Goal: Task Accomplishment & Management: Use online tool/utility

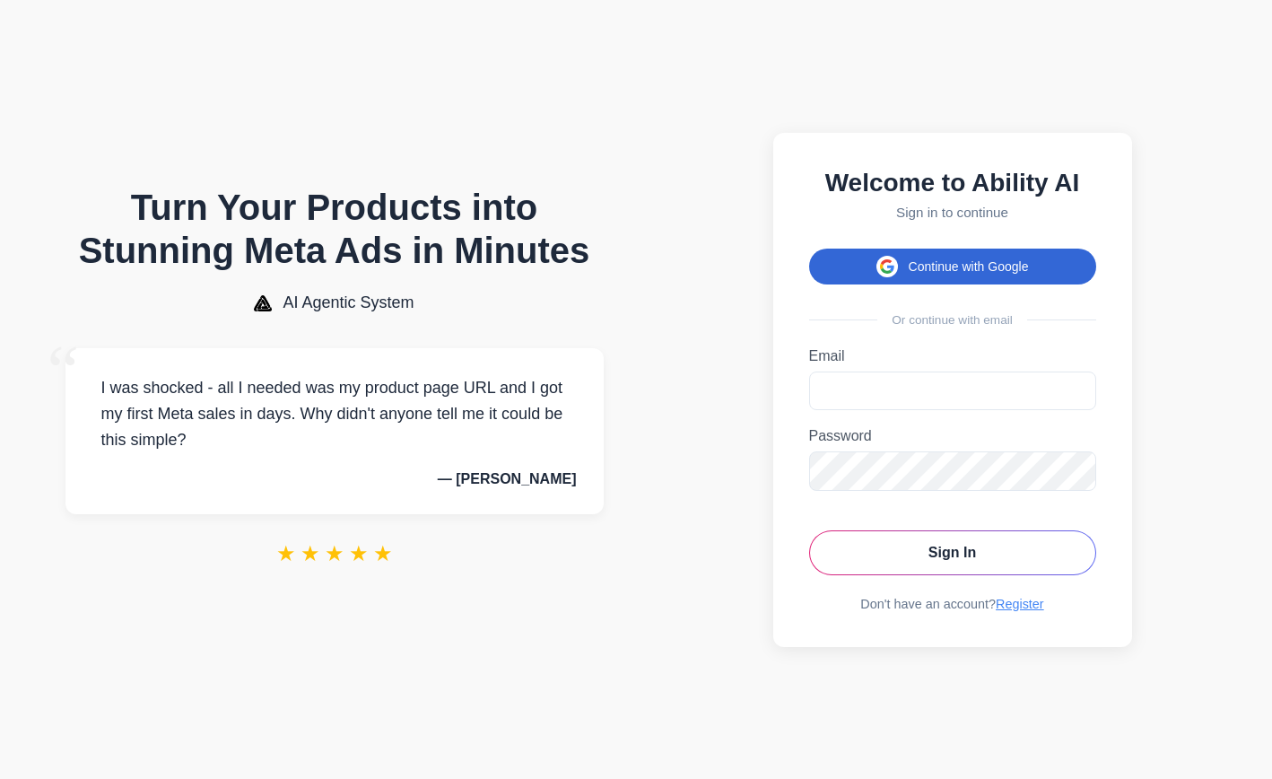
click at [946, 261] on button "Continue with Google" at bounding box center [952, 267] width 287 height 36
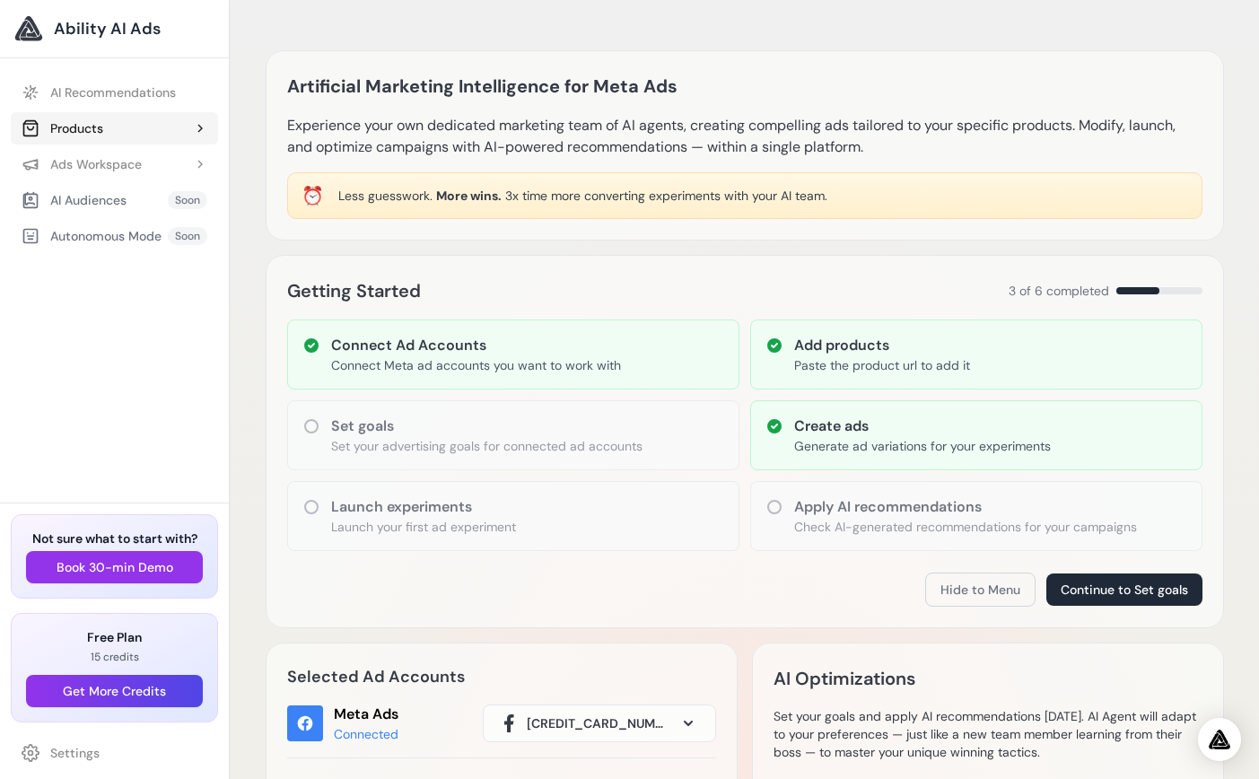
click at [109, 127] on button "Products" at bounding box center [114, 128] width 207 height 32
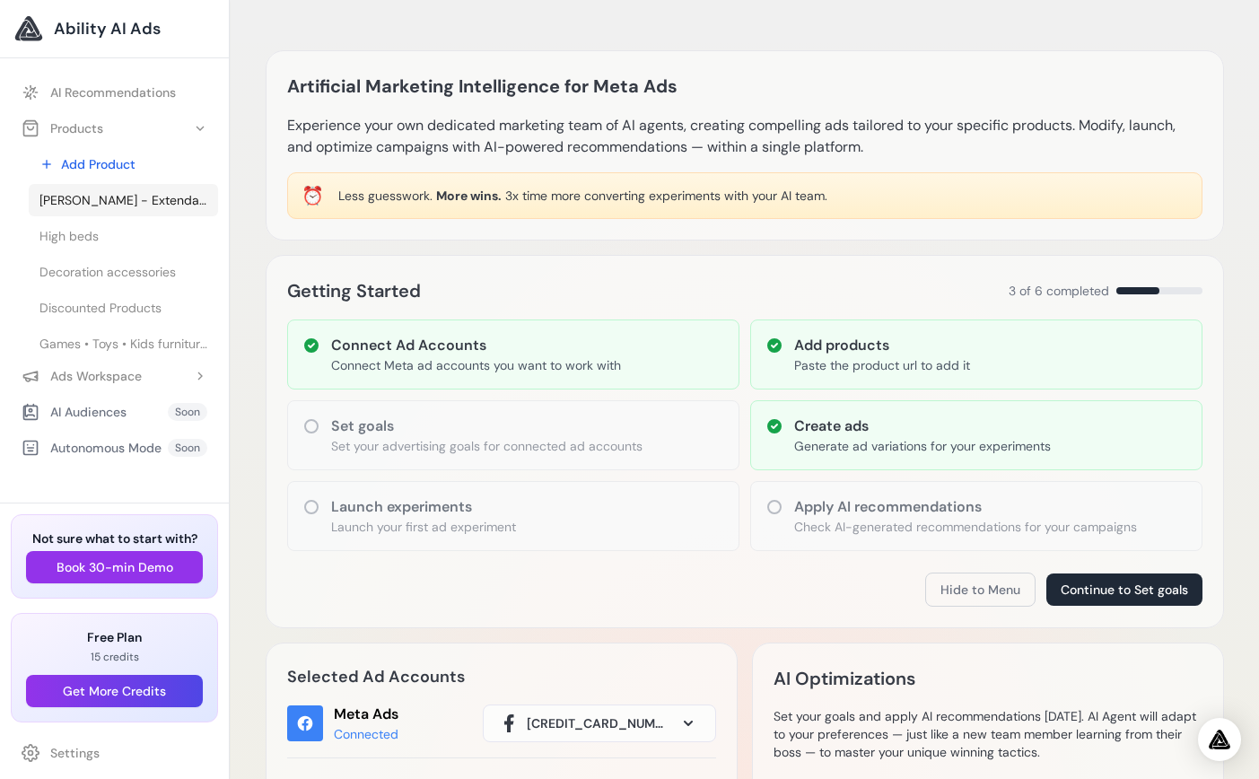
click at [100, 200] on span "[PERSON_NAME] - Extendable bed" at bounding box center [123, 200] width 168 height 18
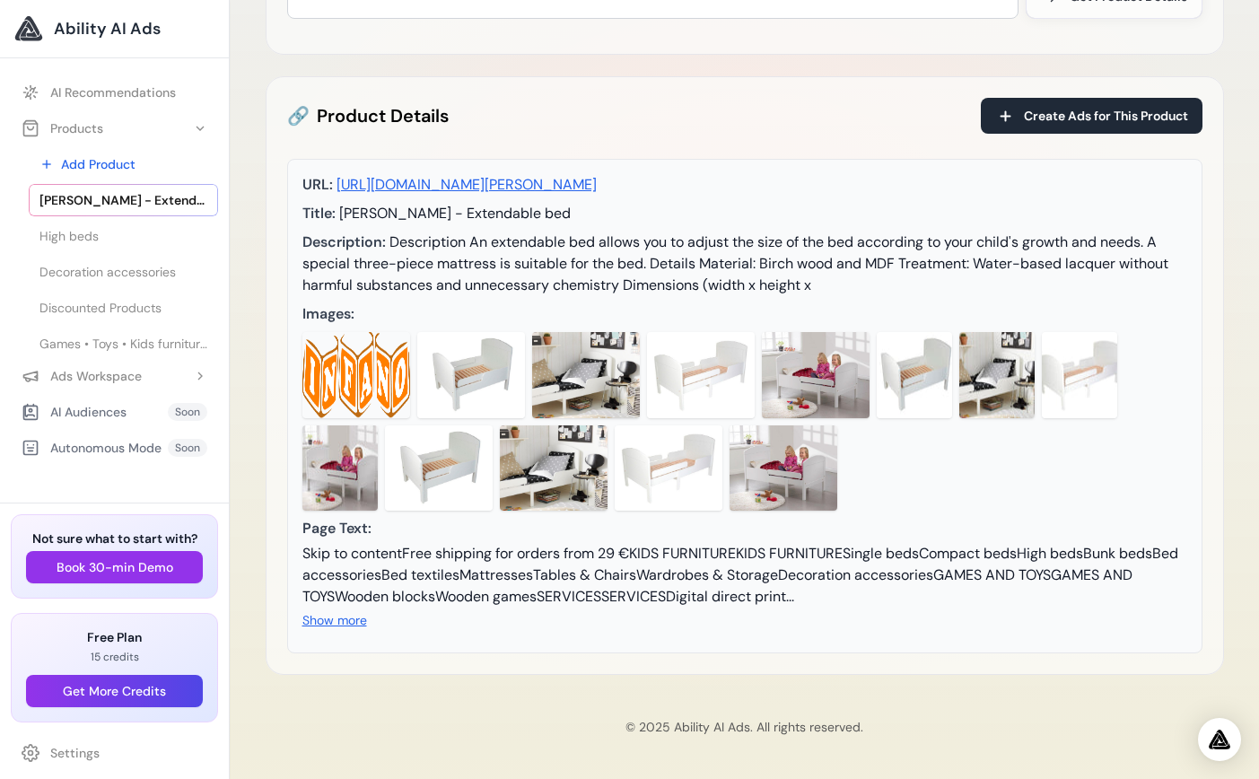
scroll to position [234, 0]
click at [118, 379] on div "Ads Workspace" at bounding box center [82, 376] width 120 height 18
click at [108, 443] on span "Experiment 8 - [PERSON_NAME] - Extendable bed" at bounding box center [123, 448] width 168 height 18
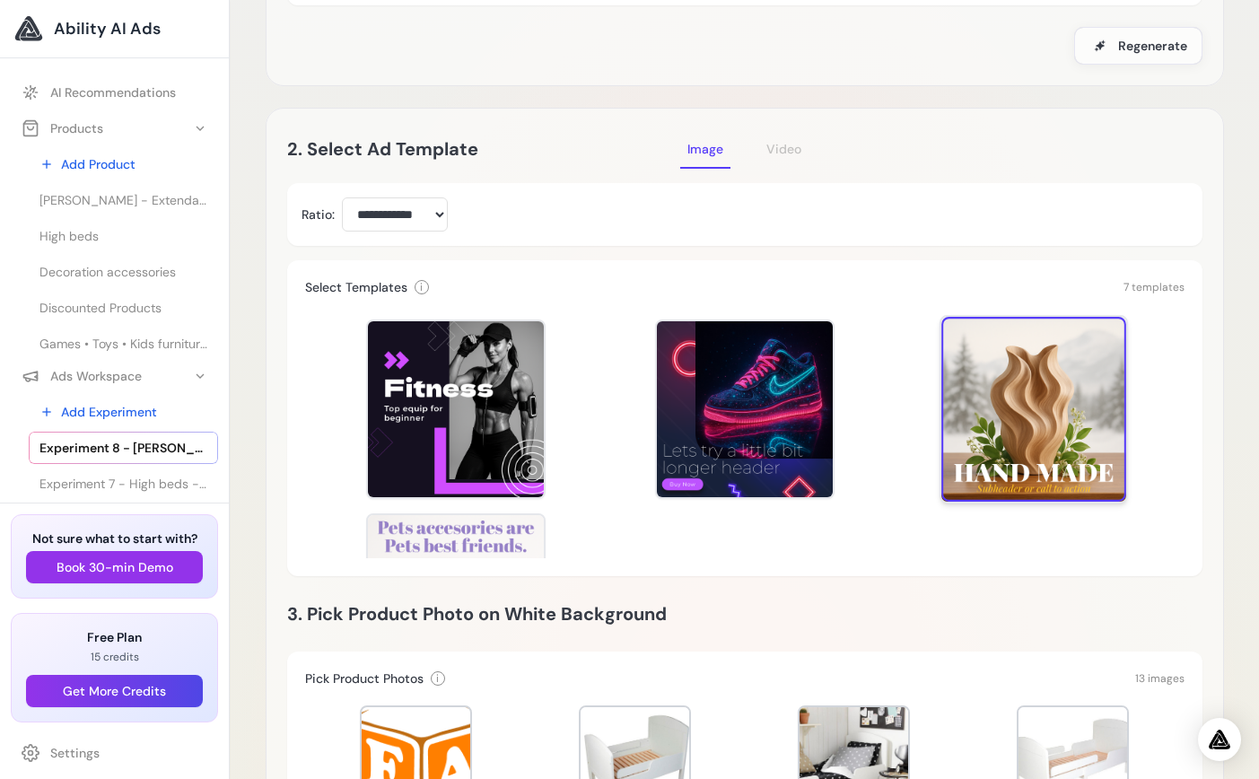
scroll to position [190, 0]
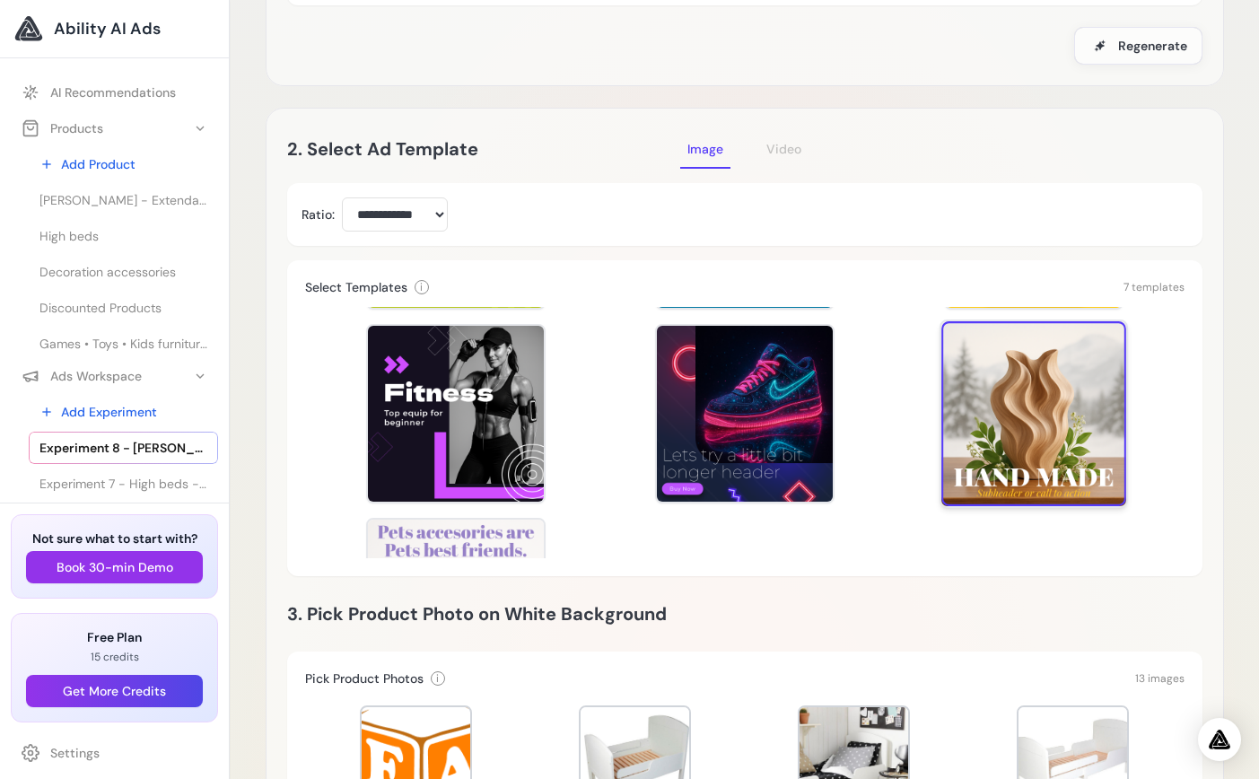
click at [1075, 399] on div at bounding box center [1033, 413] width 185 height 185
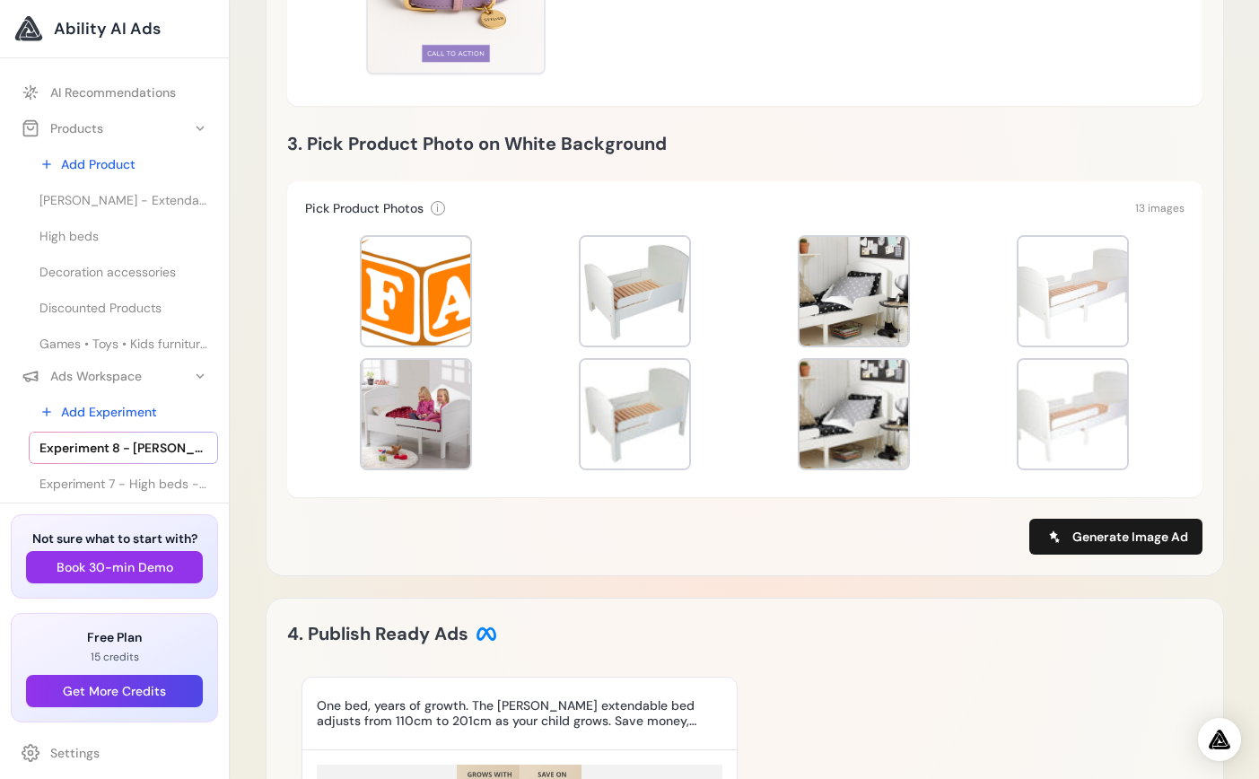
scroll to position [1031, 0]
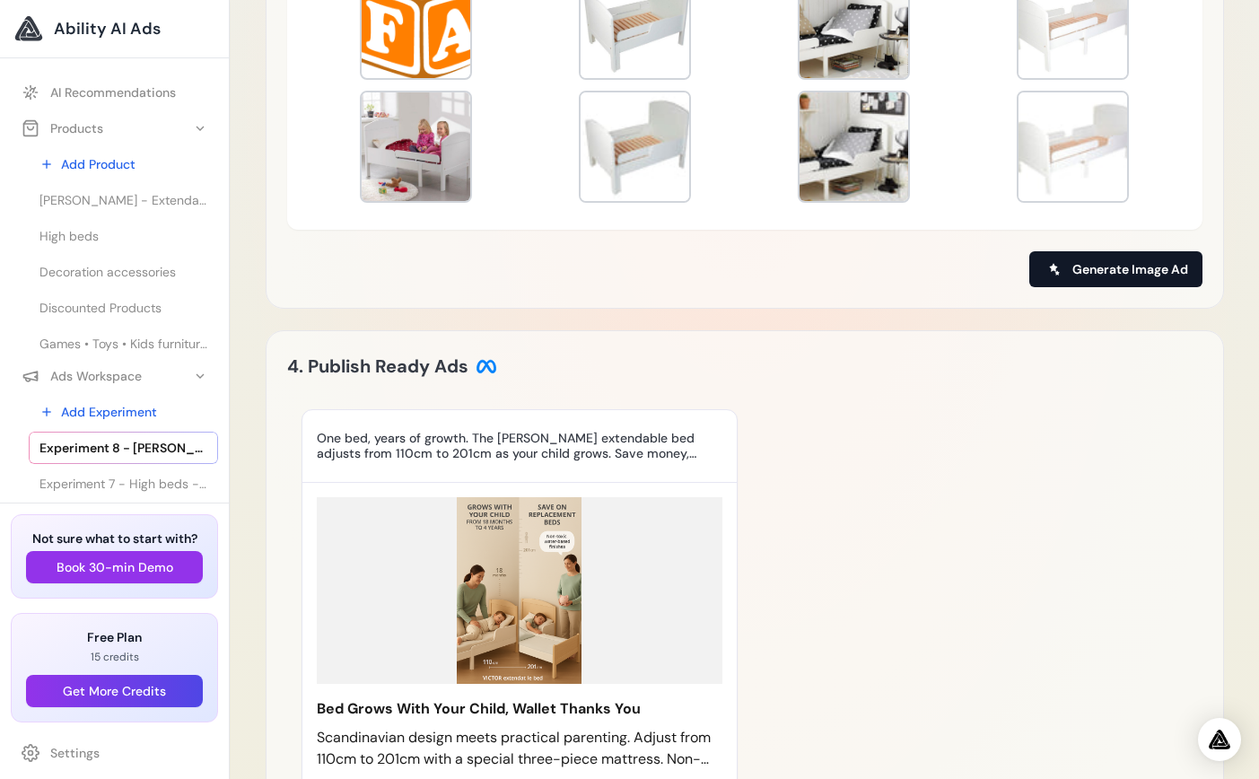
click at [1117, 267] on span "Generate Image Ad" at bounding box center [1130, 269] width 116 height 18
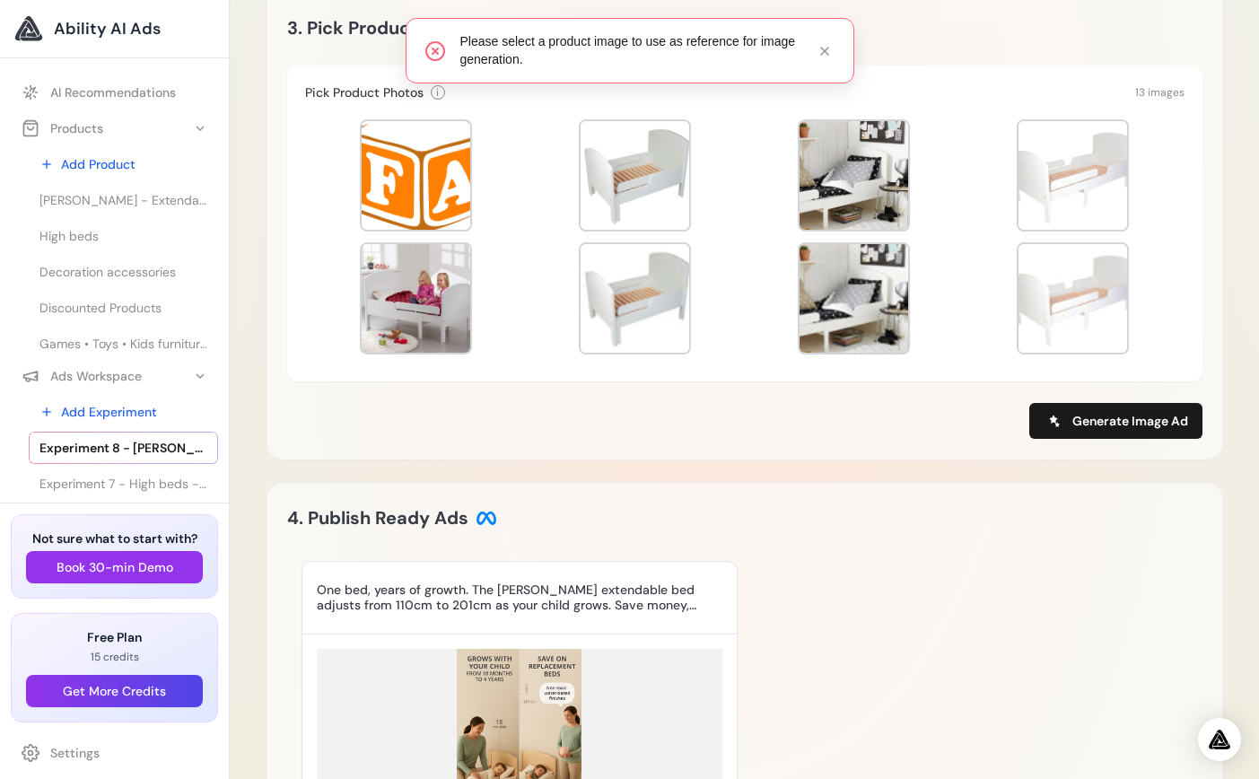
scroll to position [833, 0]
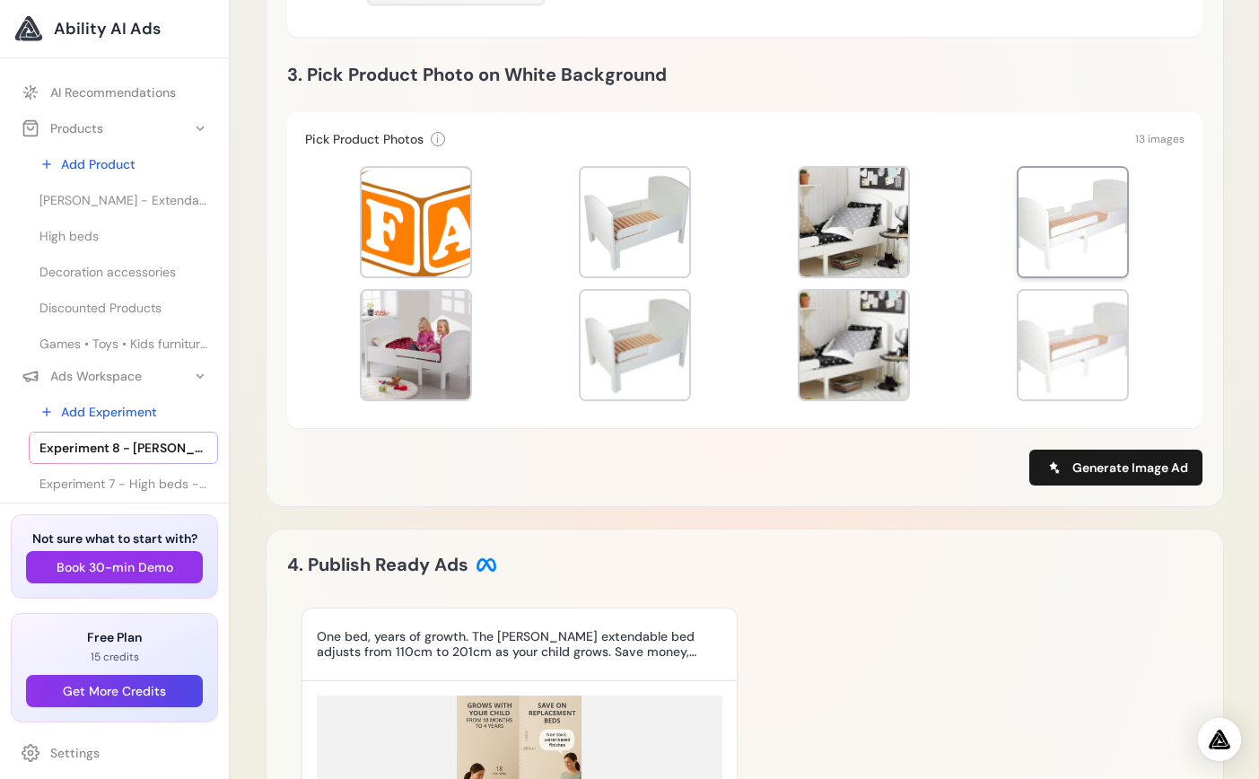
click at [1055, 251] on div at bounding box center [1072, 222] width 109 height 109
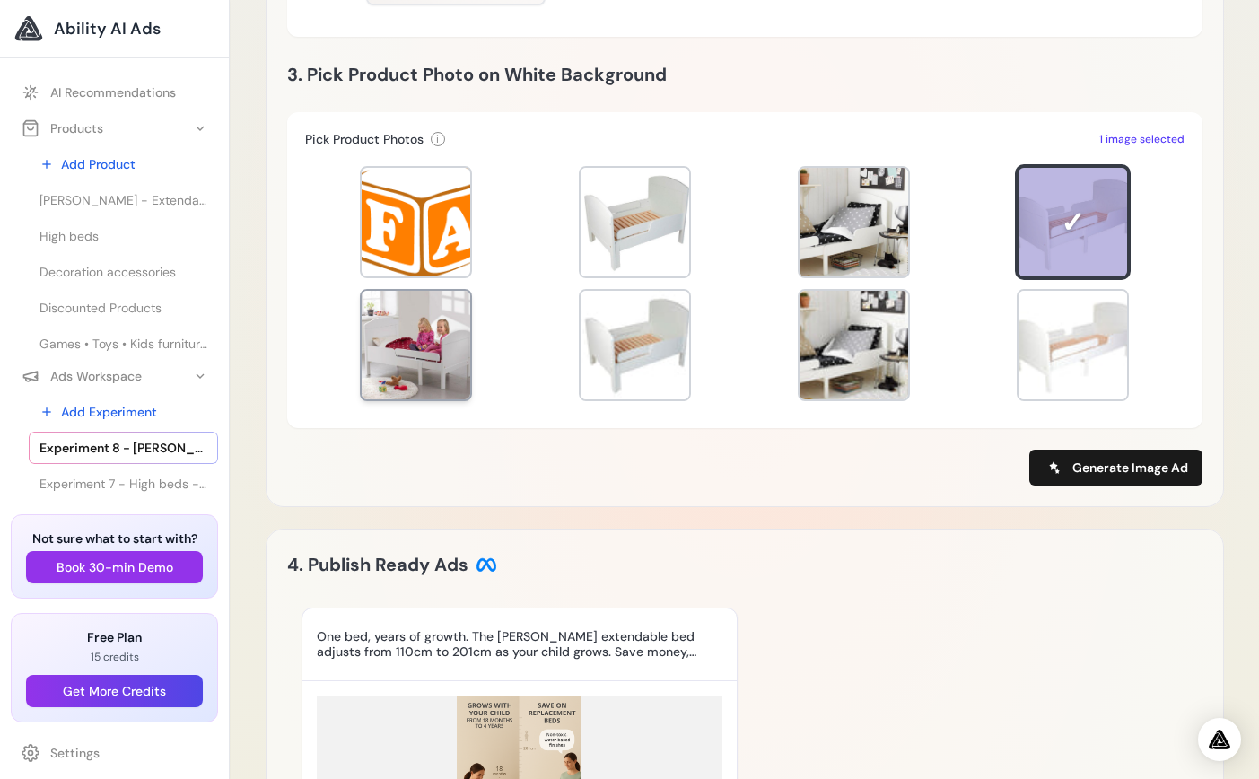
click at [430, 368] on div at bounding box center [416, 345] width 109 height 109
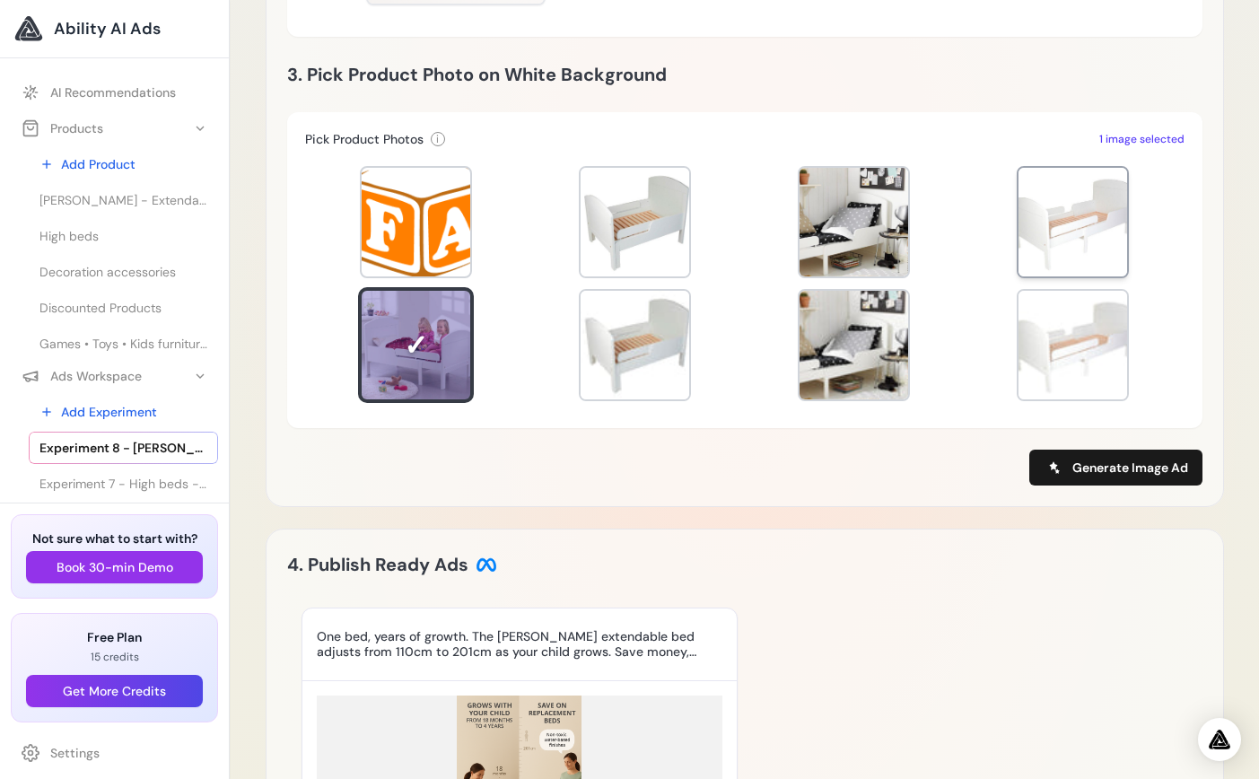
click at [1065, 264] on div at bounding box center [1072, 222] width 109 height 109
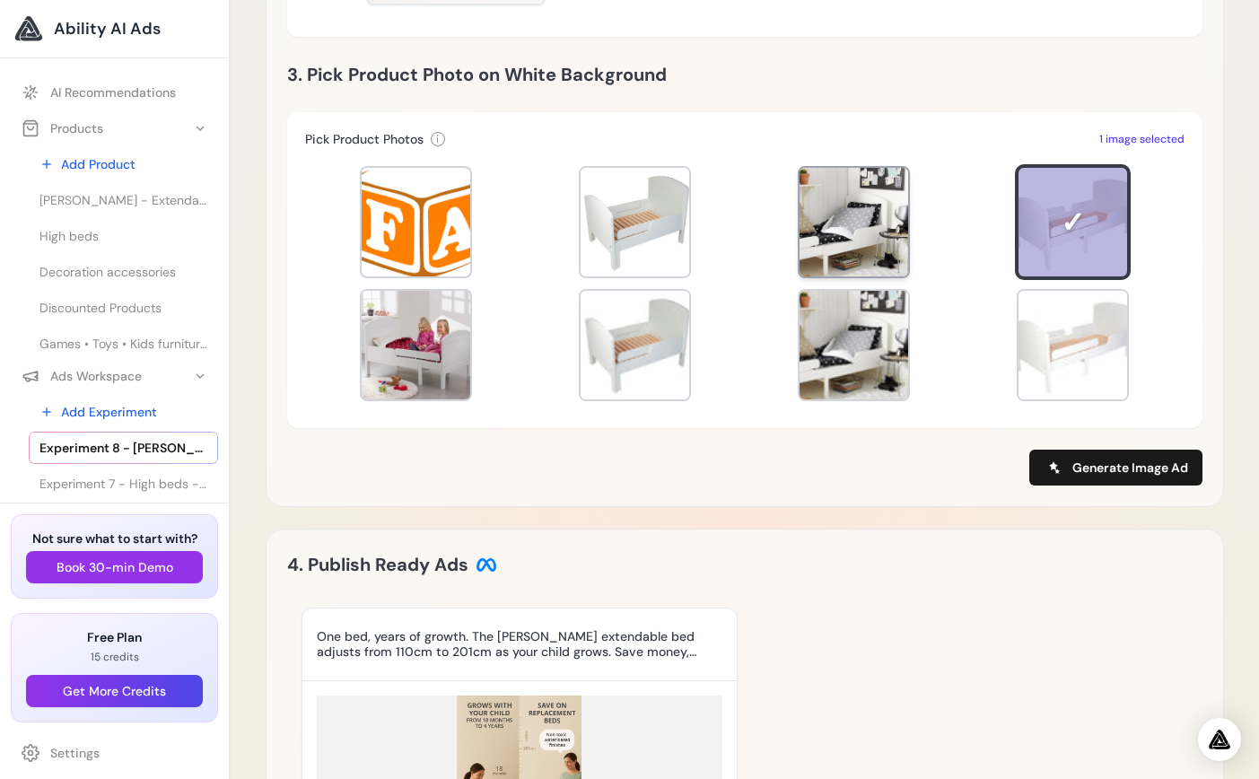
click at [825, 220] on div at bounding box center [853, 222] width 109 height 109
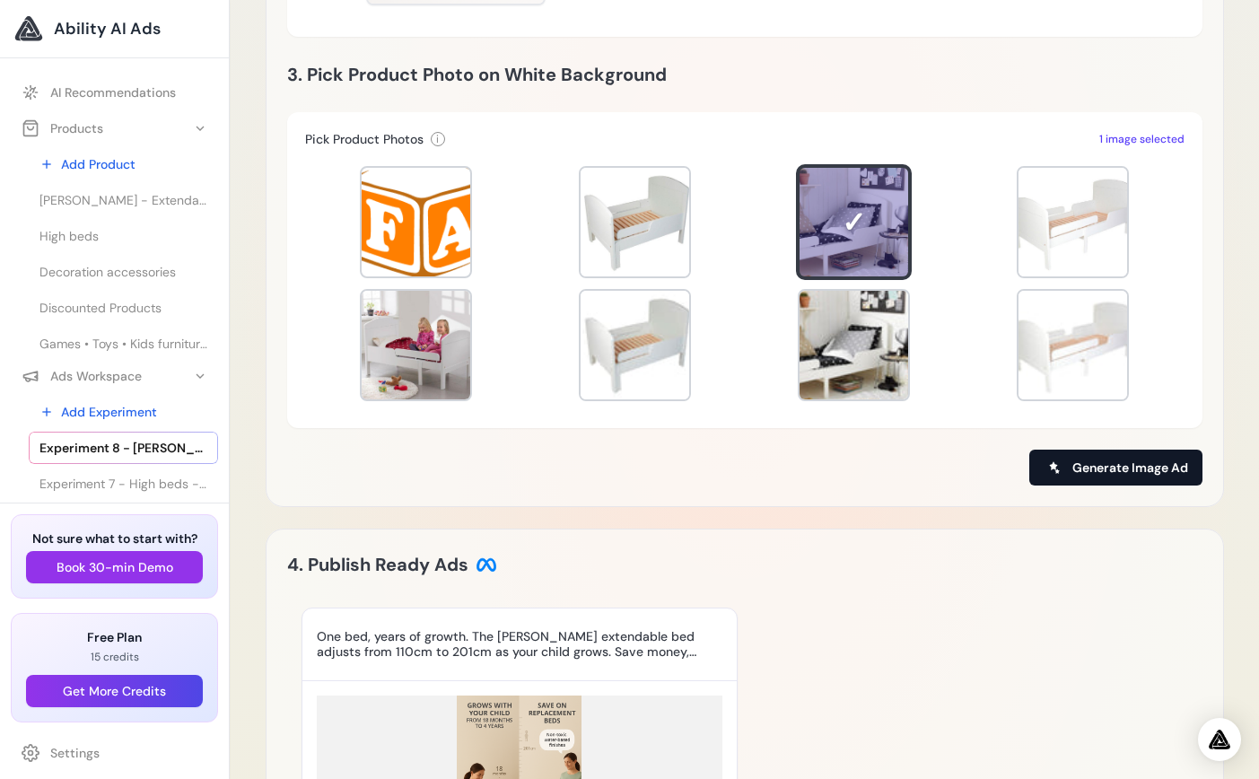
click at [1080, 468] on span "Generate Image Ad" at bounding box center [1130, 467] width 116 height 18
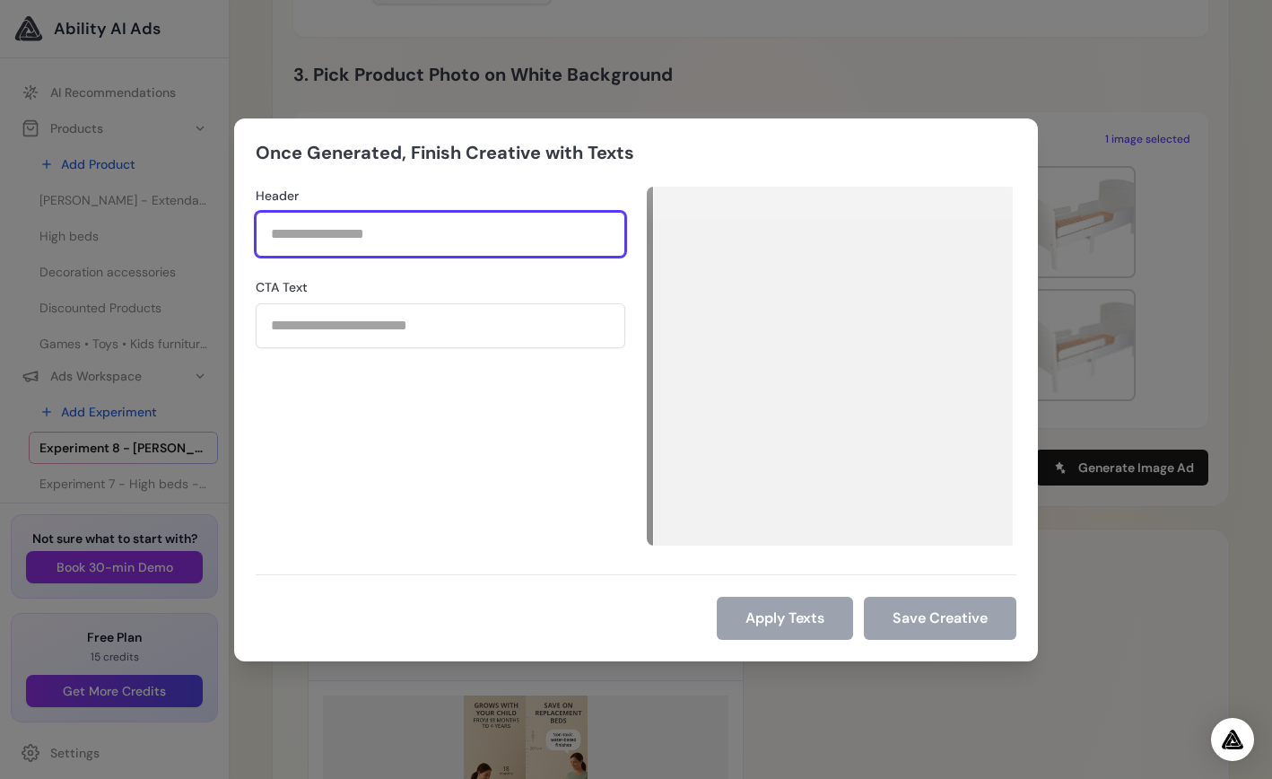
click at [380, 246] on input "Header" at bounding box center [441, 234] width 370 height 45
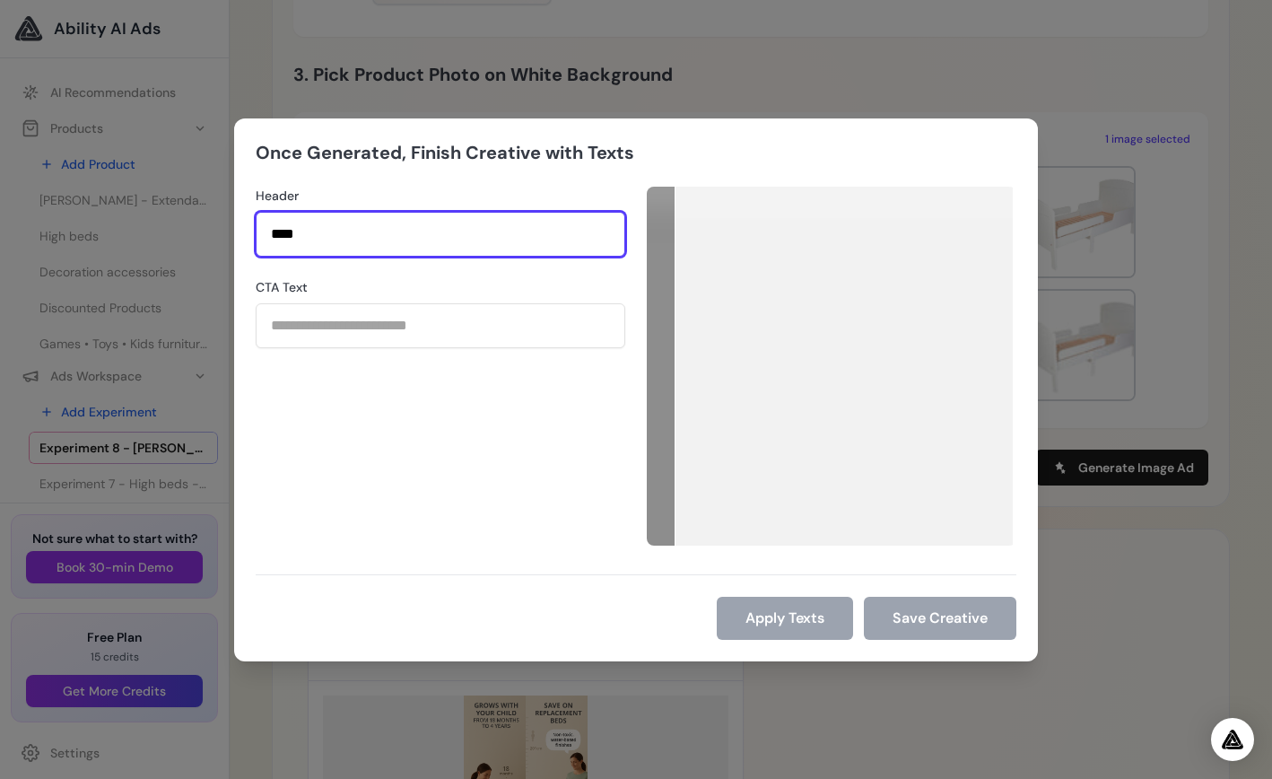
type input "****"
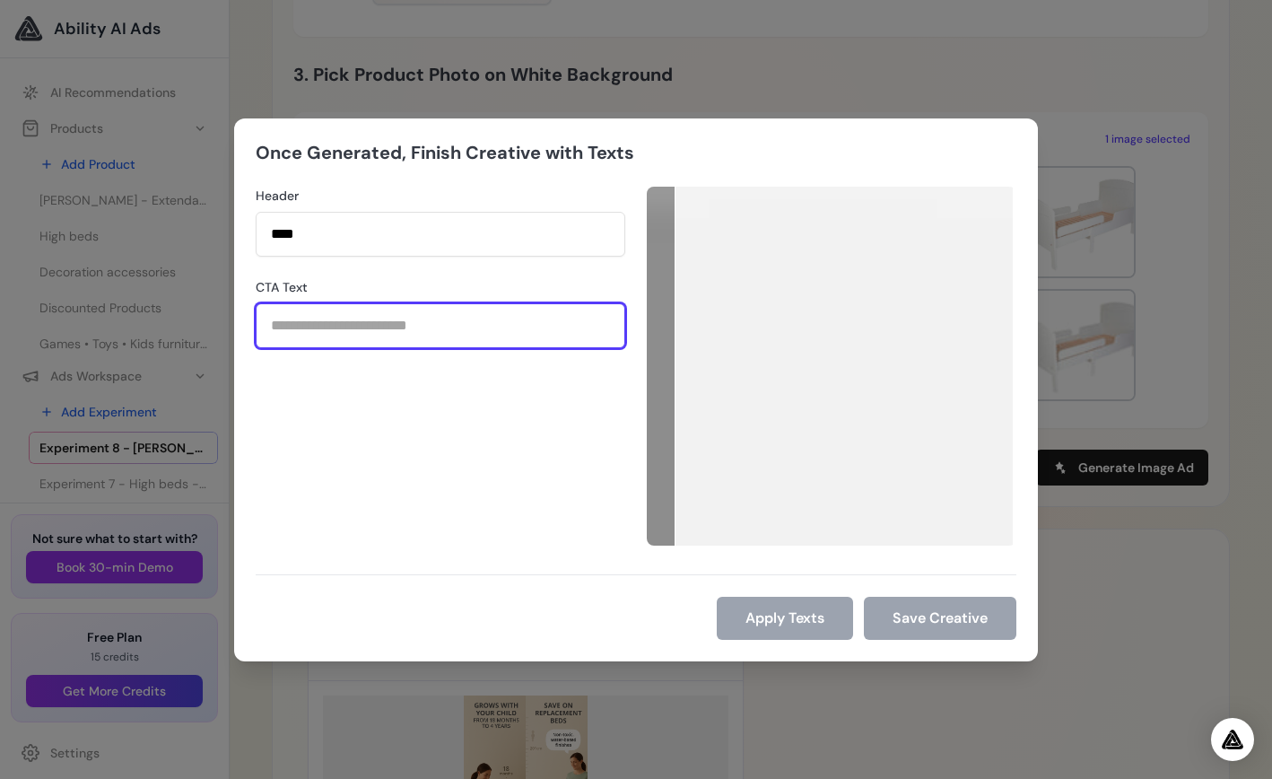
click at [405, 335] on input "CTA Text" at bounding box center [441, 325] width 370 height 45
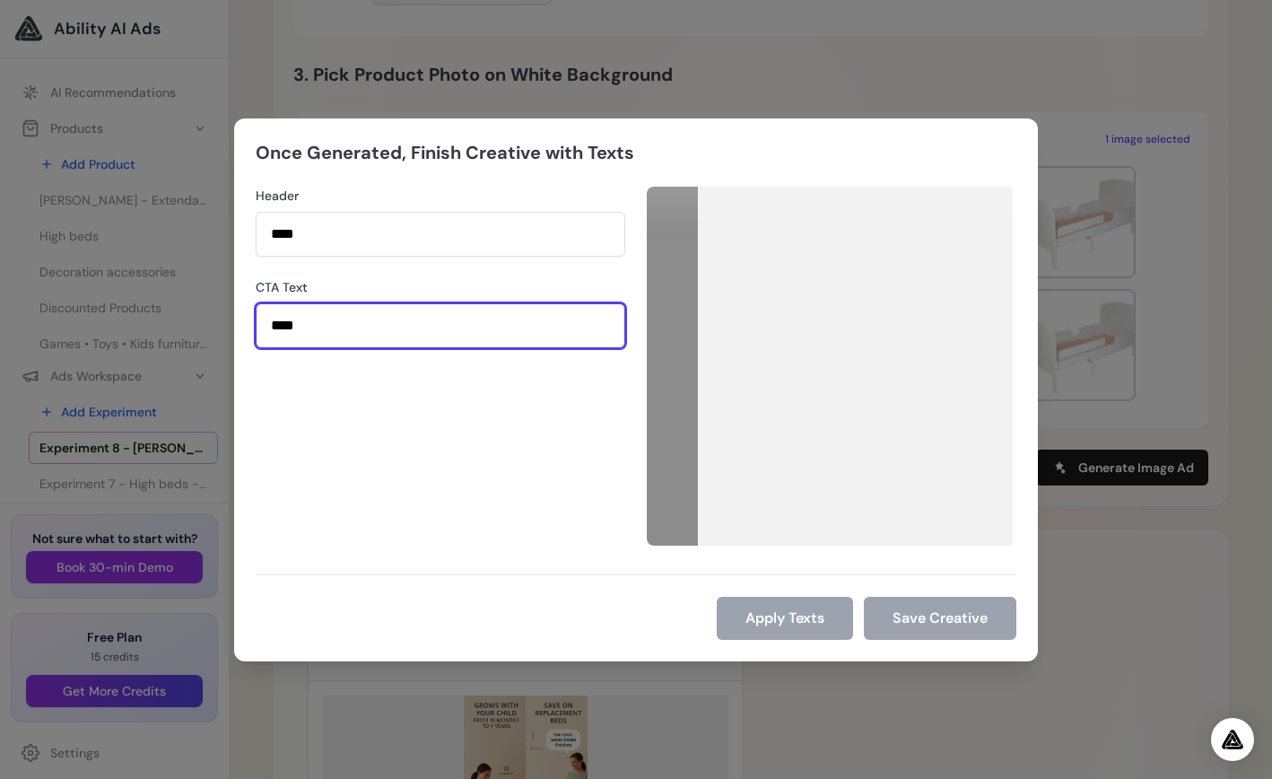
type input "****"
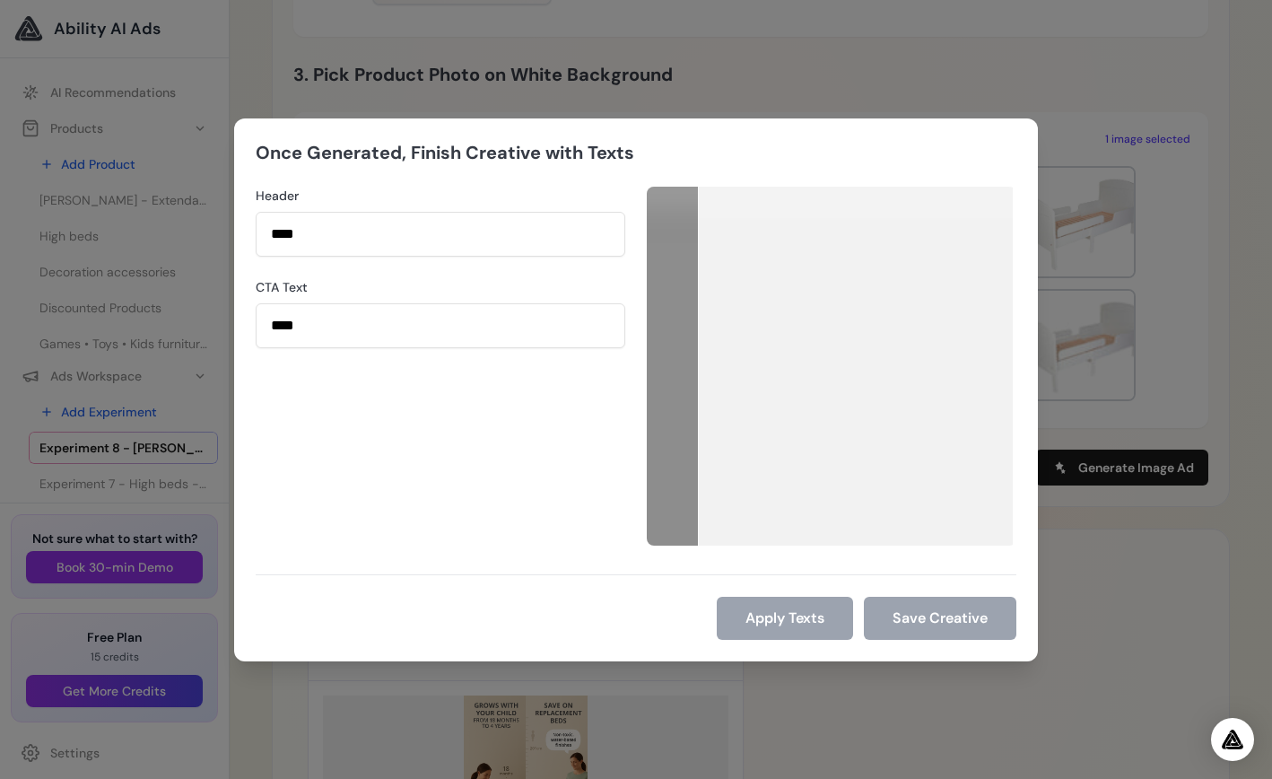
click at [528, 467] on div "Header **** CTA Text ****" at bounding box center [441, 366] width 370 height 359
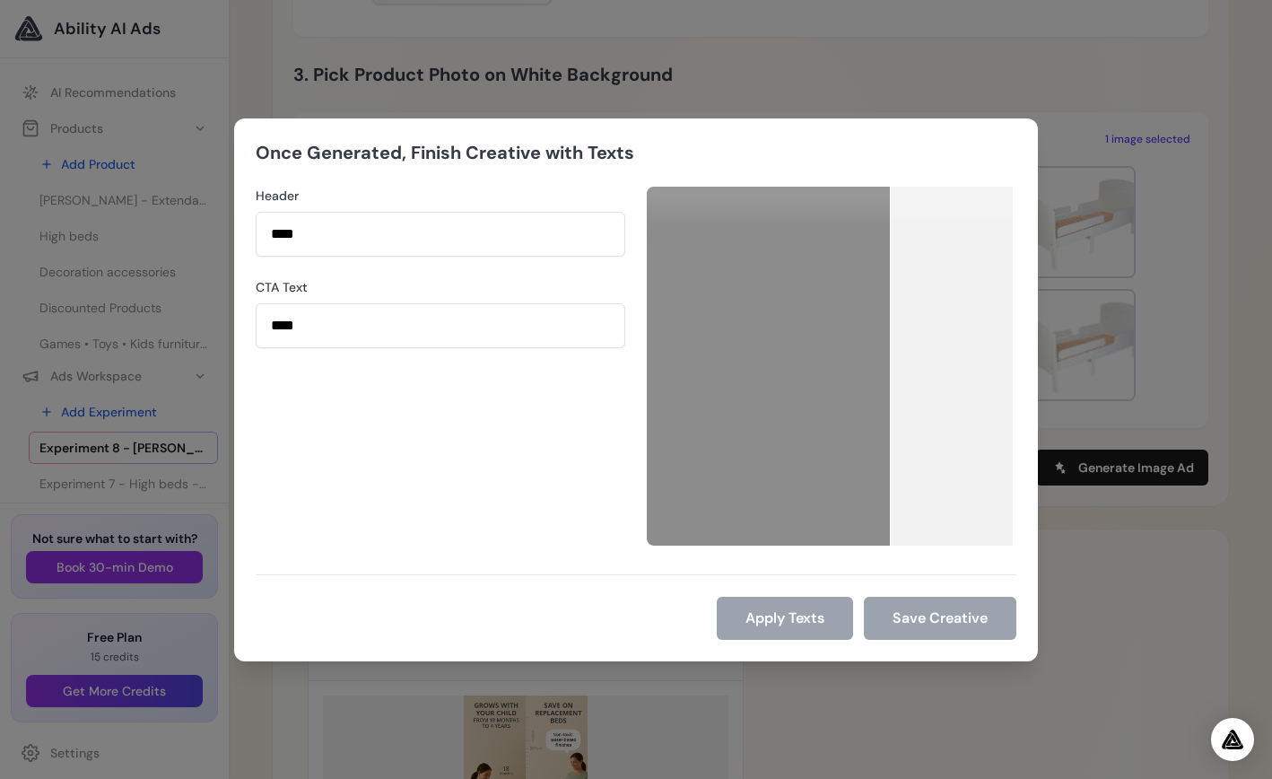
click at [819, 86] on div "Once Generated, Finish Creative with Texts Header **** CTA Text **** Apply Text…" at bounding box center [636, 389] width 1272 height 779
click at [1146, 598] on div "Once Generated, Finish Creative with Texts Header **** CTA Text **** Apply Text…" at bounding box center [636, 389] width 1272 height 779
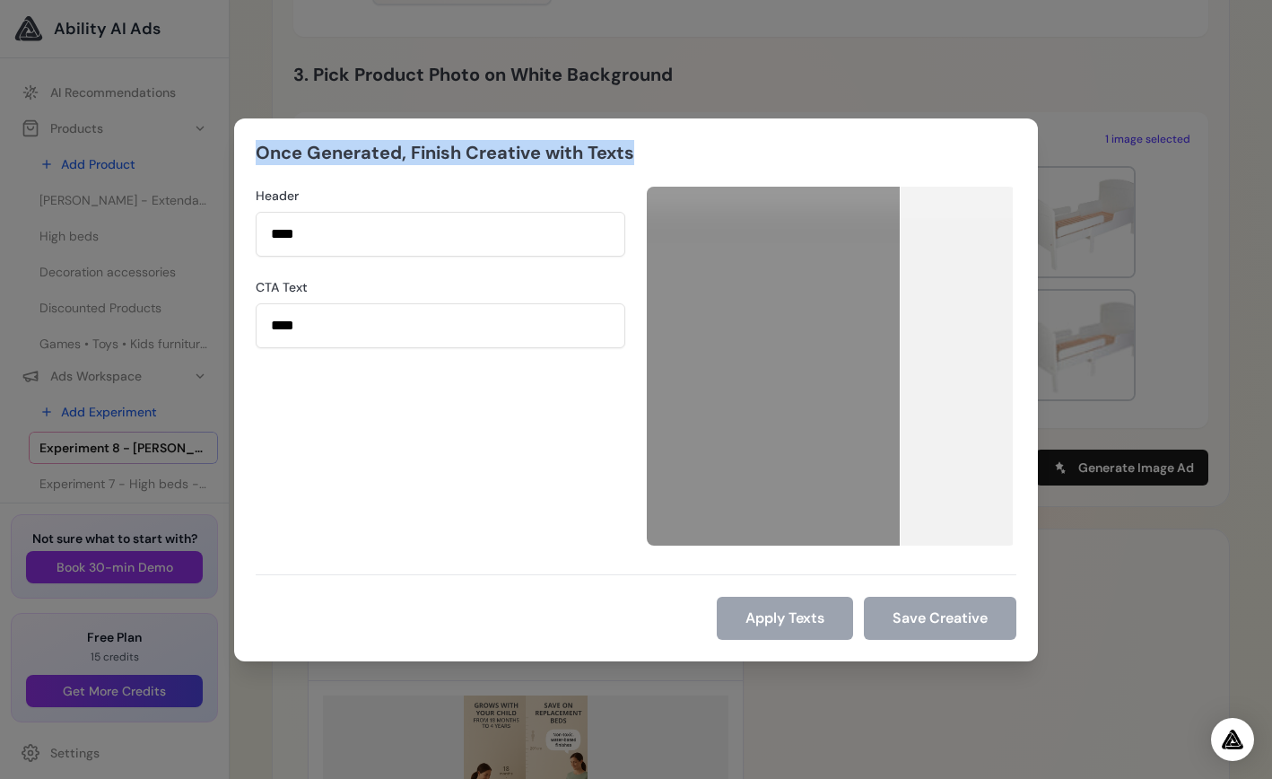
drag, startPoint x: 694, startPoint y: 141, endPoint x: 671, endPoint y: 134, distance: 23.6
click at [671, 134] on div "Once Generated, Finish Creative with Texts Header **** CTA Text **** Apply Text…" at bounding box center [636, 389] width 804 height 543
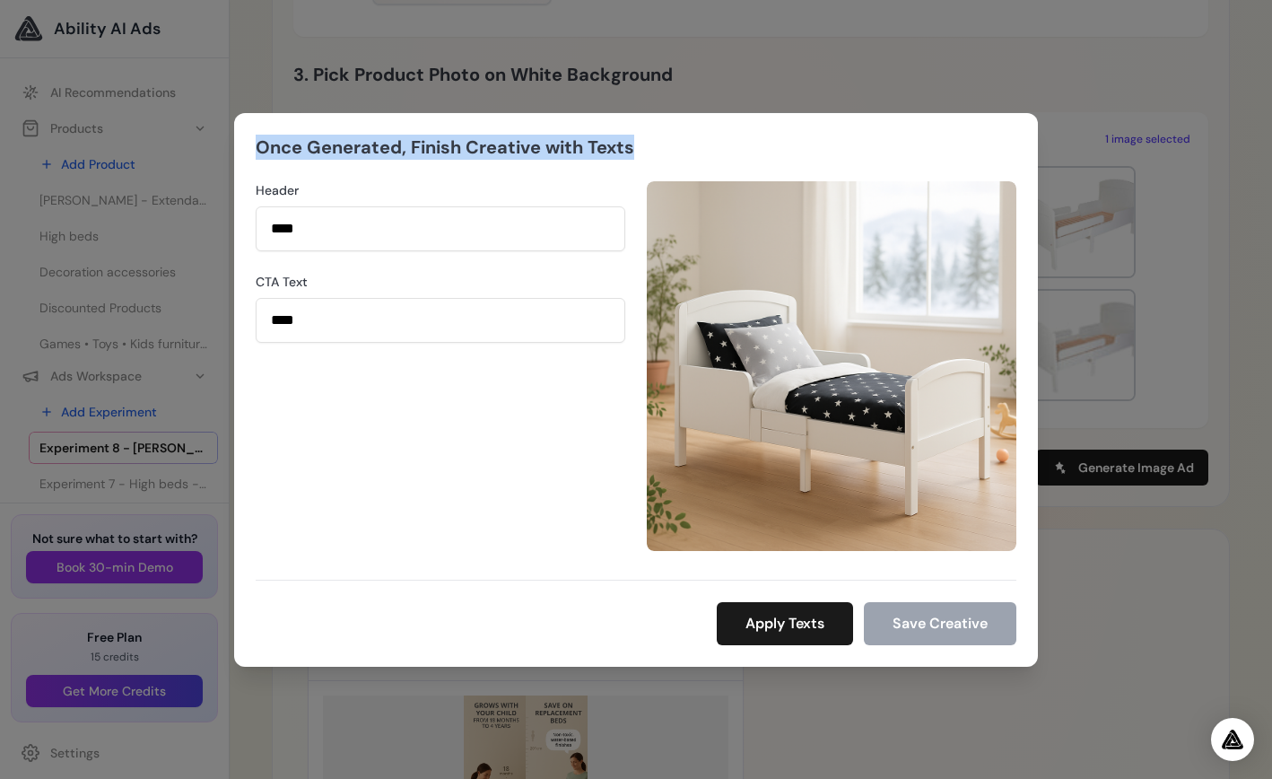
drag, startPoint x: 764, startPoint y: 129, endPoint x: 734, endPoint y: 153, distance: 38.3
click at [734, 153] on div "Once Generated, Finish Creative with Texts Header **** CTA Text **** Apply Text…" at bounding box center [636, 390] width 804 height 554
click at [790, 624] on button "Apply Texts" at bounding box center [785, 623] width 136 height 43
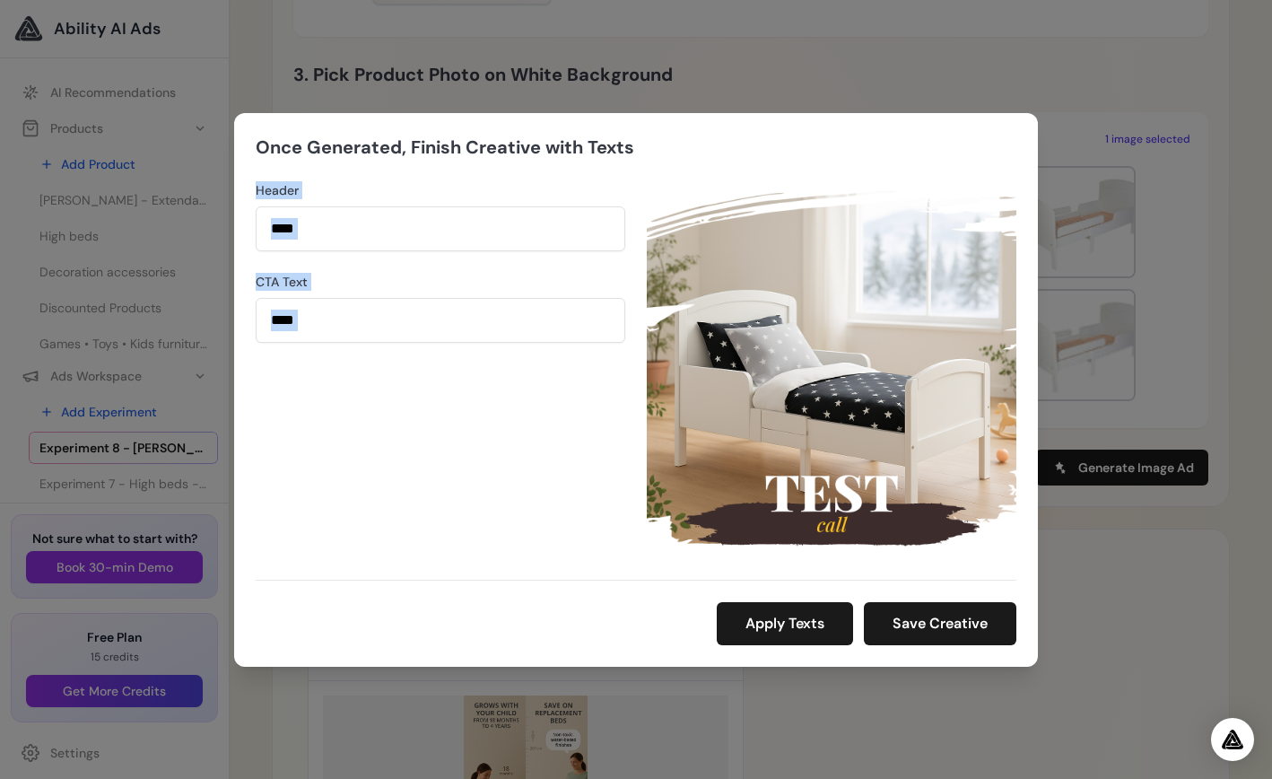
drag, startPoint x: 799, startPoint y: 141, endPoint x: 780, endPoint y: 220, distance: 81.4
click at [759, 162] on div "Once Generated, Finish Creative with Texts Header **** CTA Text **** Apply Texts" at bounding box center [636, 390] width 804 height 554
click at [953, 616] on button "Save Creative" at bounding box center [940, 623] width 153 height 43
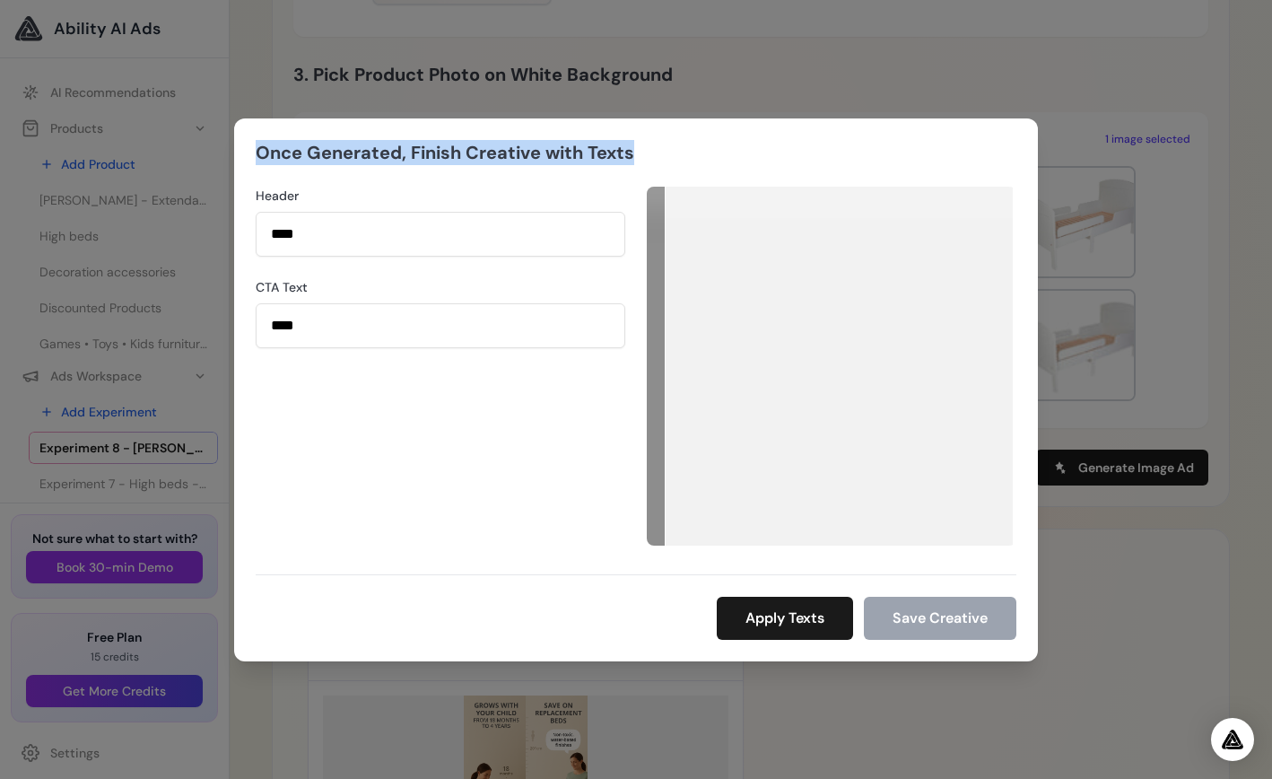
drag, startPoint x: 983, startPoint y: 128, endPoint x: 930, endPoint y: 142, distance: 55.5
click at [930, 142] on div "Once Generated, Finish Creative with Texts Header **** CTA Text **** Apply Text…" at bounding box center [636, 389] width 804 height 543
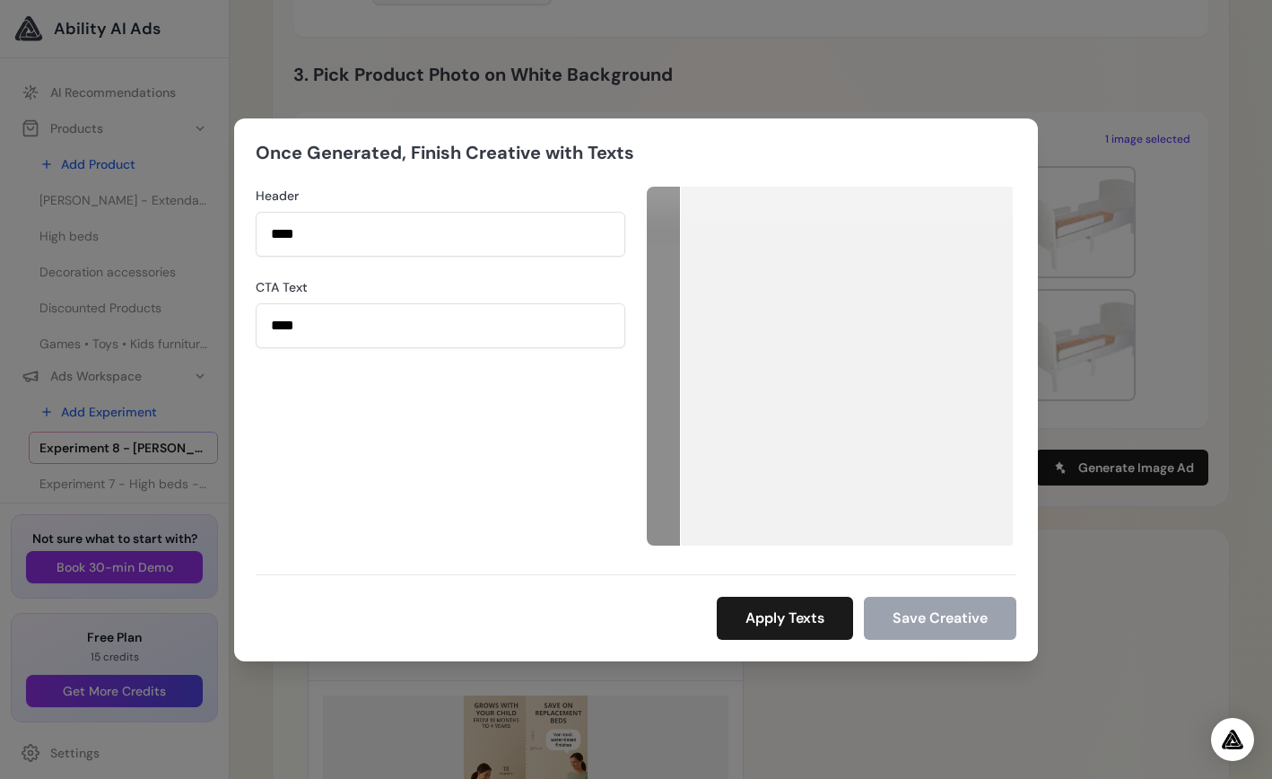
click at [876, 684] on div "Once Generated, Finish Creative with Texts Header **** CTA Text **** Apply Texts" at bounding box center [636, 389] width 1272 height 779
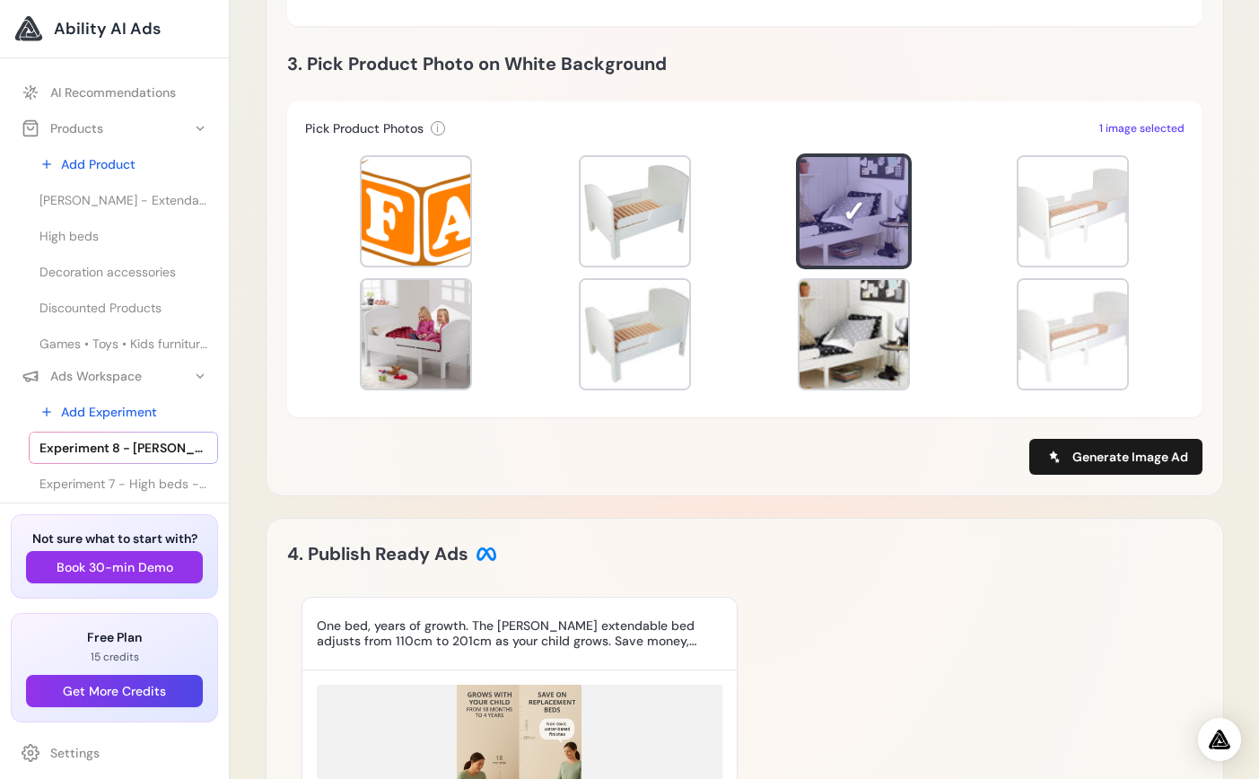
scroll to position [1047, 0]
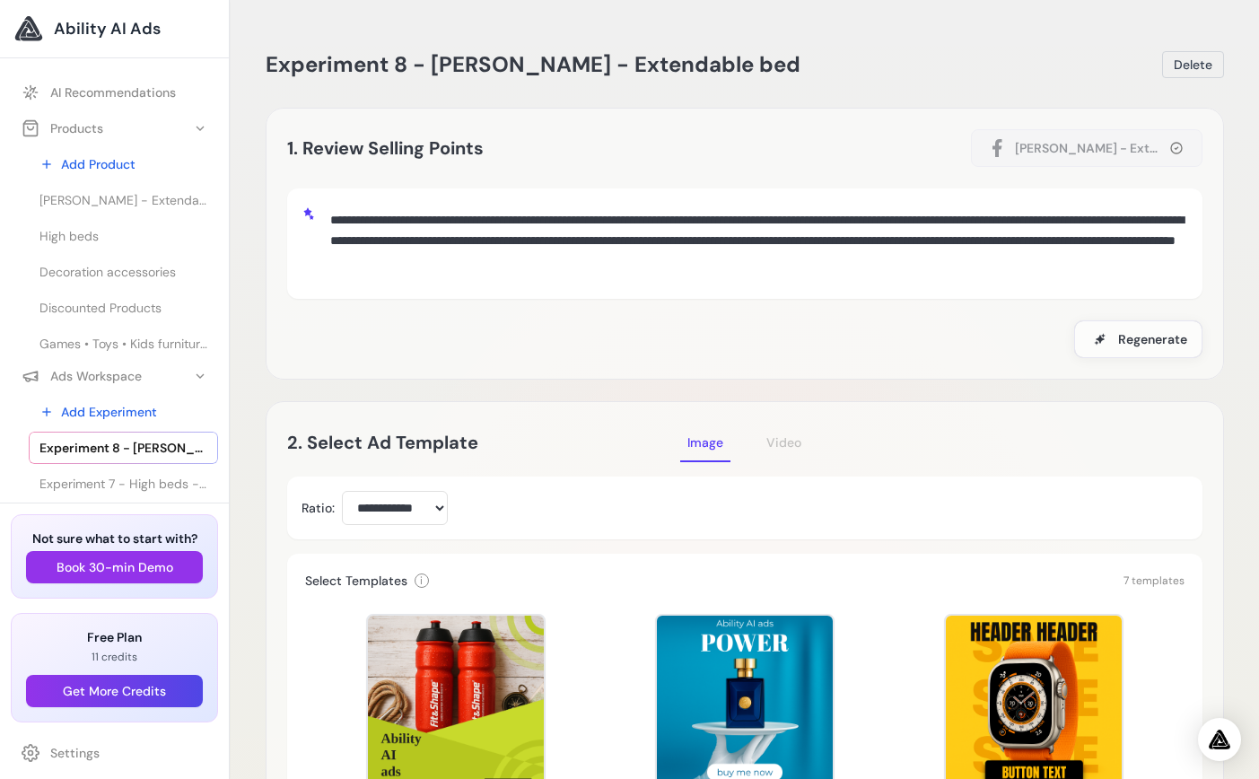
click at [1175, 146] on icon at bounding box center [1176, 148] width 14 height 14
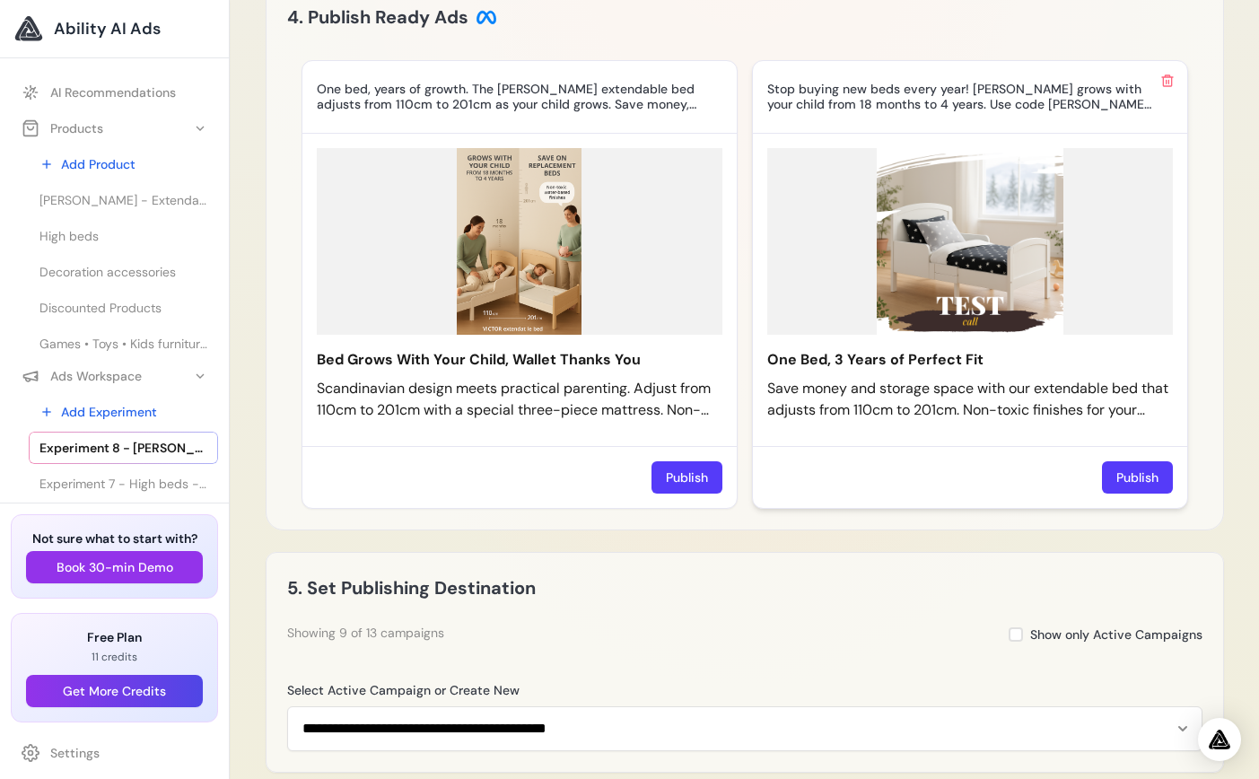
scroll to position [1478, 0]
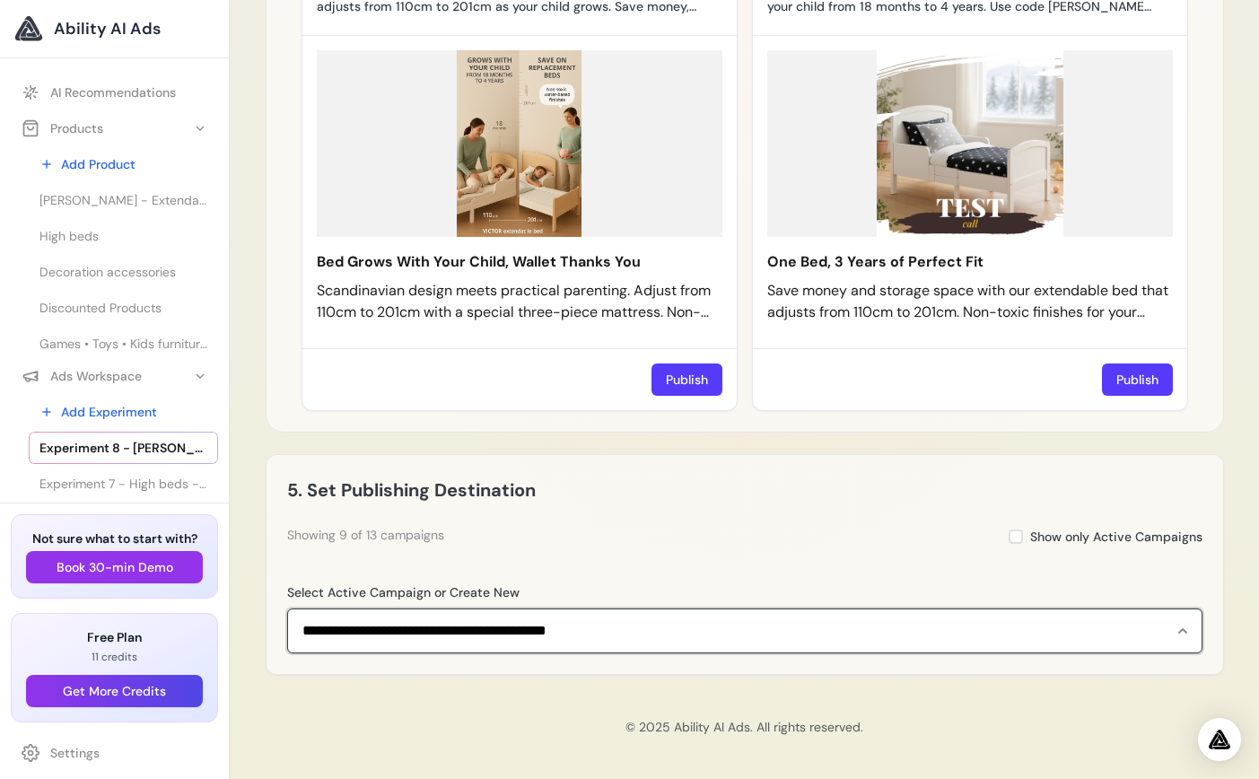
click at [508, 627] on select "**********" at bounding box center [744, 630] width 915 height 45
select select "**********"
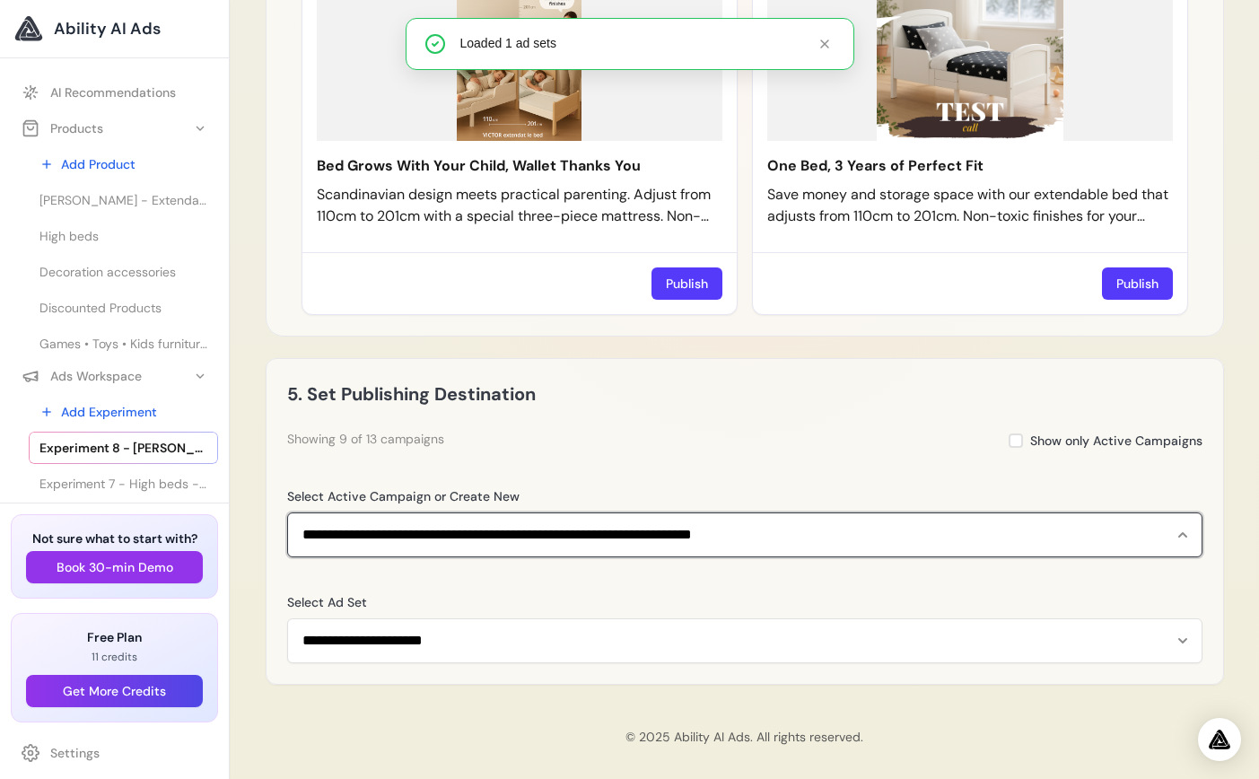
scroll to position [1584, 0]
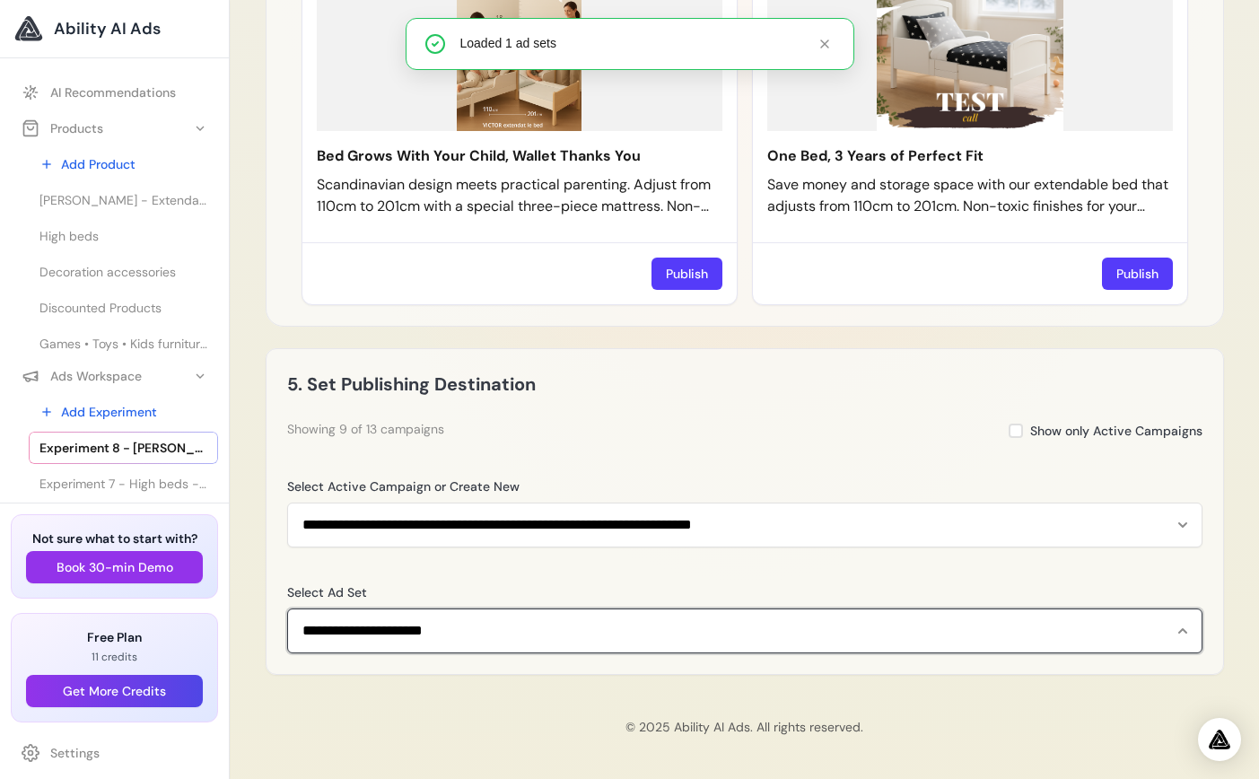
click at [413, 633] on select "**********" at bounding box center [744, 630] width 915 height 45
select select "**********"
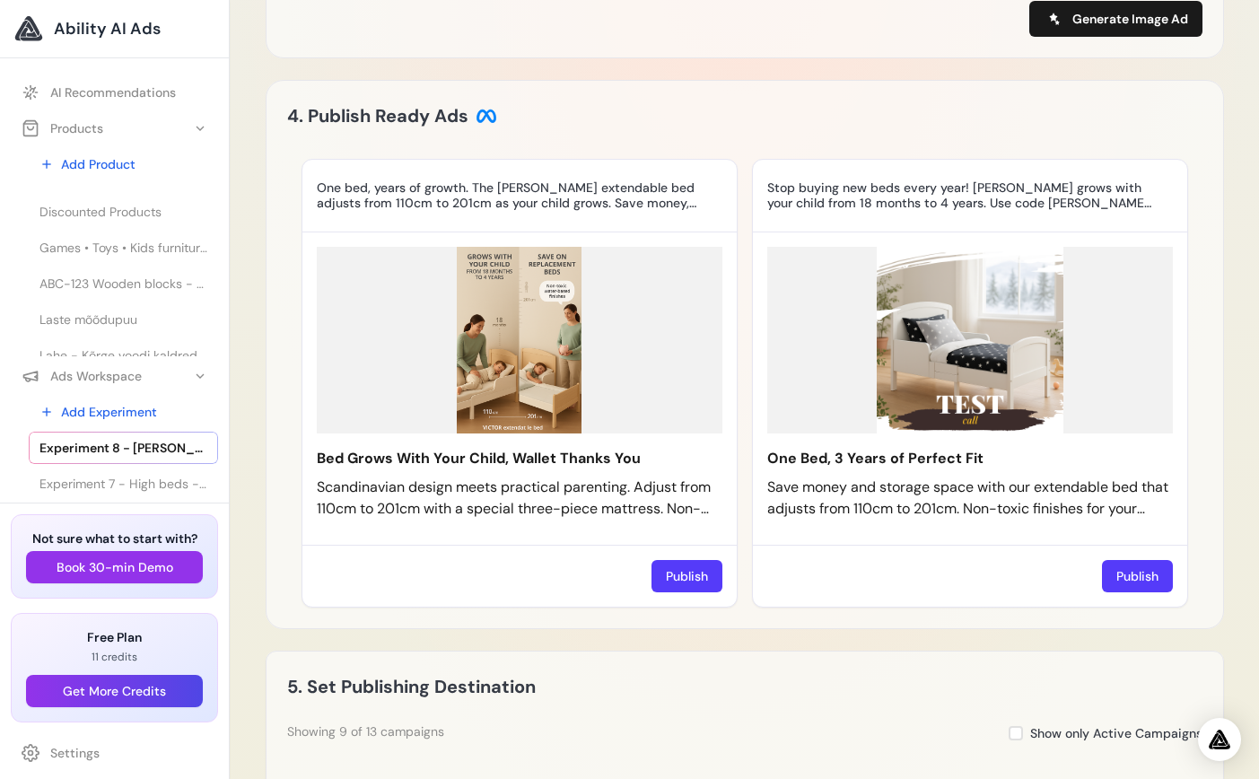
scroll to position [111, 0]
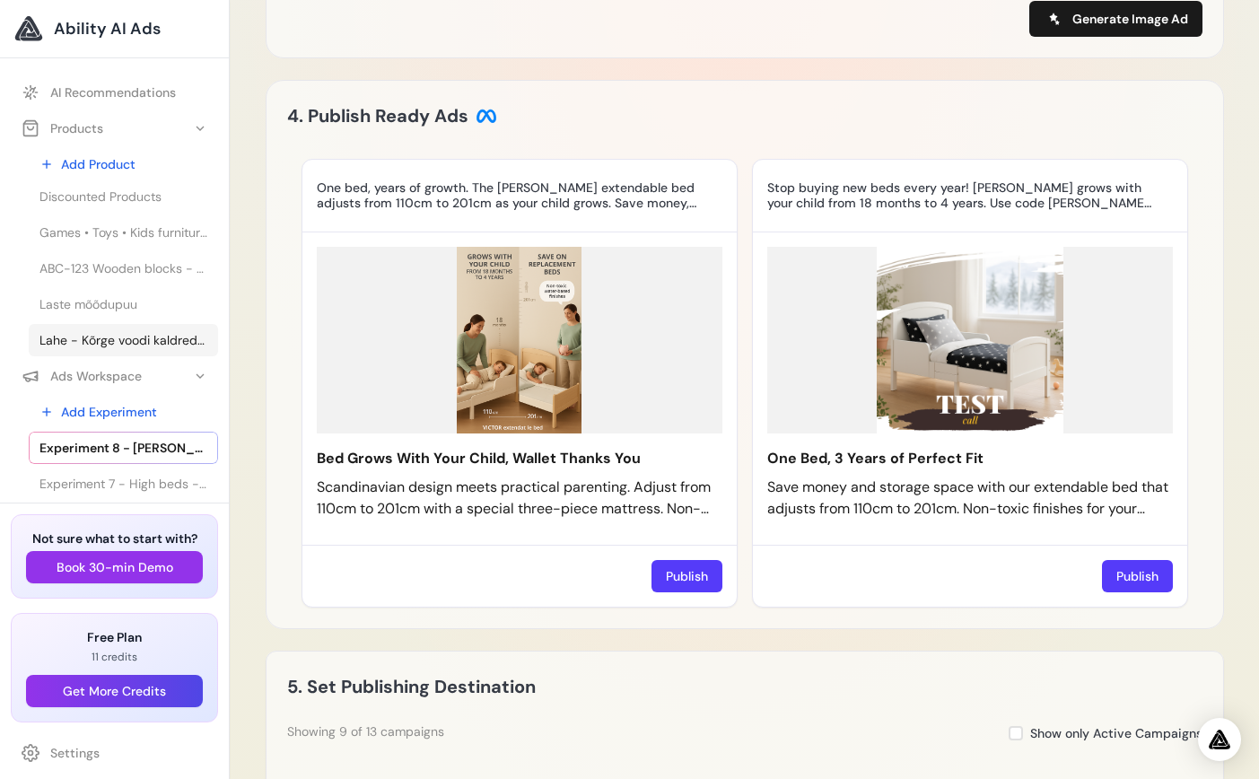
click at [119, 340] on span "Lahe - Kõrge voodi kaldredeliga - 90x200cm - Valge" at bounding box center [123, 340] width 168 height 18
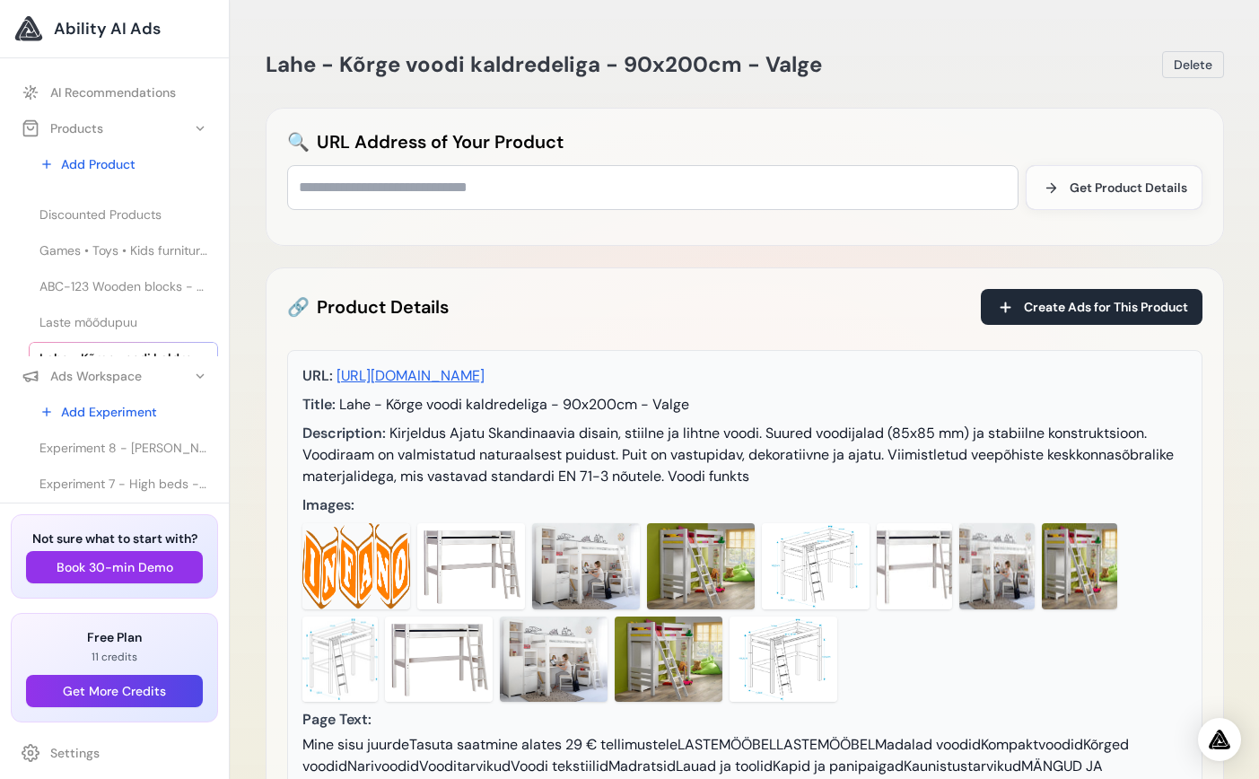
scroll to position [111, 0]
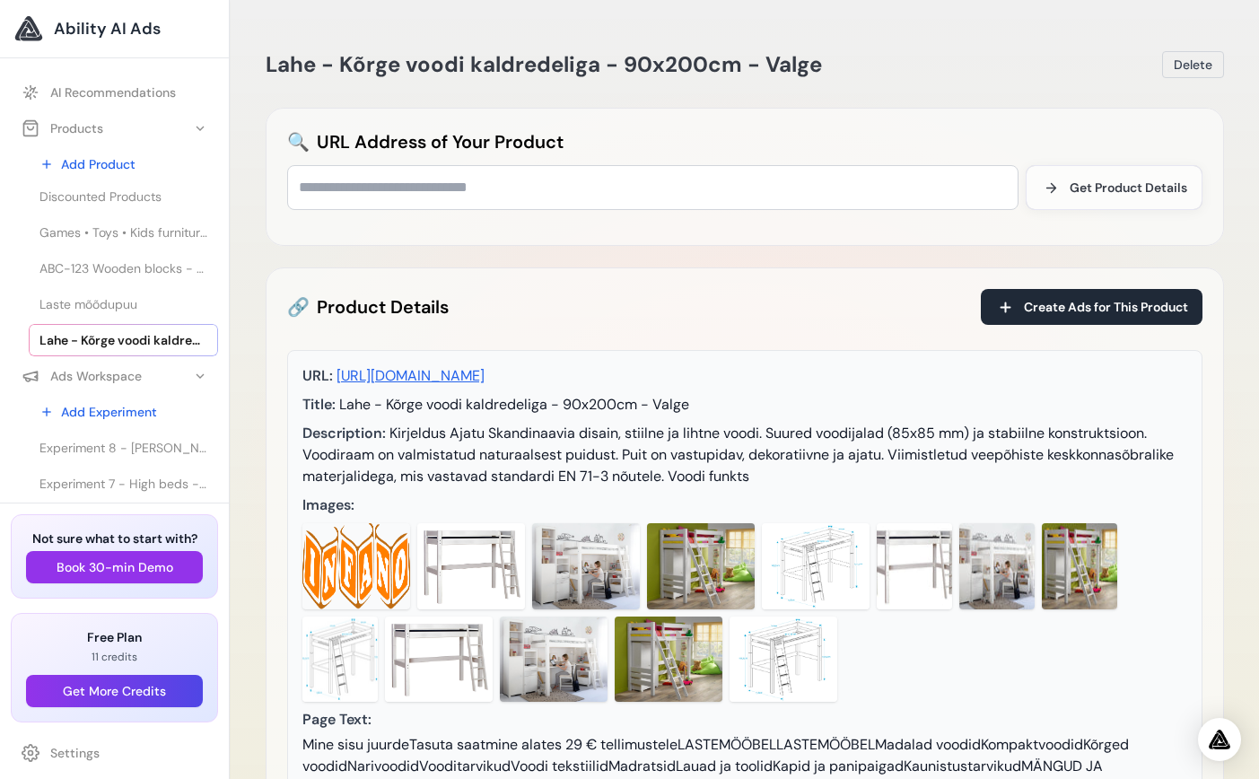
click at [122, 331] on span "Lahe - Kõrge voodi kaldredeliga - 90x200cm - Valge" at bounding box center [123, 340] width 168 height 18
click at [99, 300] on span "Laste mõõdupuu" at bounding box center [88, 304] width 98 height 18
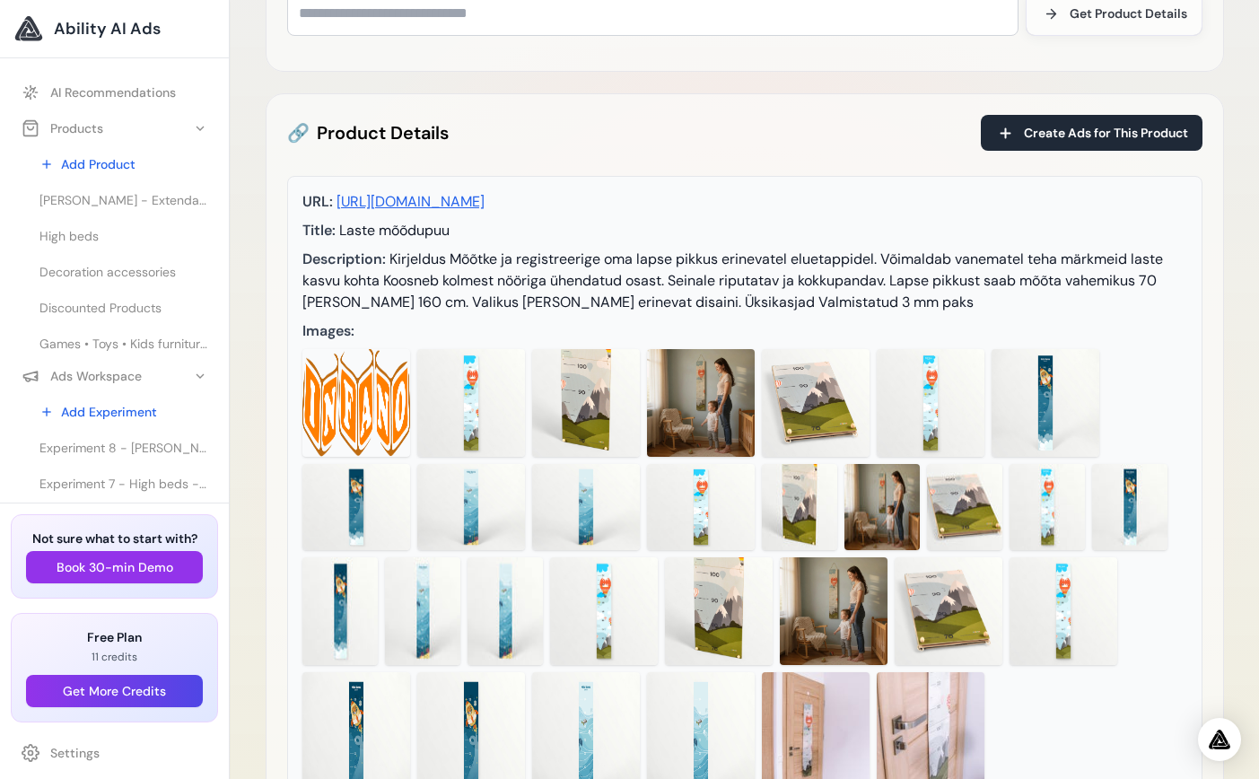
scroll to position [562, 0]
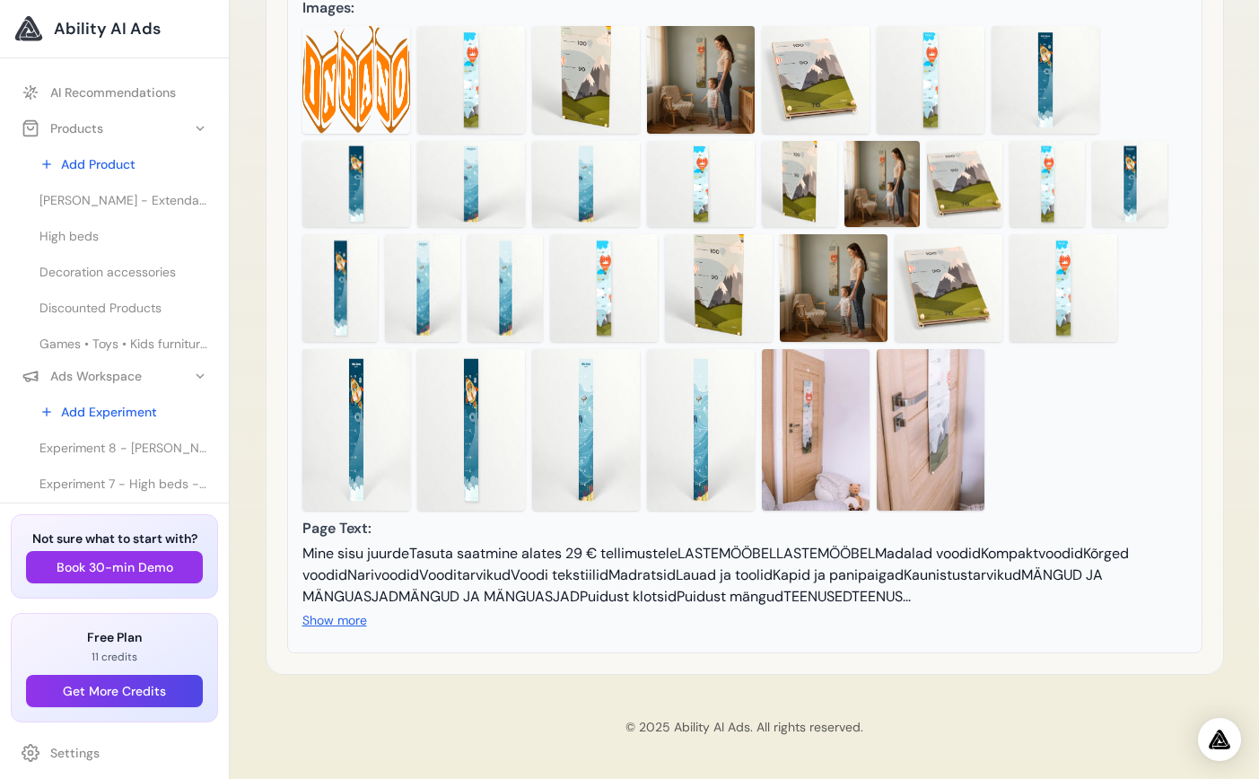
click at [480, 411] on img at bounding box center [471, 430] width 108 height 162
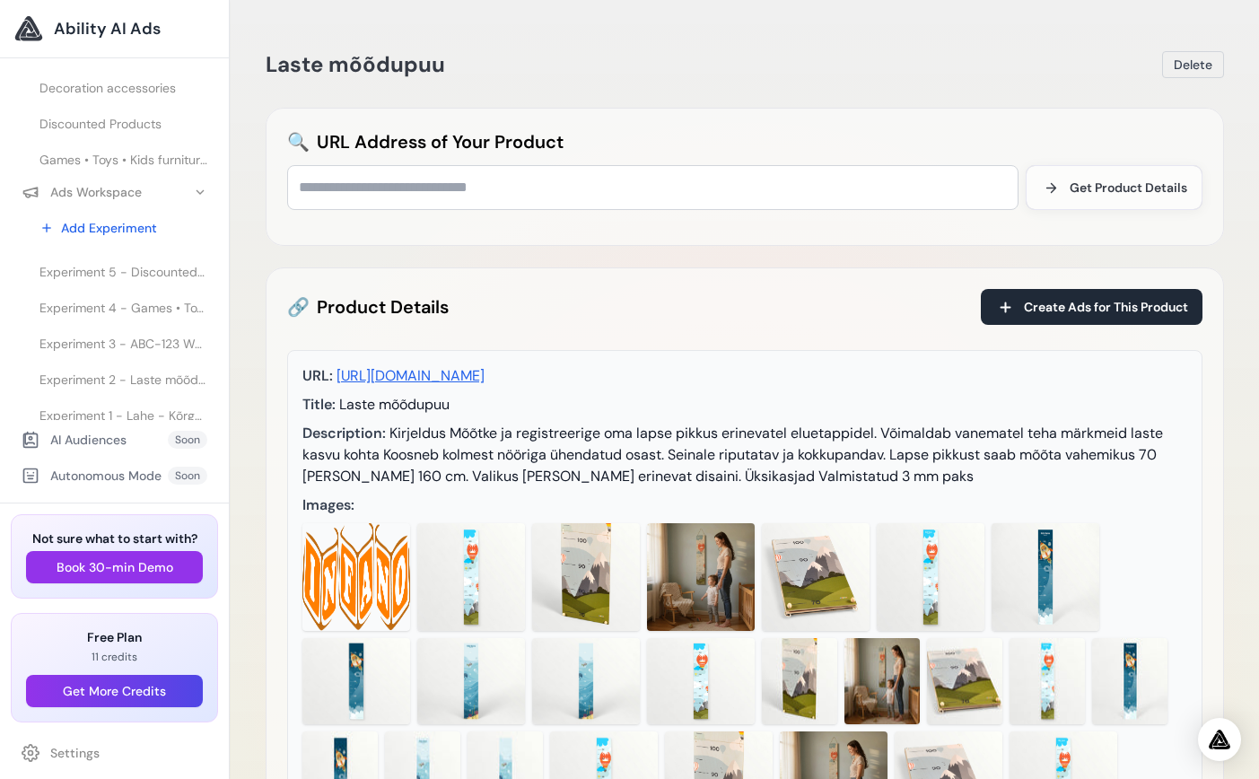
scroll to position [111, 0]
click at [99, 395] on span "Experiment 1 - Lahe - Kõrge voodi kaldredeliga - 90x200cm - Valge" at bounding box center [123, 404] width 168 height 18
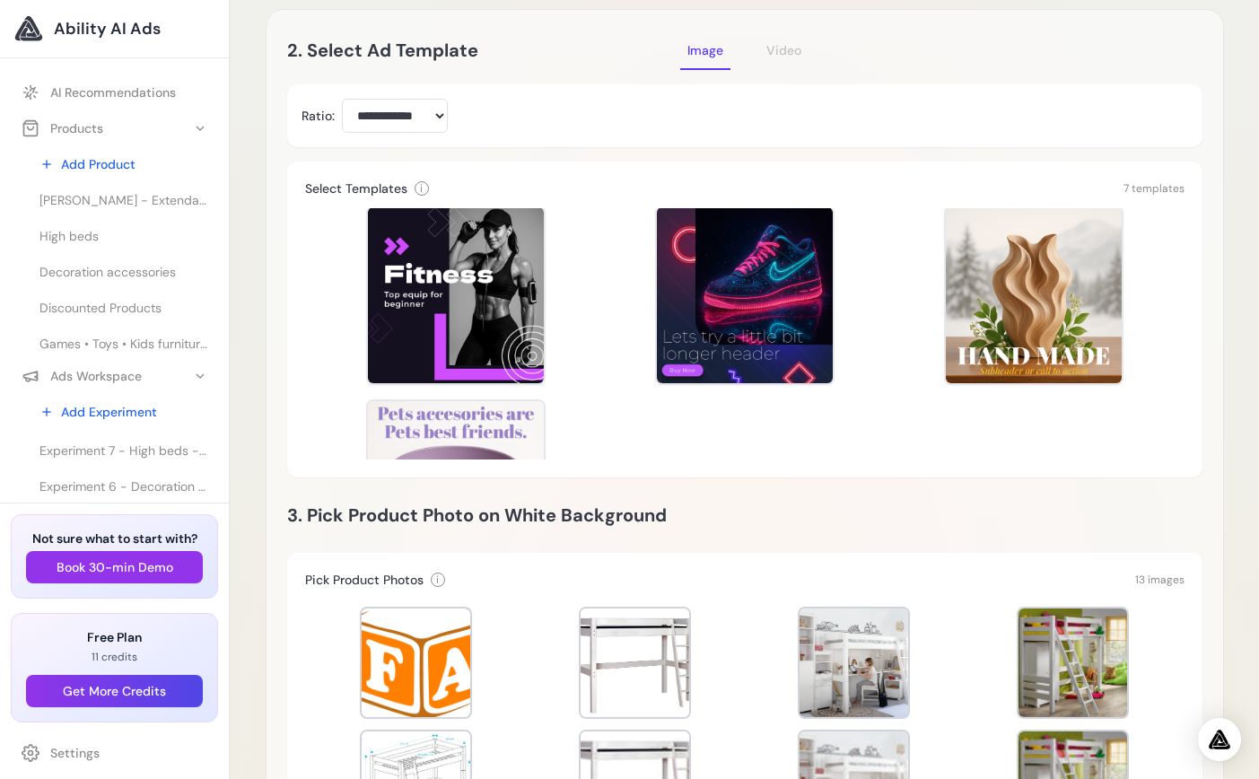
scroll to position [139, 0]
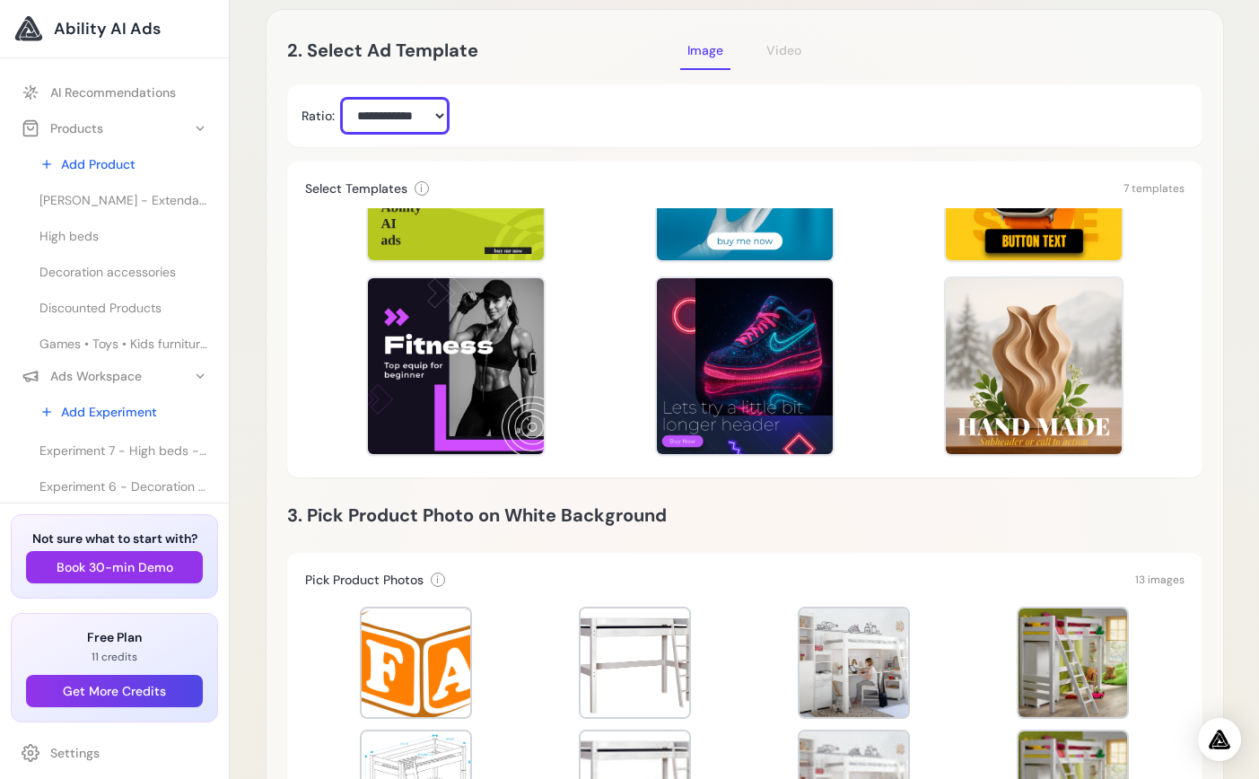
click at [425, 111] on select "**********" at bounding box center [395, 116] width 106 height 34
click at [439, 119] on select "**********" at bounding box center [395, 116] width 106 height 34
click at [561, 119] on div "**********" at bounding box center [744, 116] width 886 height 34
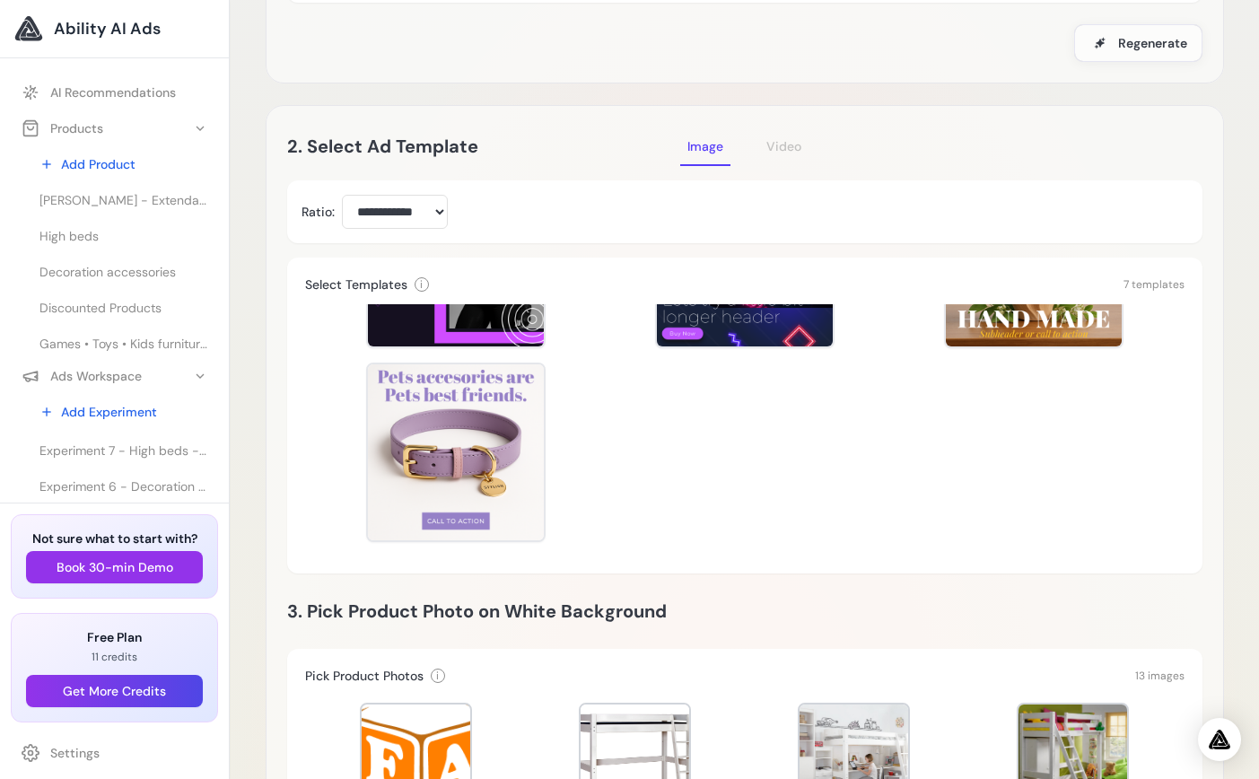
scroll to position [767, 0]
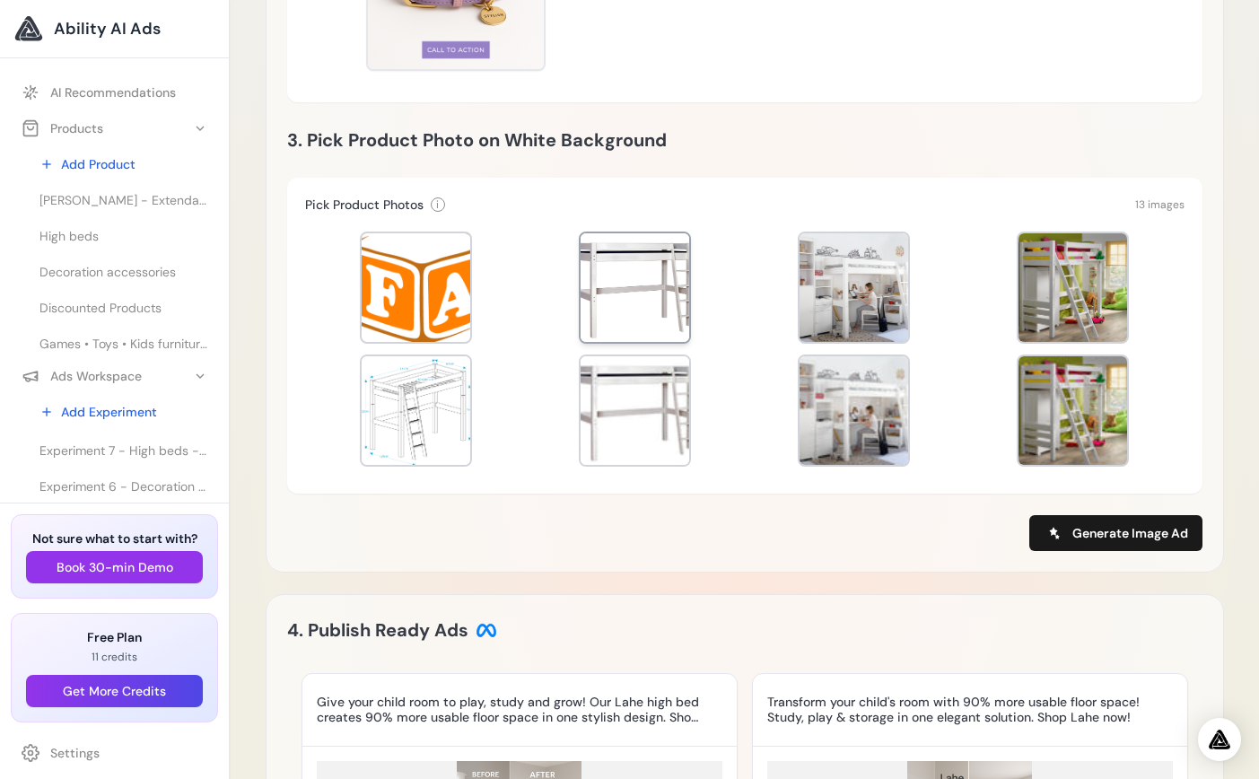
click at [654, 275] on div at bounding box center [635, 287] width 109 height 109
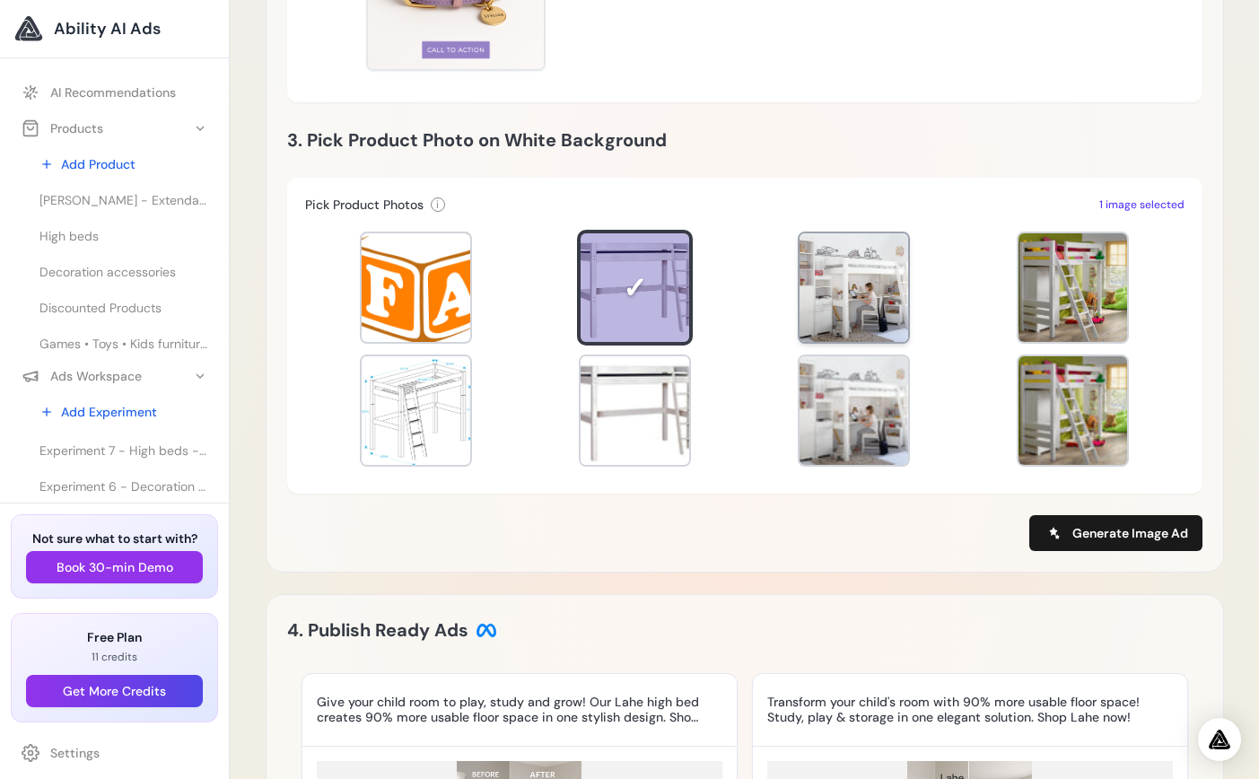
click at [829, 284] on div at bounding box center [853, 287] width 109 height 109
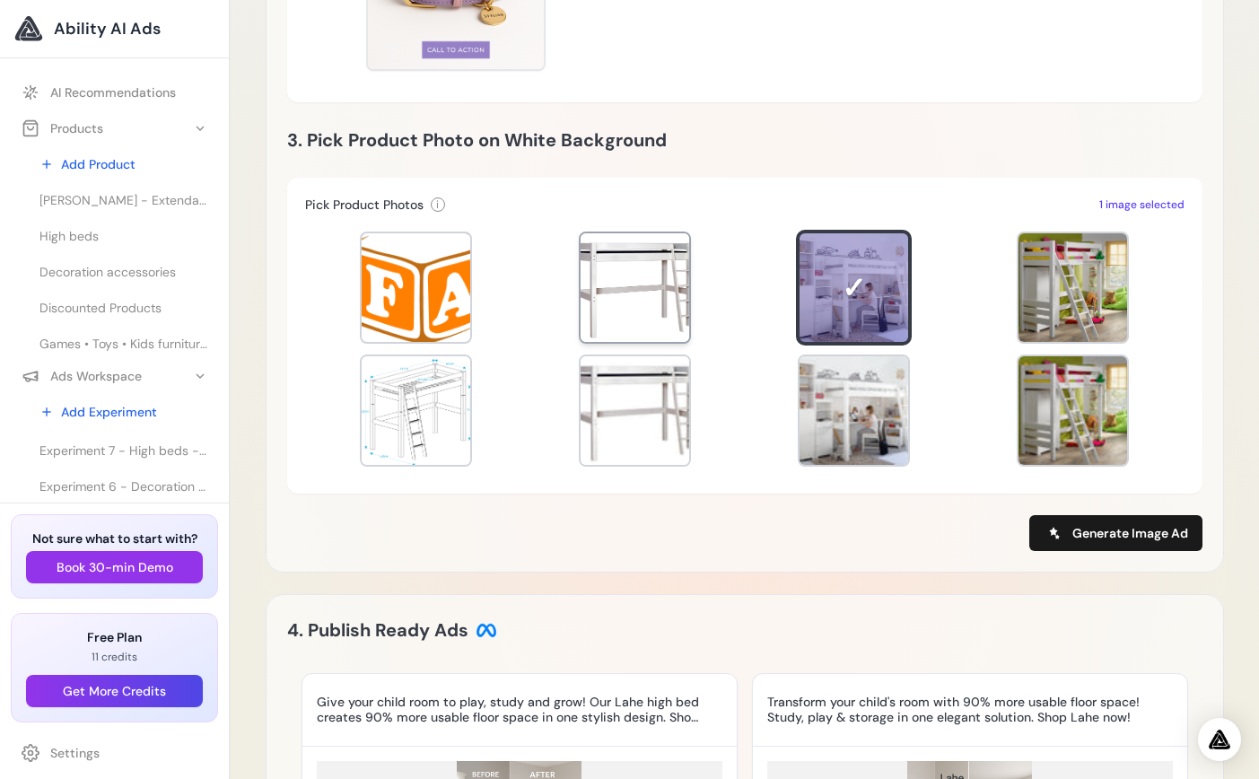
click at [659, 320] on div at bounding box center [635, 287] width 109 height 109
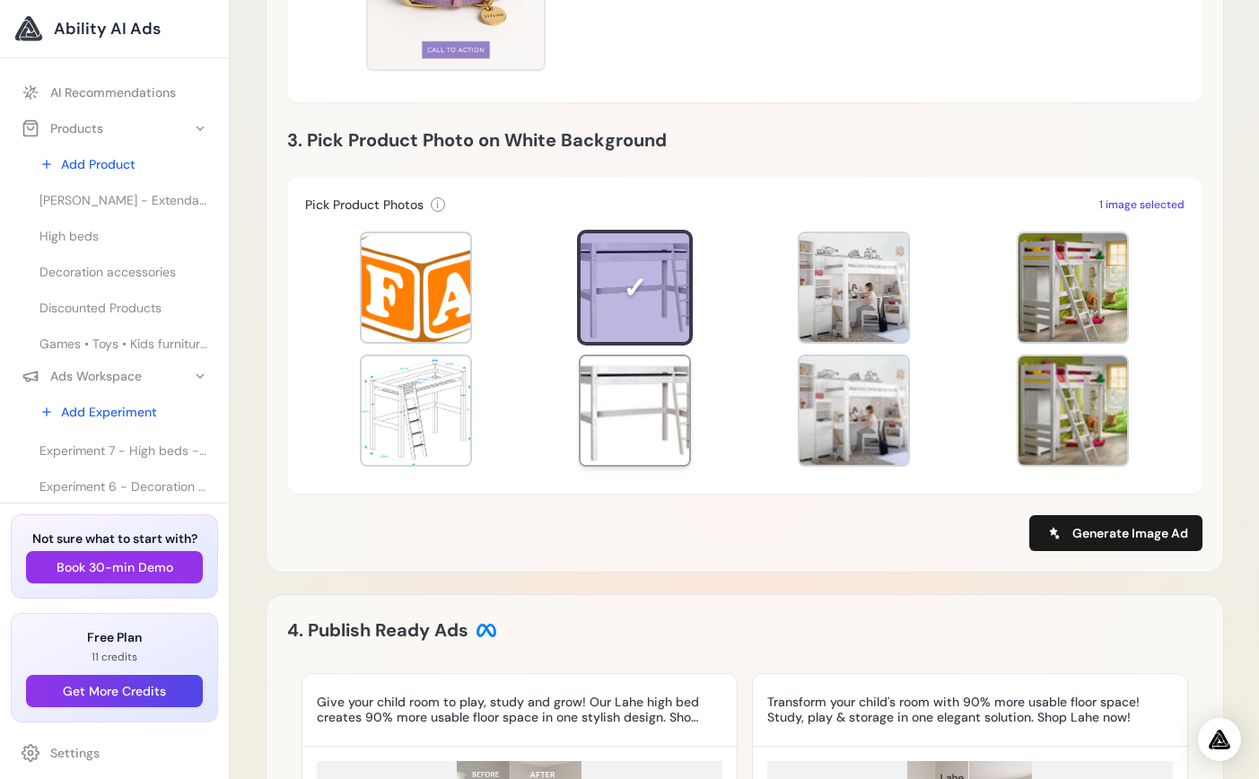
click at [649, 397] on div at bounding box center [635, 410] width 109 height 109
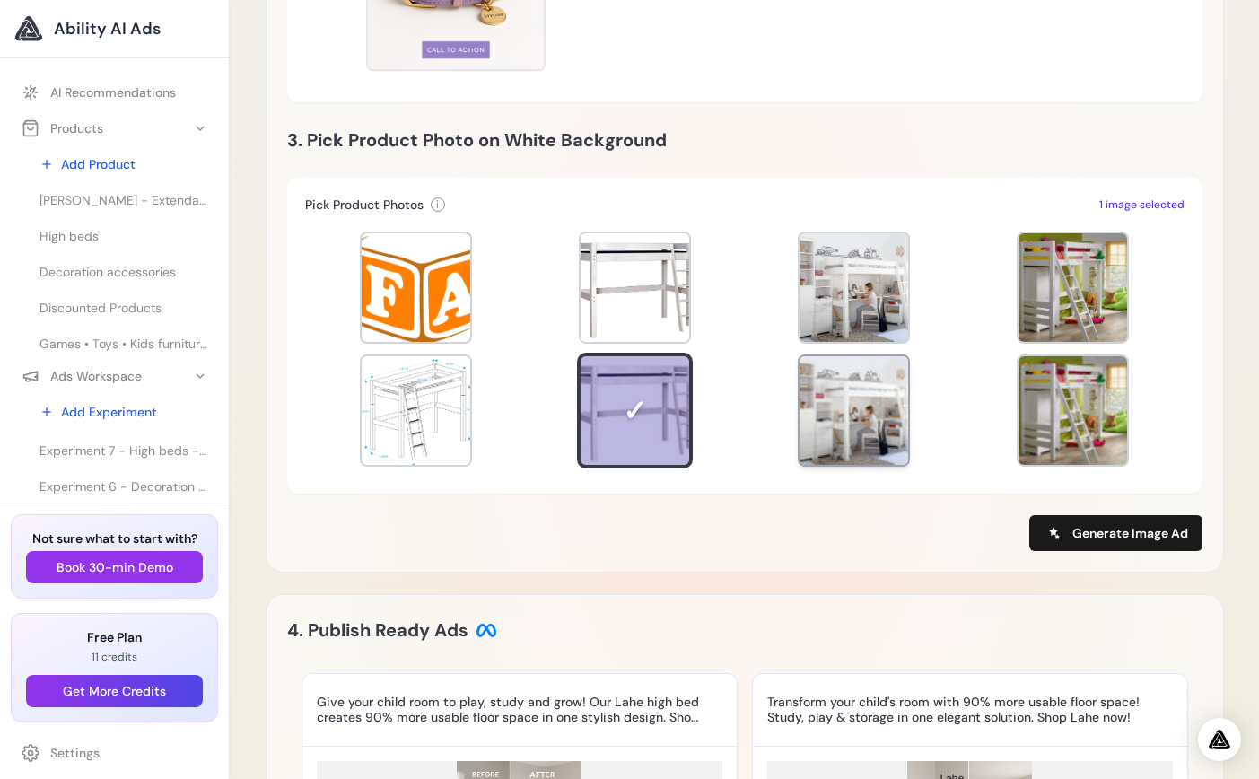
click at [810, 408] on div at bounding box center [853, 410] width 109 height 109
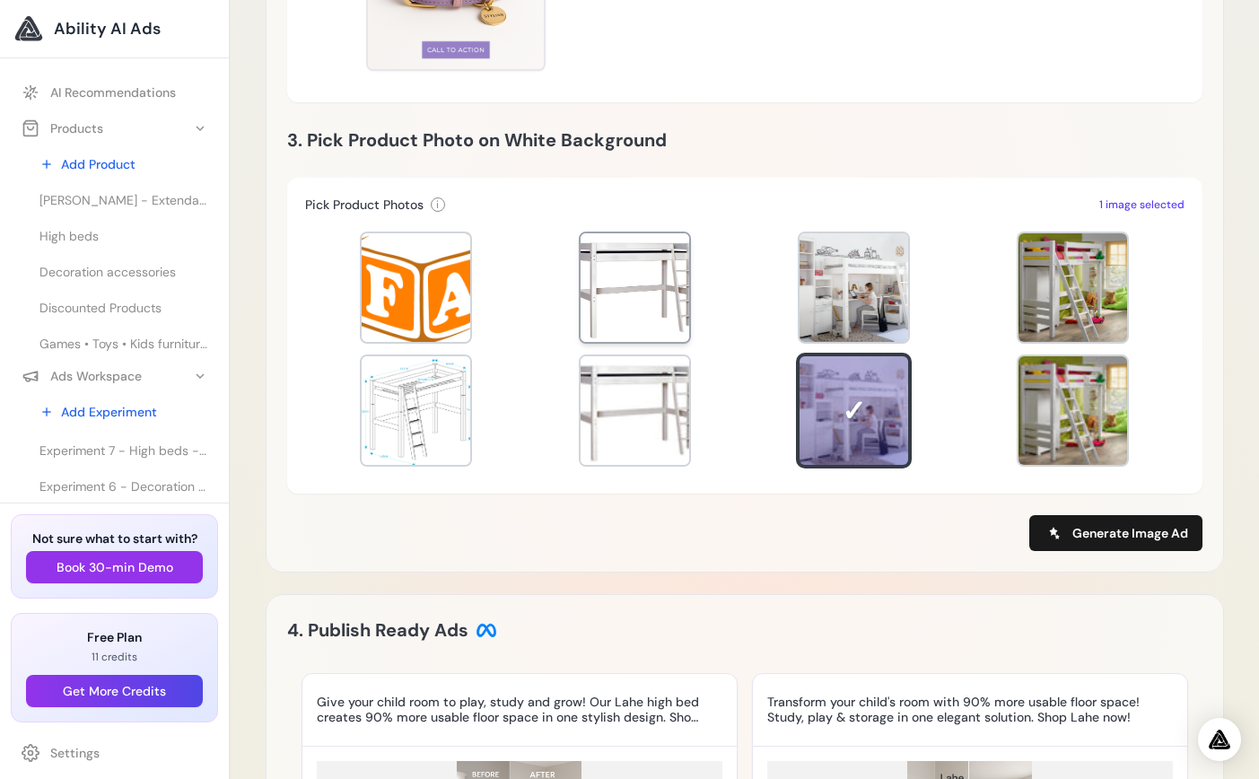
click at [651, 304] on div at bounding box center [635, 287] width 109 height 109
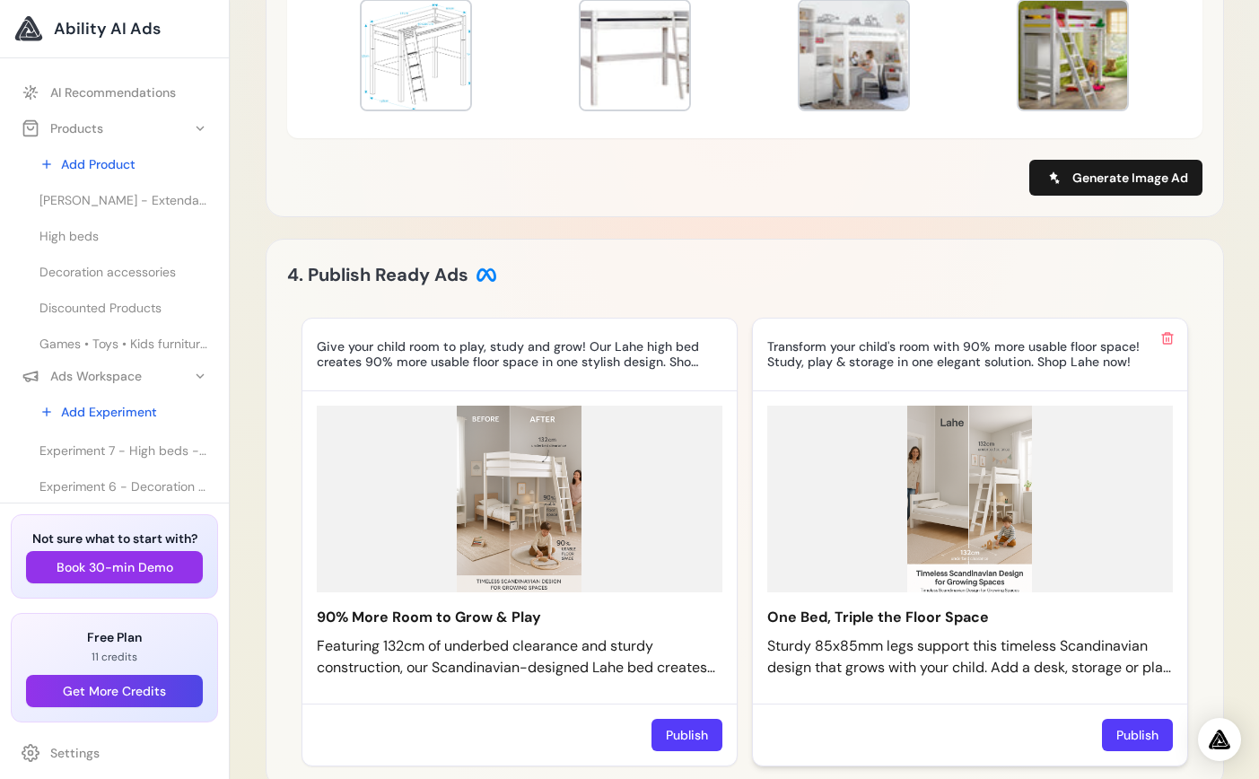
scroll to position [1251, 0]
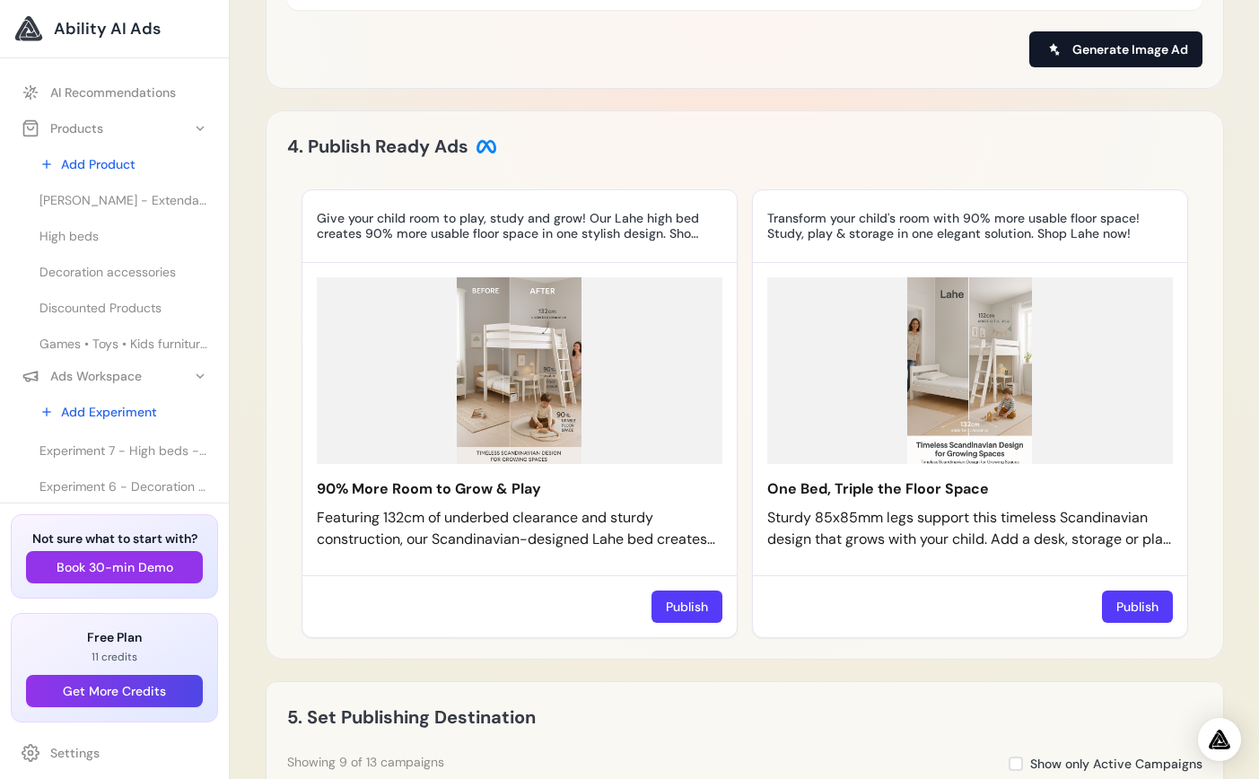
click at [1122, 44] on span "Generate Image Ad" at bounding box center [1130, 49] width 116 height 18
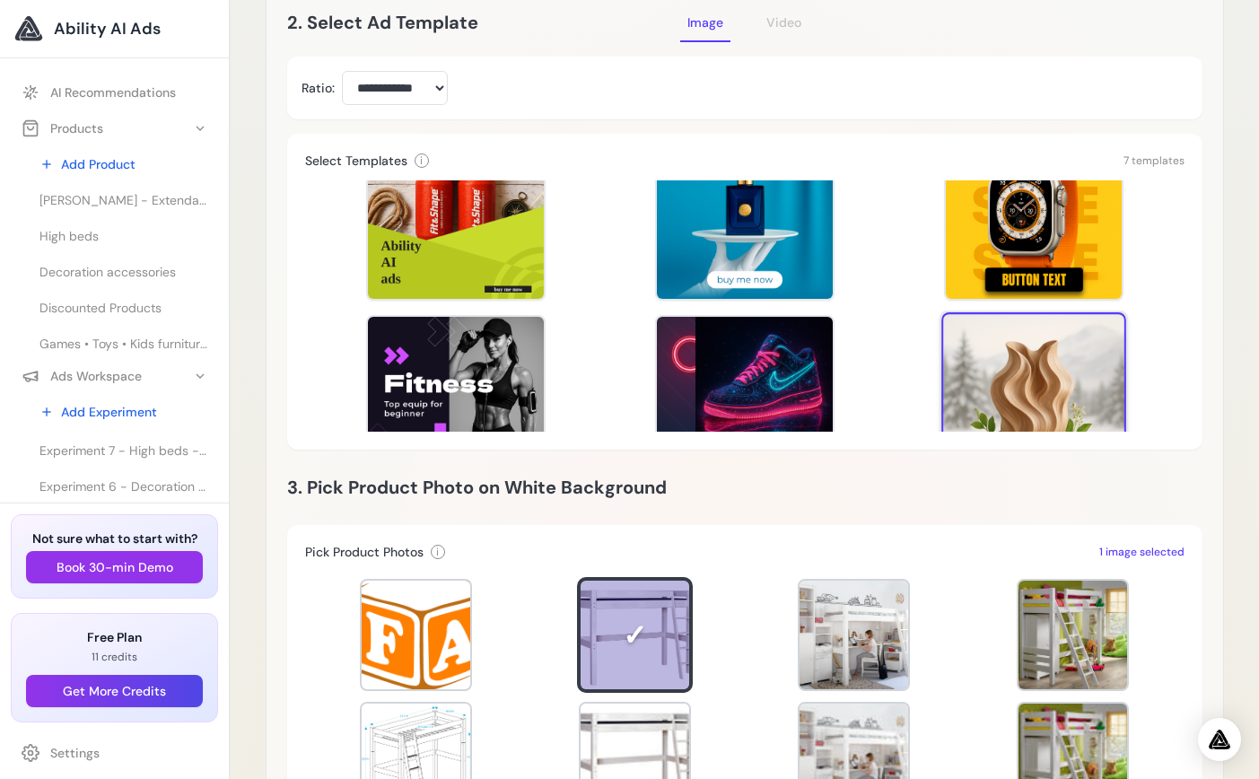
scroll to position [112, 0]
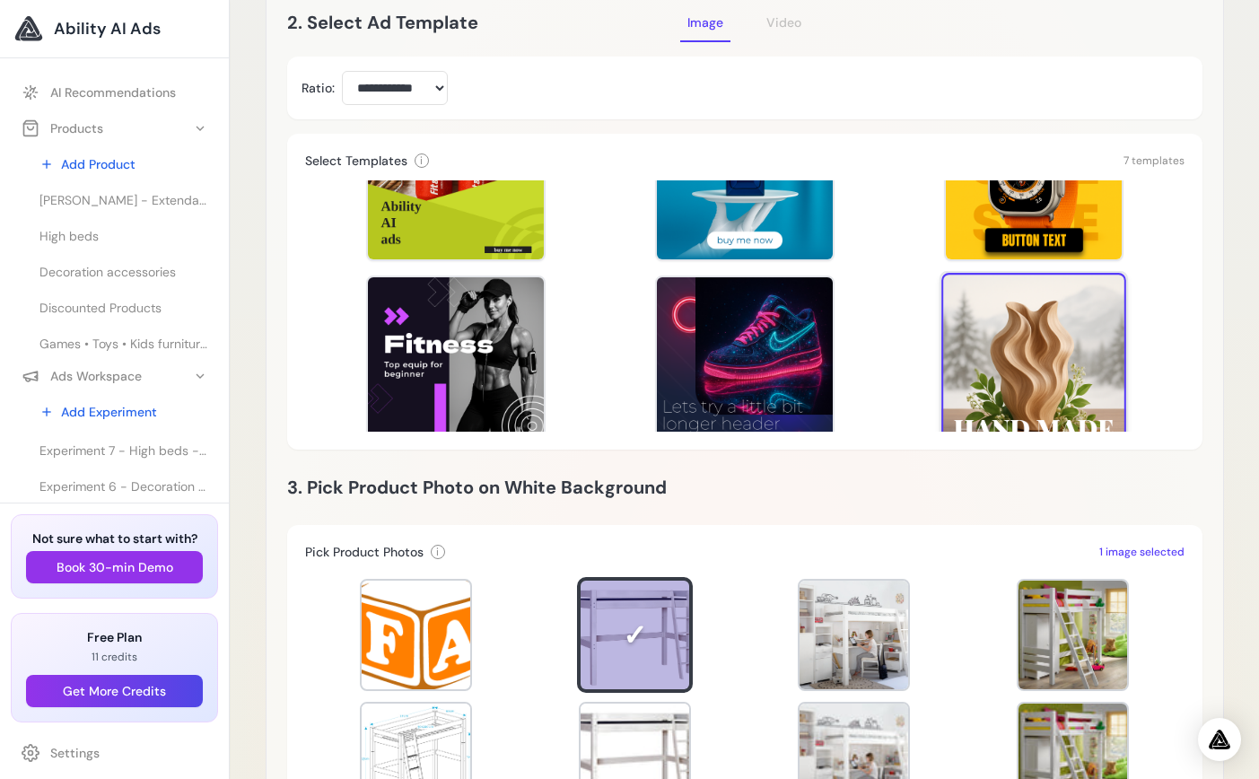
click at [1043, 375] on div at bounding box center [1033, 365] width 185 height 185
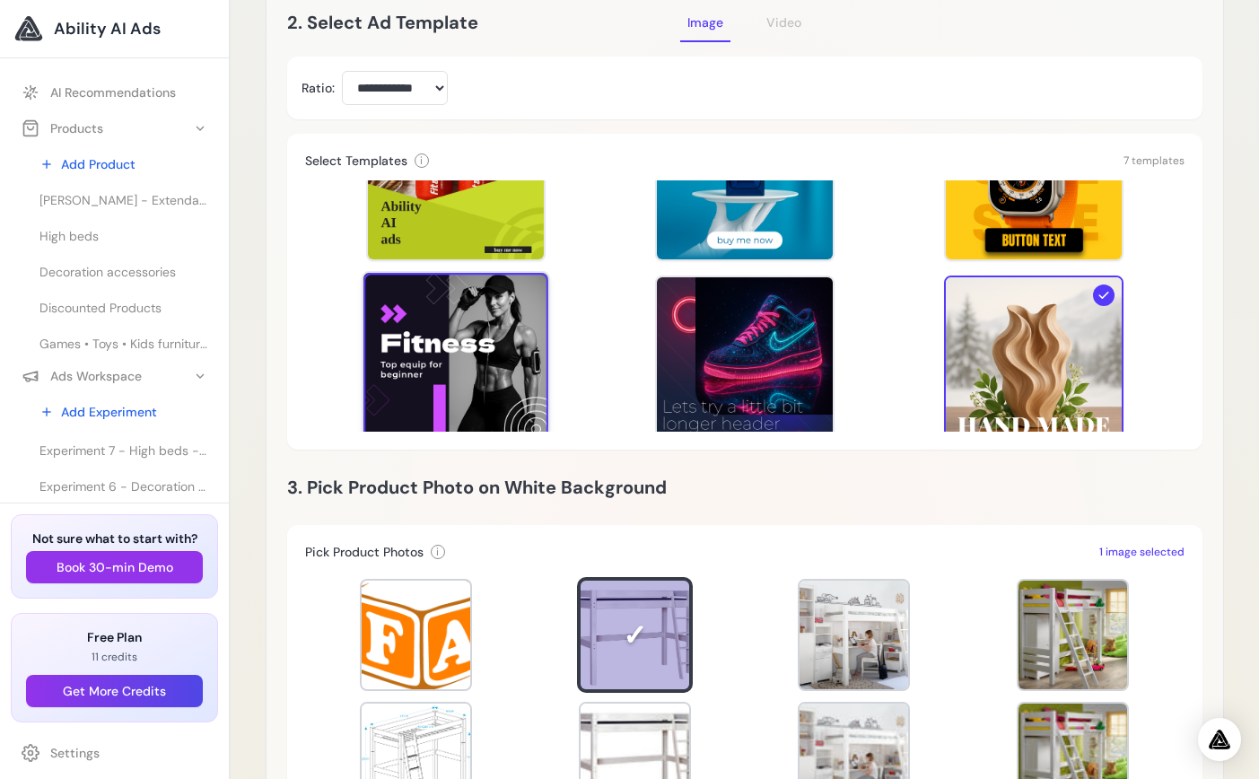
click at [492, 377] on div at bounding box center [455, 365] width 185 height 185
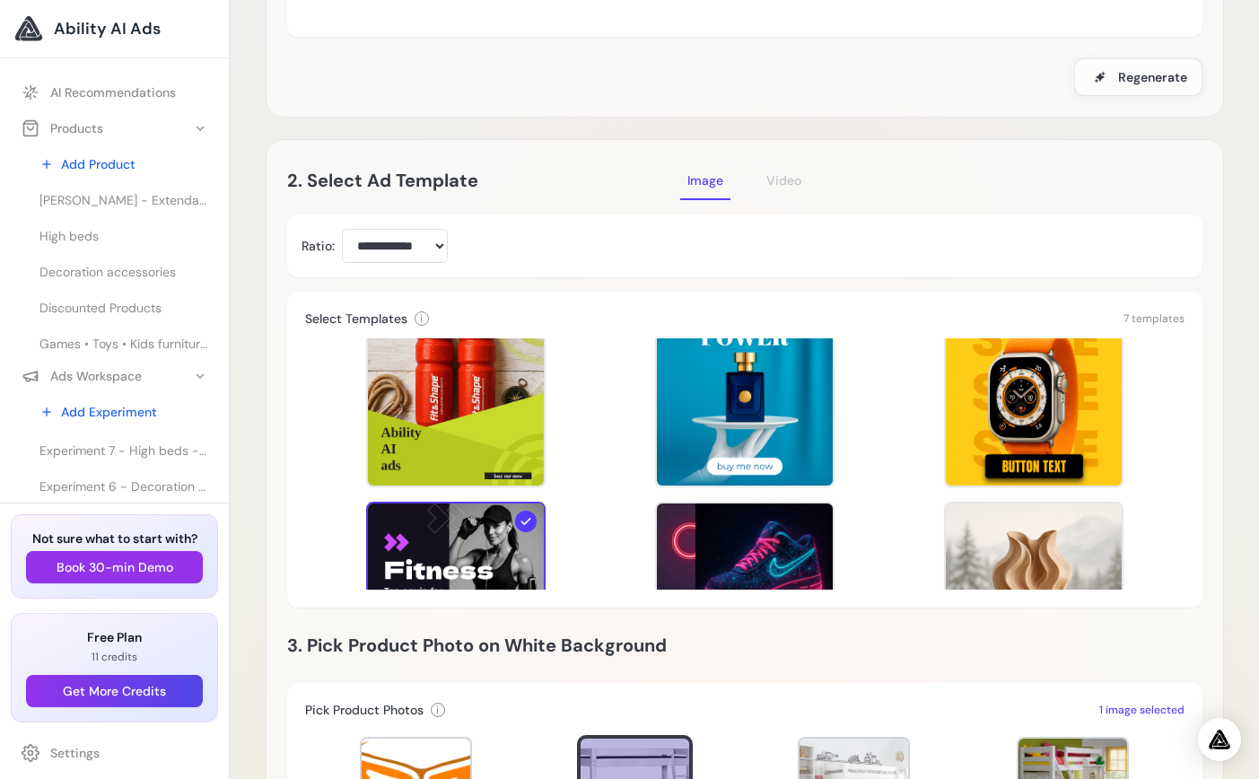
scroll to position [0, 0]
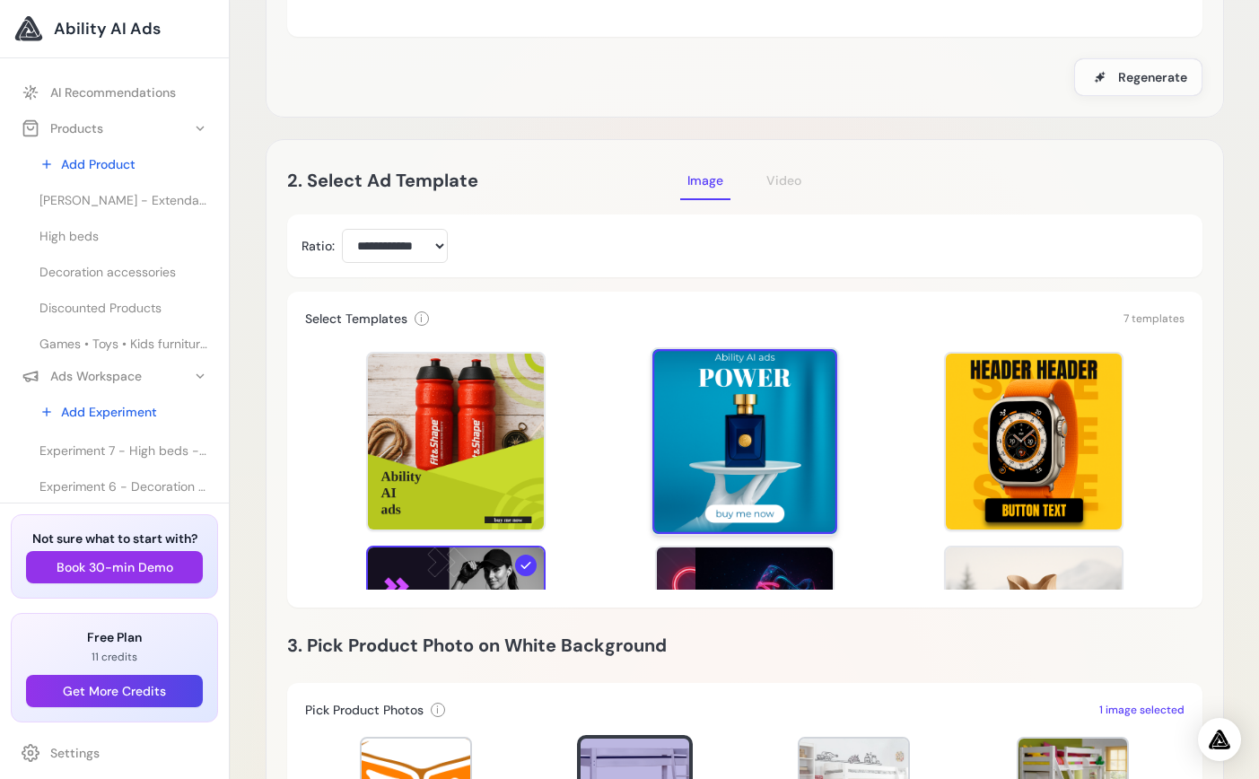
click at [808, 492] on div at bounding box center [744, 441] width 185 height 185
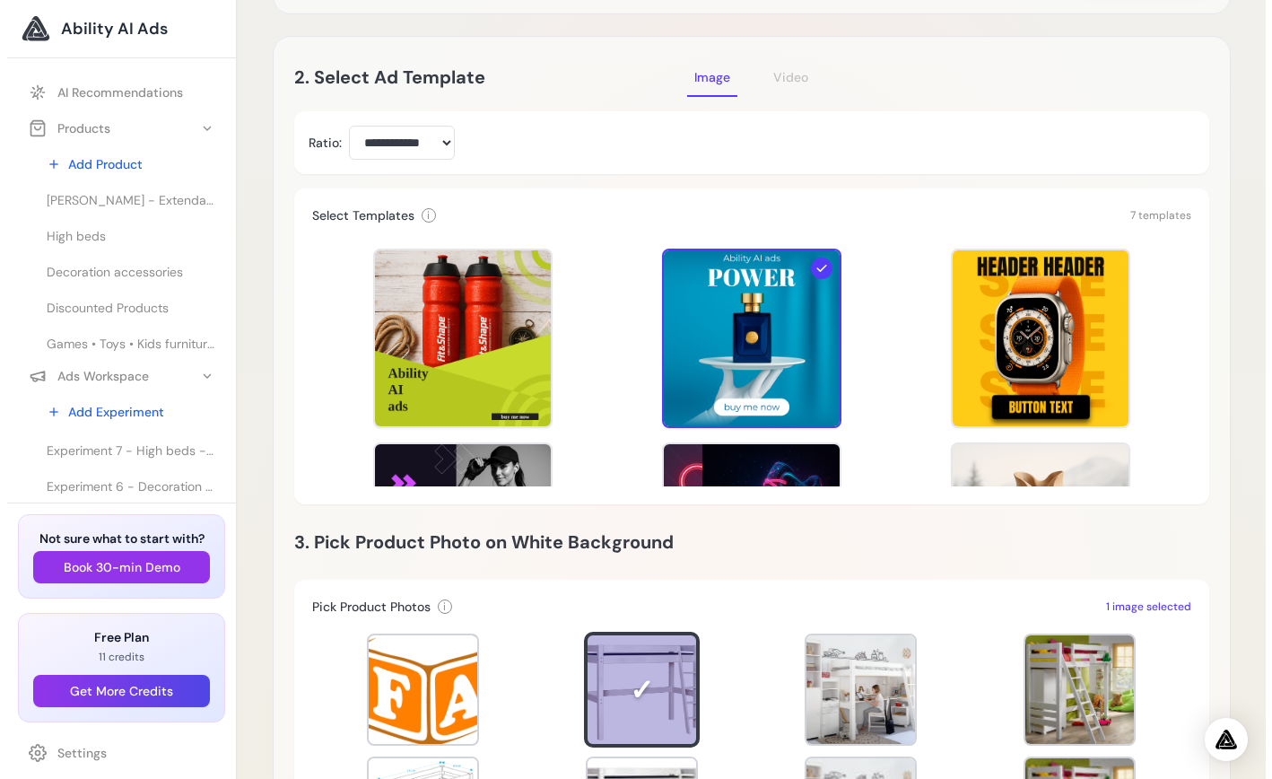
scroll to position [862, 0]
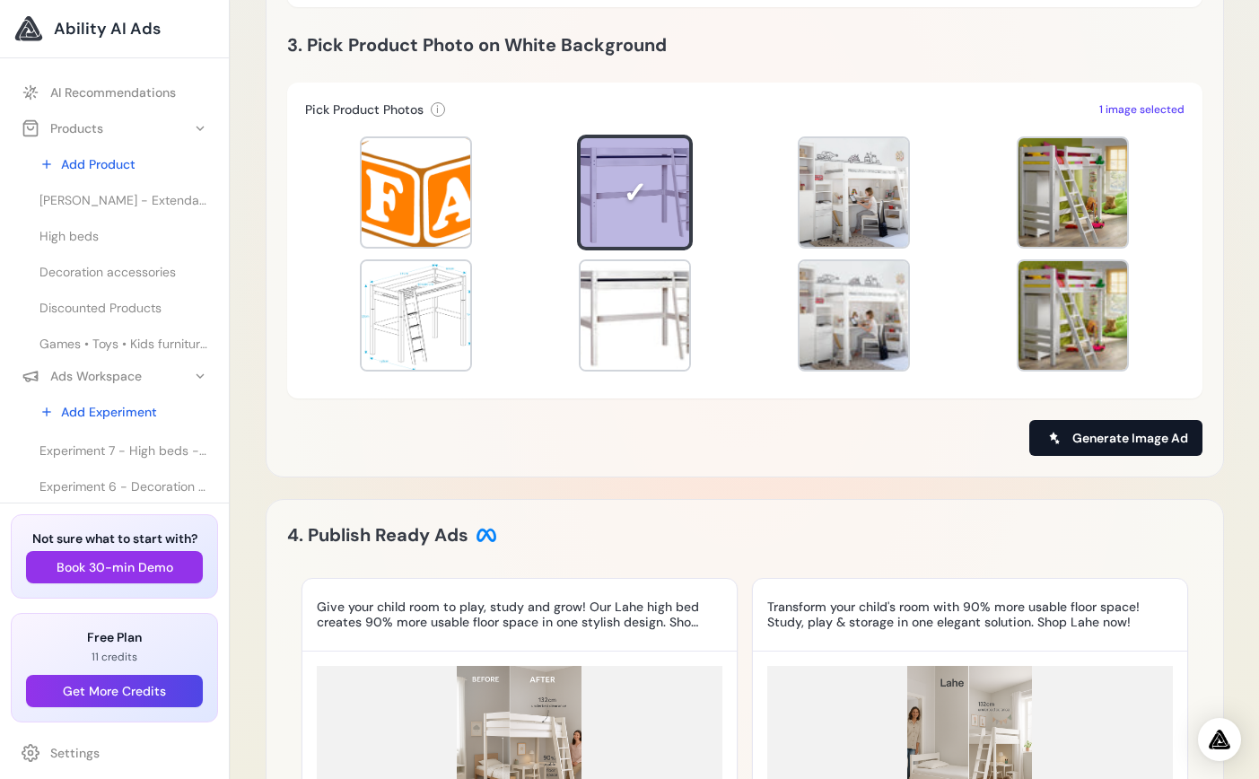
click at [1108, 434] on span "Generate Image Ad" at bounding box center [1130, 438] width 116 height 18
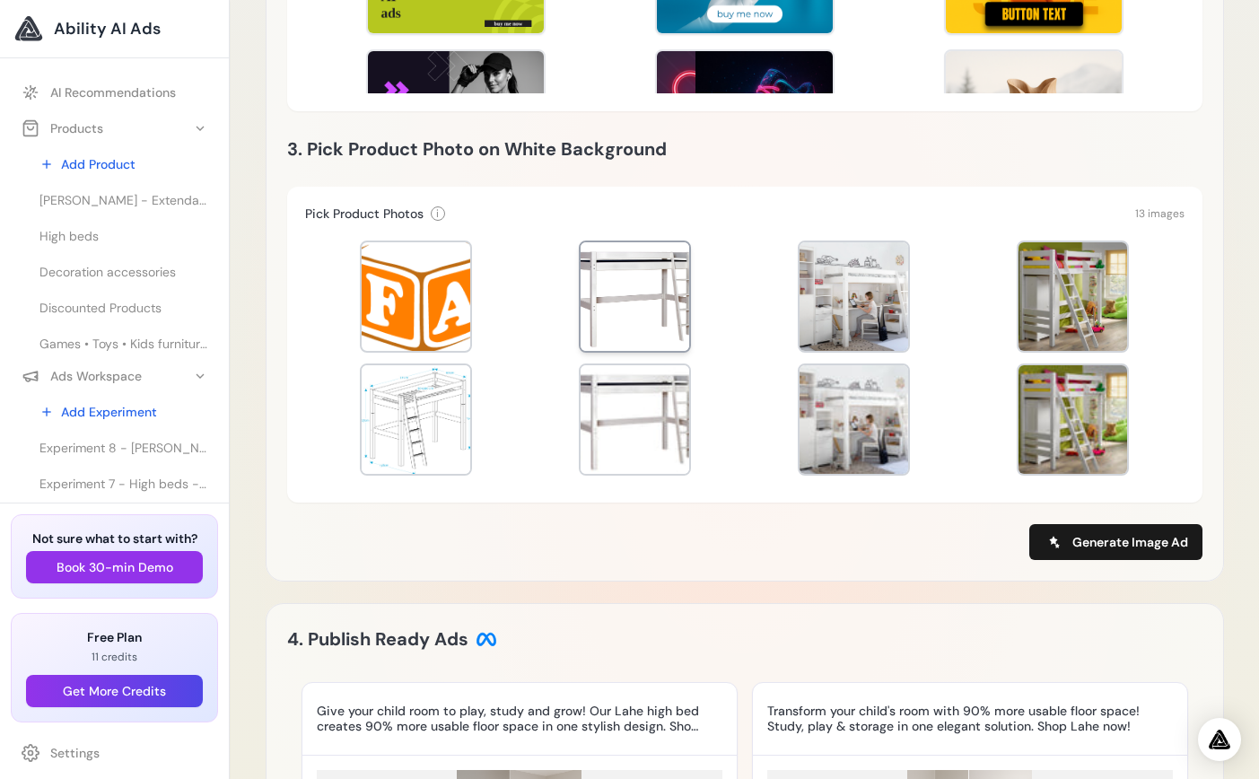
click at [659, 292] on div at bounding box center [635, 296] width 109 height 109
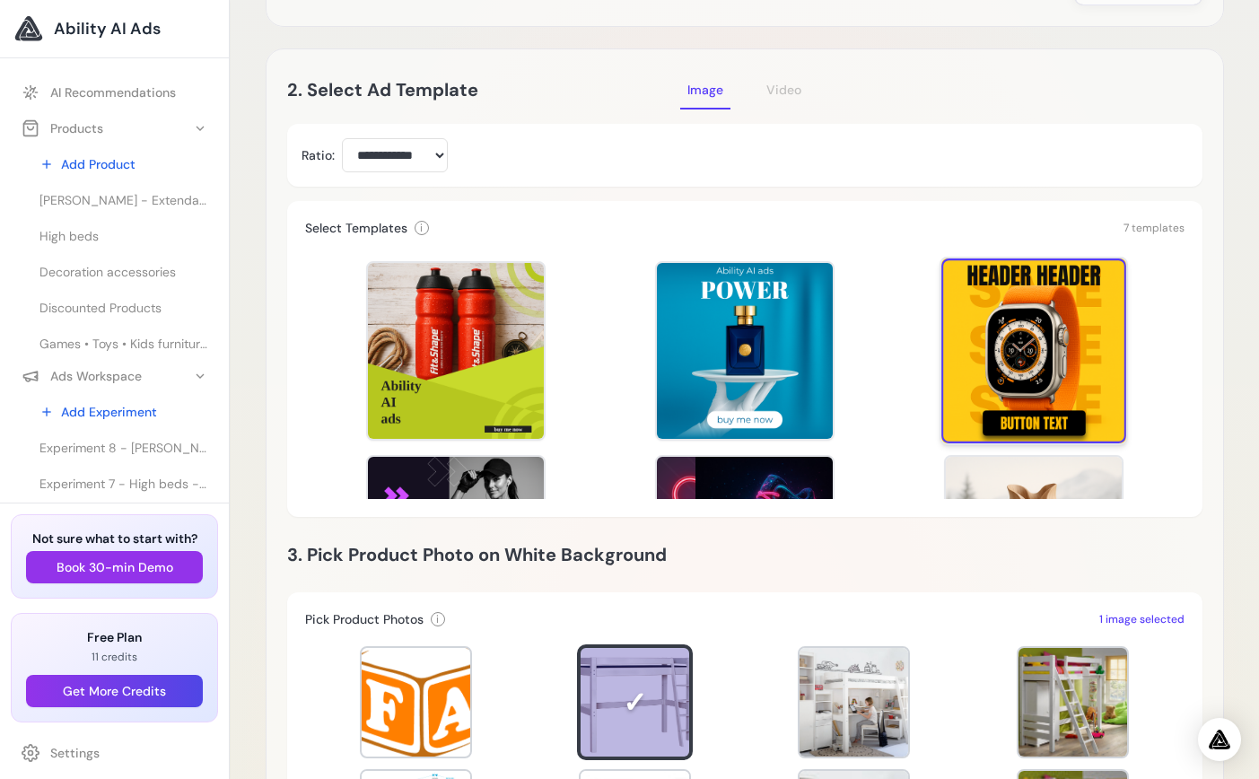
click at [1060, 402] on div at bounding box center [1033, 350] width 185 height 185
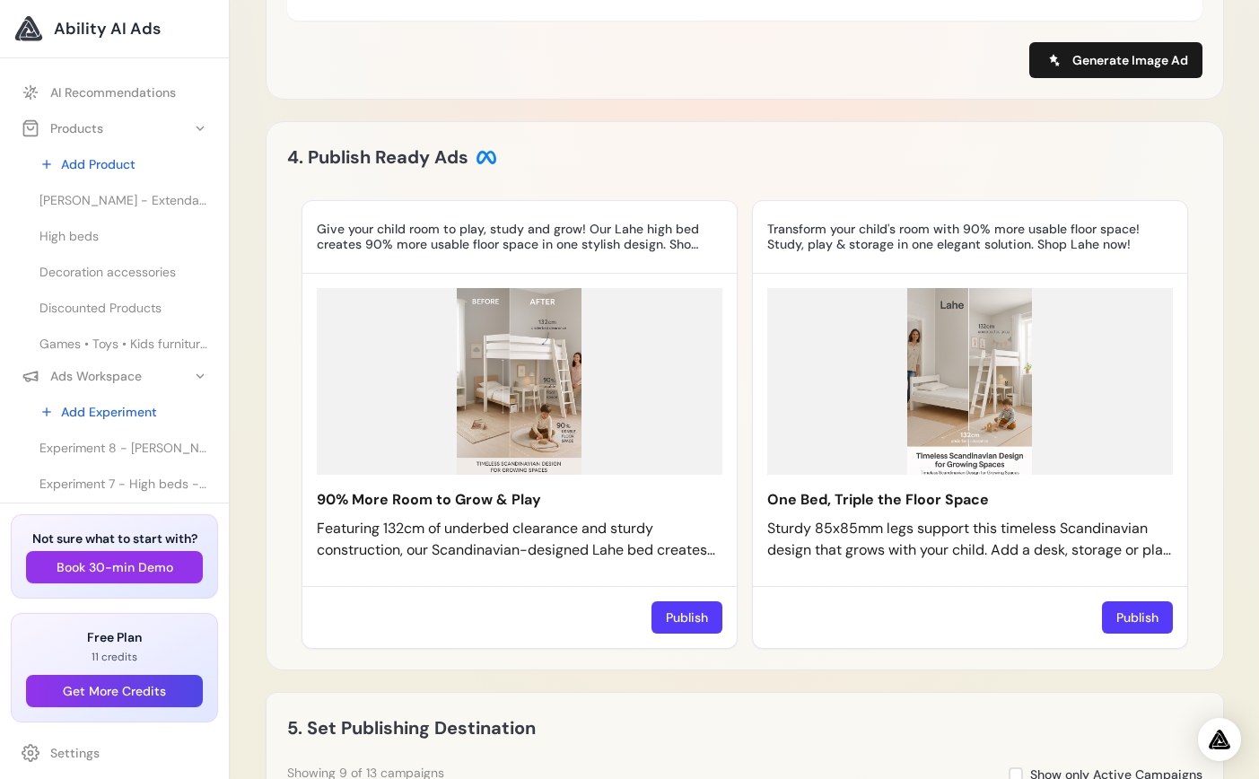
scroll to position [1478, 0]
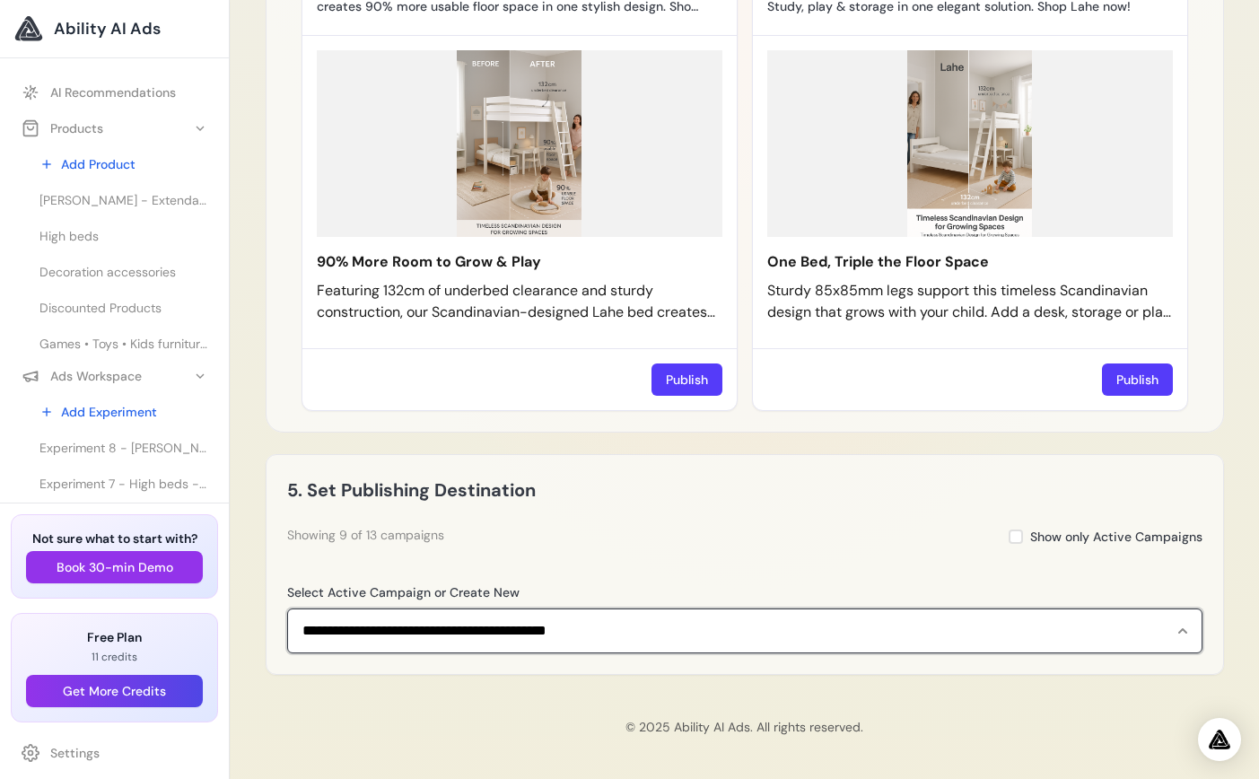
click at [491, 629] on select "**********" at bounding box center [744, 630] width 915 height 45
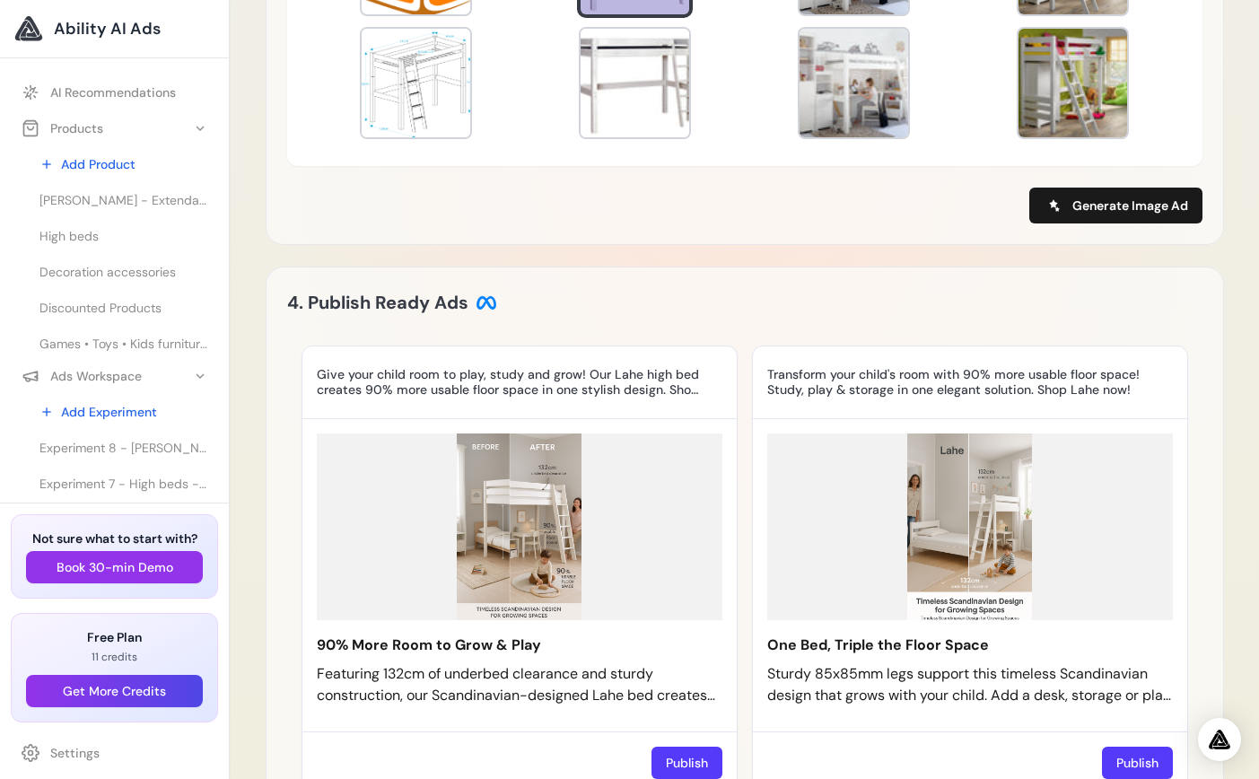
scroll to position [602, 0]
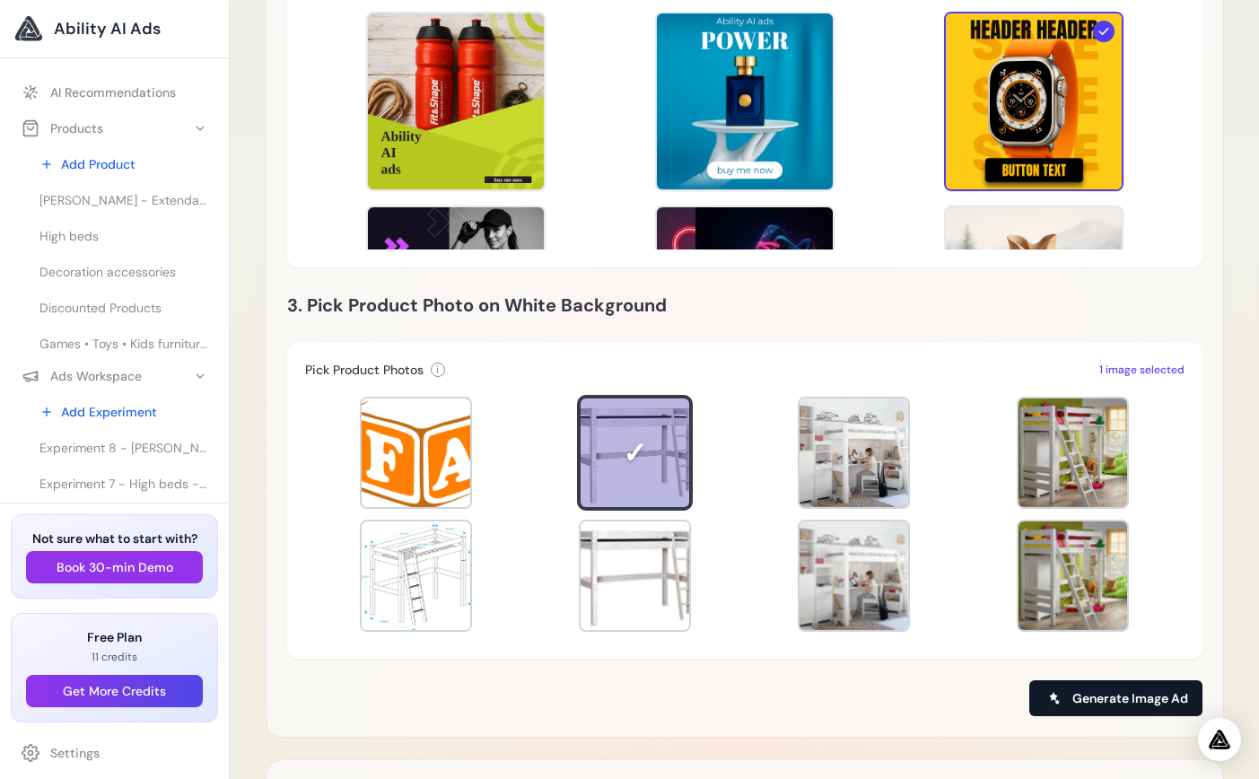
click at [1120, 696] on span "Generate Image Ad" at bounding box center [1130, 698] width 116 height 18
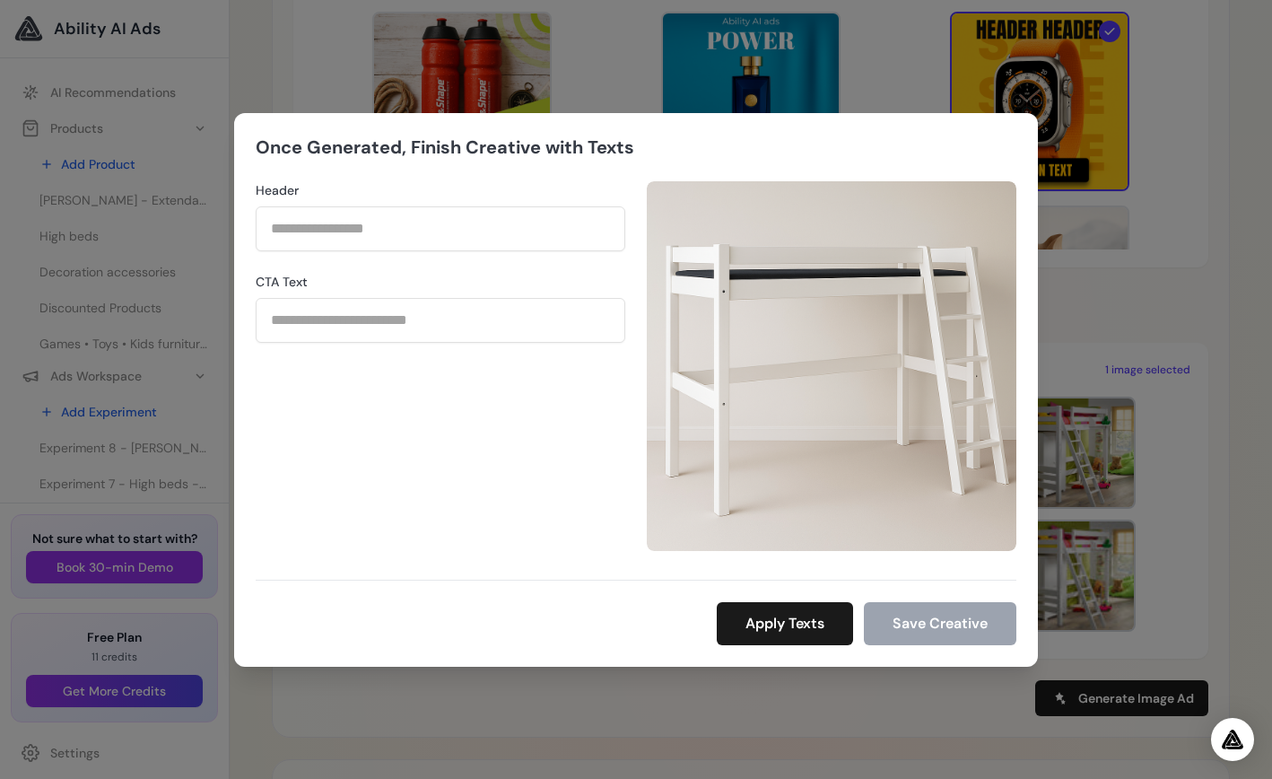
click at [451, 55] on div "Once Generated, Finish Creative with Texts Header CTA Text Apply Texts" at bounding box center [636, 389] width 1272 height 779
click at [790, 624] on button "Apply Texts" at bounding box center [785, 623] width 136 height 43
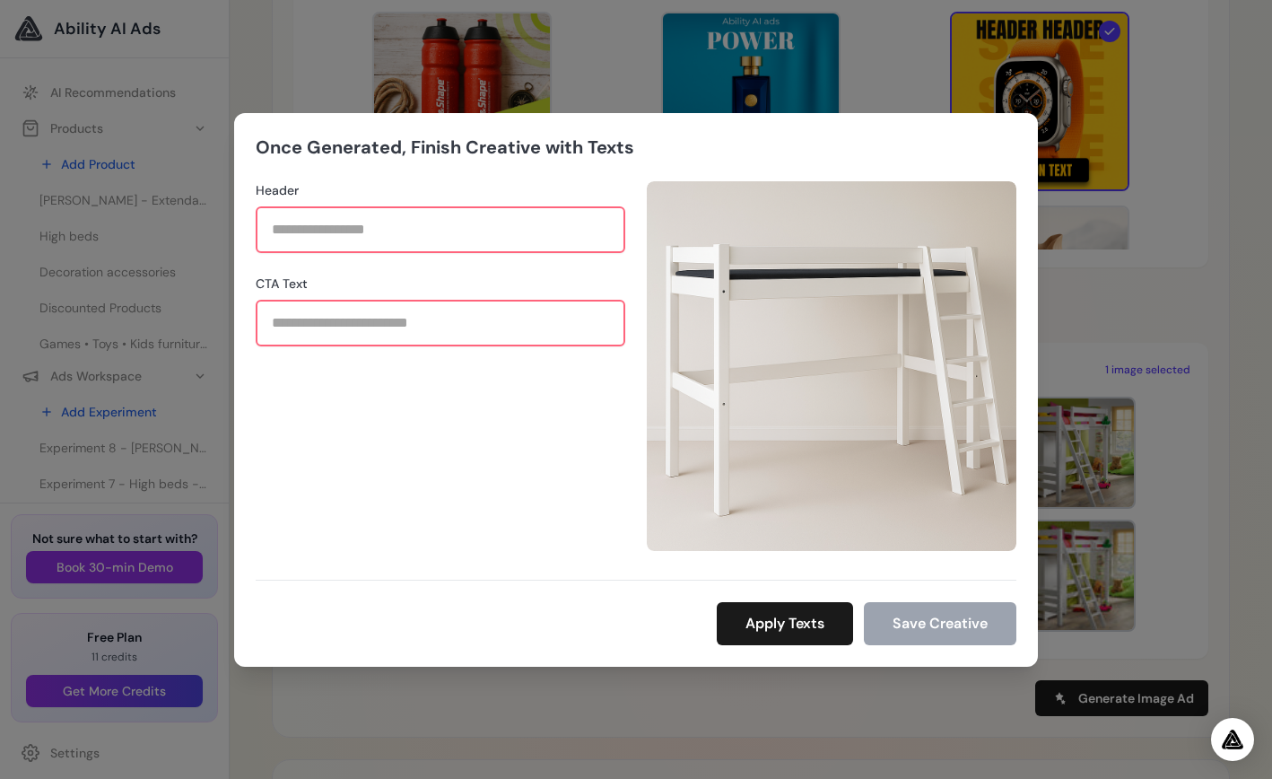
click at [487, 114] on div "Once Generated, Finish Creative with Texts Header CTA Text Apply Texts Save Cre…" at bounding box center [636, 390] width 804 height 554
click at [1171, 618] on div "Once Generated, Finish Creative with Texts Header CTA Text Apply Texts" at bounding box center [636, 389] width 1272 height 779
click at [83, 456] on div "Once Generated, Finish Creative with Texts Header CTA Text Apply Texts" at bounding box center [636, 389] width 1272 height 779
drag, startPoint x: 30, startPoint y: 34, endPoint x: 160, endPoint y: 59, distance: 132.5
click at [31, 34] on div "Once Generated, Finish Creative with Texts Header CTA Text Apply Texts" at bounding box center [636, 389] width 1272 height 779
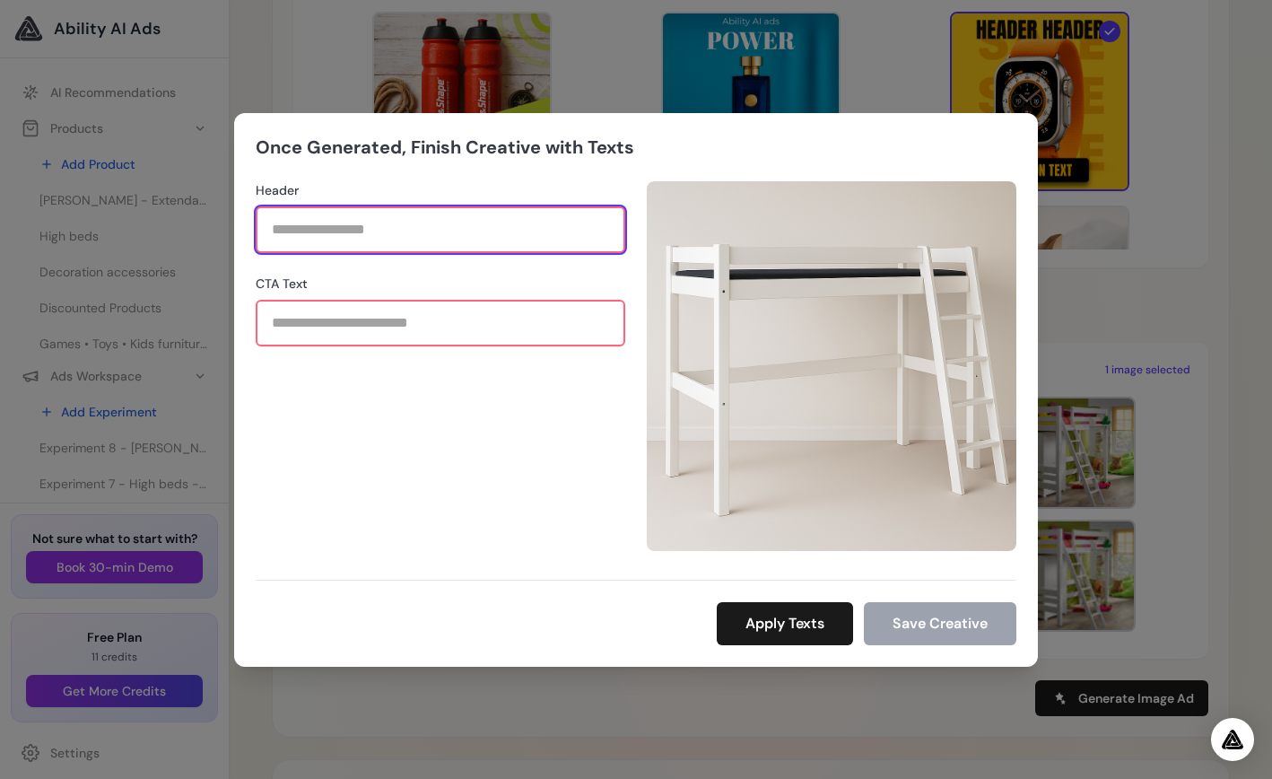
click at [495, 228] on input "Header" at bounding box center [441, 229] width 370 height 47
type input "***"
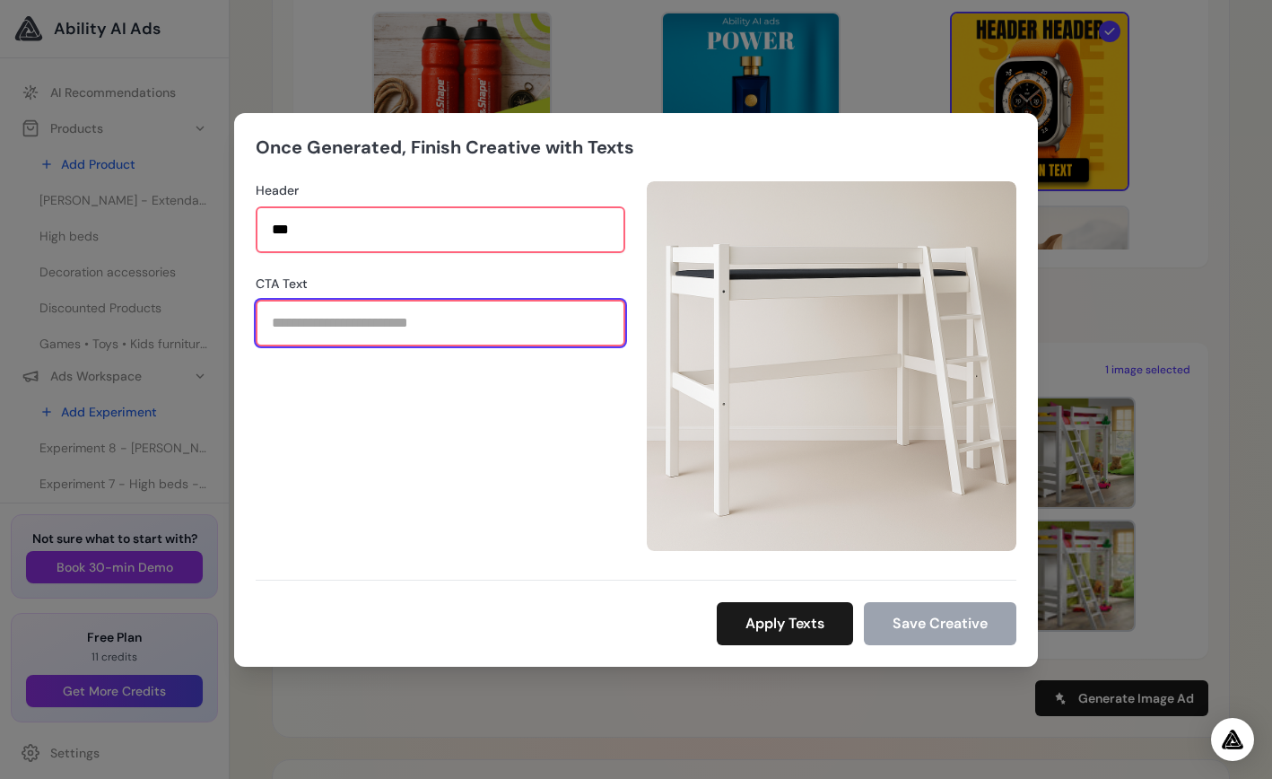
click at [316, 322] on input "CTA Text" at bounding box center [441, 323] width 370 height 47
type input "******"
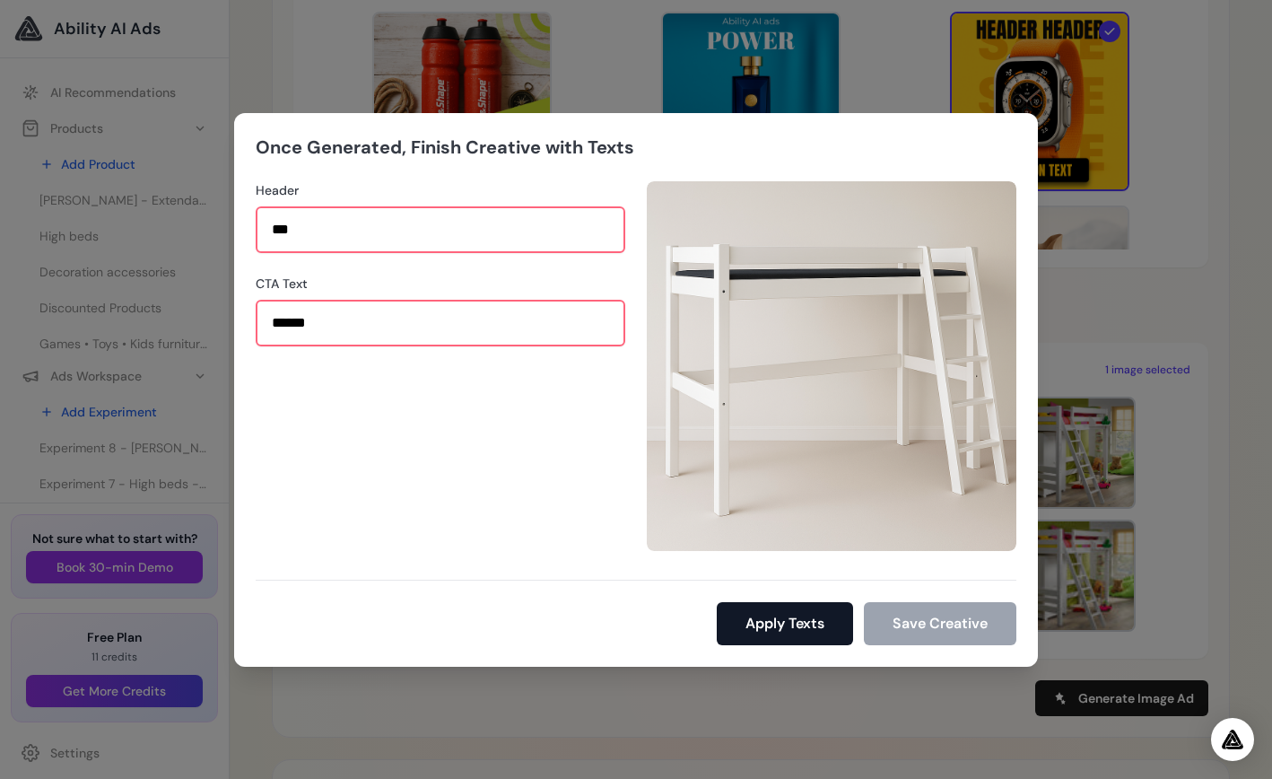
click at [774, 619] on button "Apply Texts" at bounding box center [785, 623] width 136 height 43
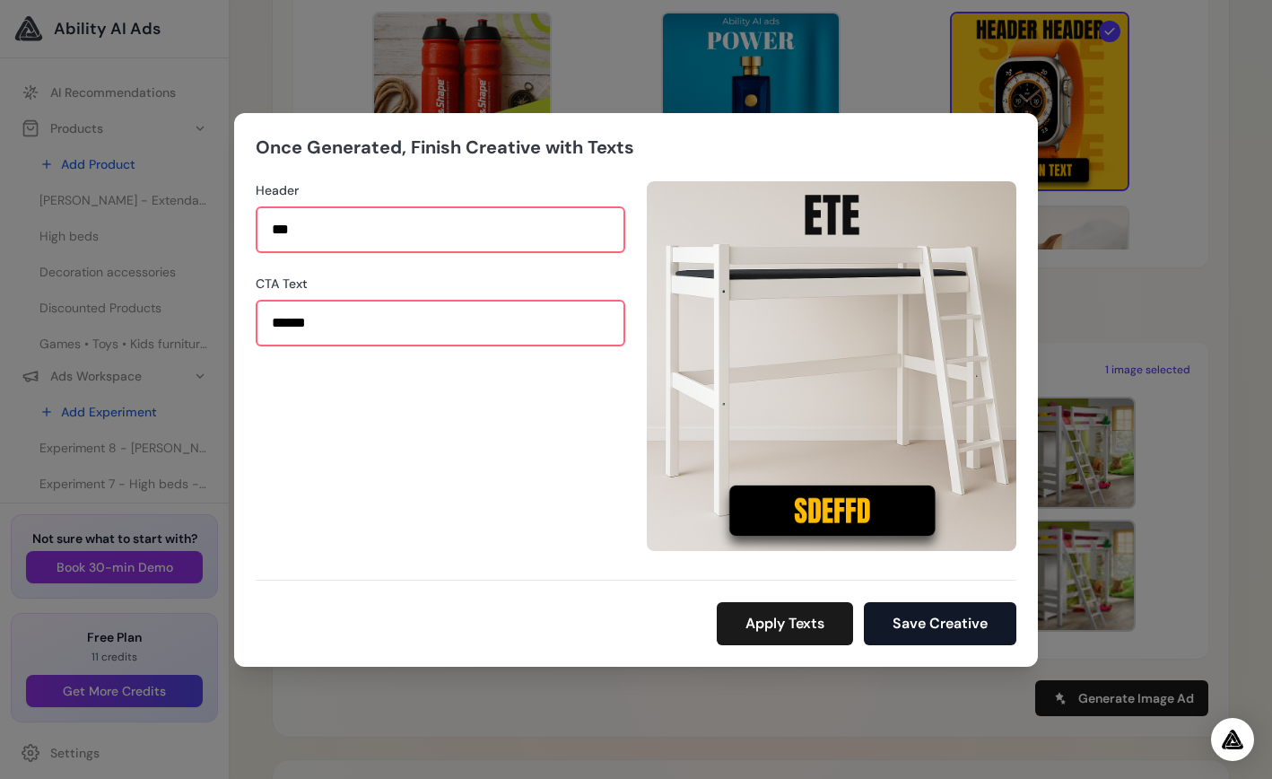
click at [973, 632] on button "Save Creative" at bounding box center [940, 623] width 153 height 43
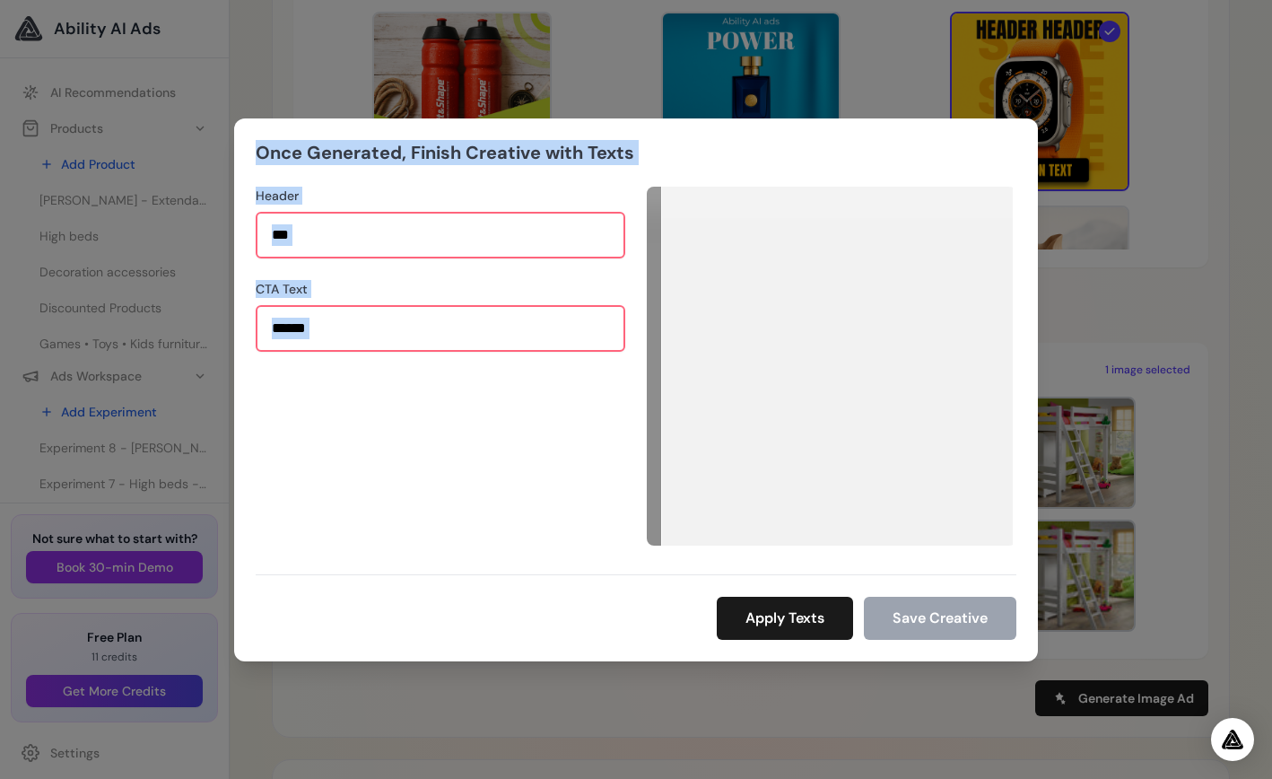
drag, startPoint x: 774, startPoint y: 137, endPoint x: 830, endPoint y: 240, distance: 117.2
click at [803, 245] on div "Once Generated, Finish Creative with Texts Header *** CTA Text ****** Apply Tex…" at bounding box center [636, 389] width 804 height 543
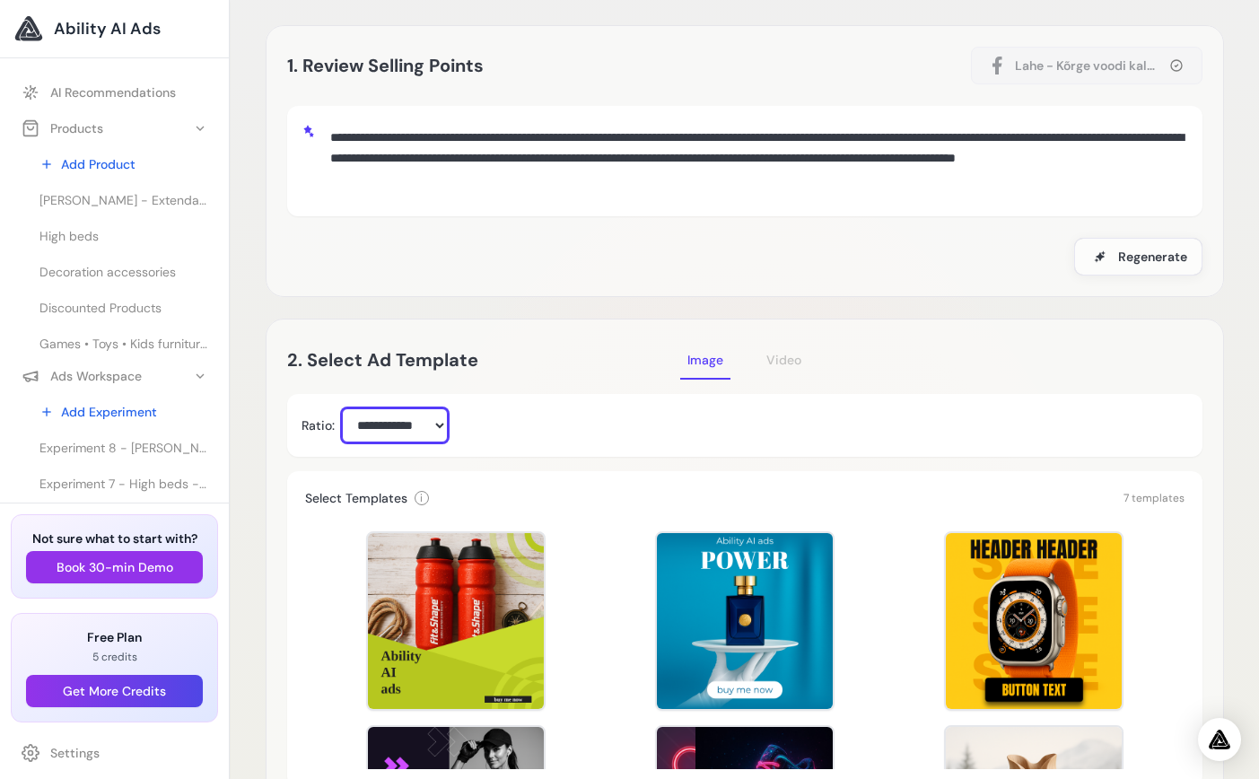
click at [407, 425] on select "**********" at bounding box center [395, 425] width 106 height 34
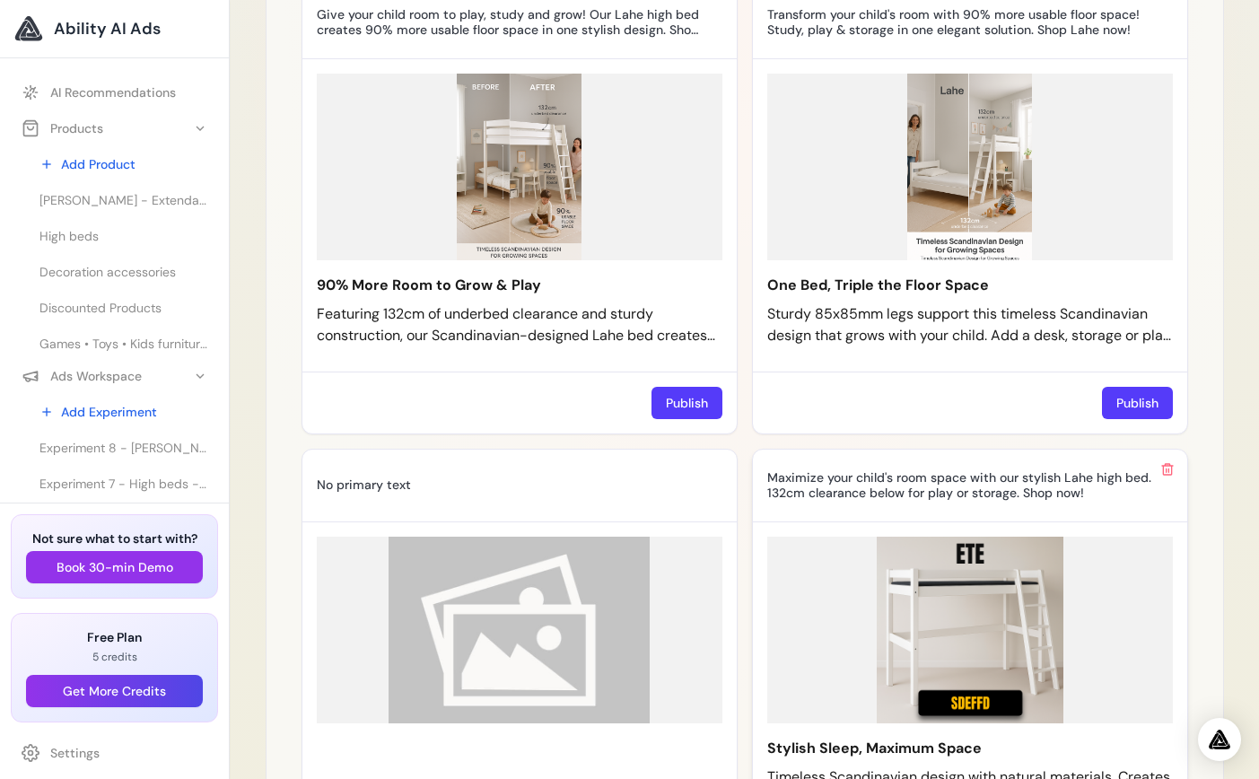
scroll to position [1401, 0]
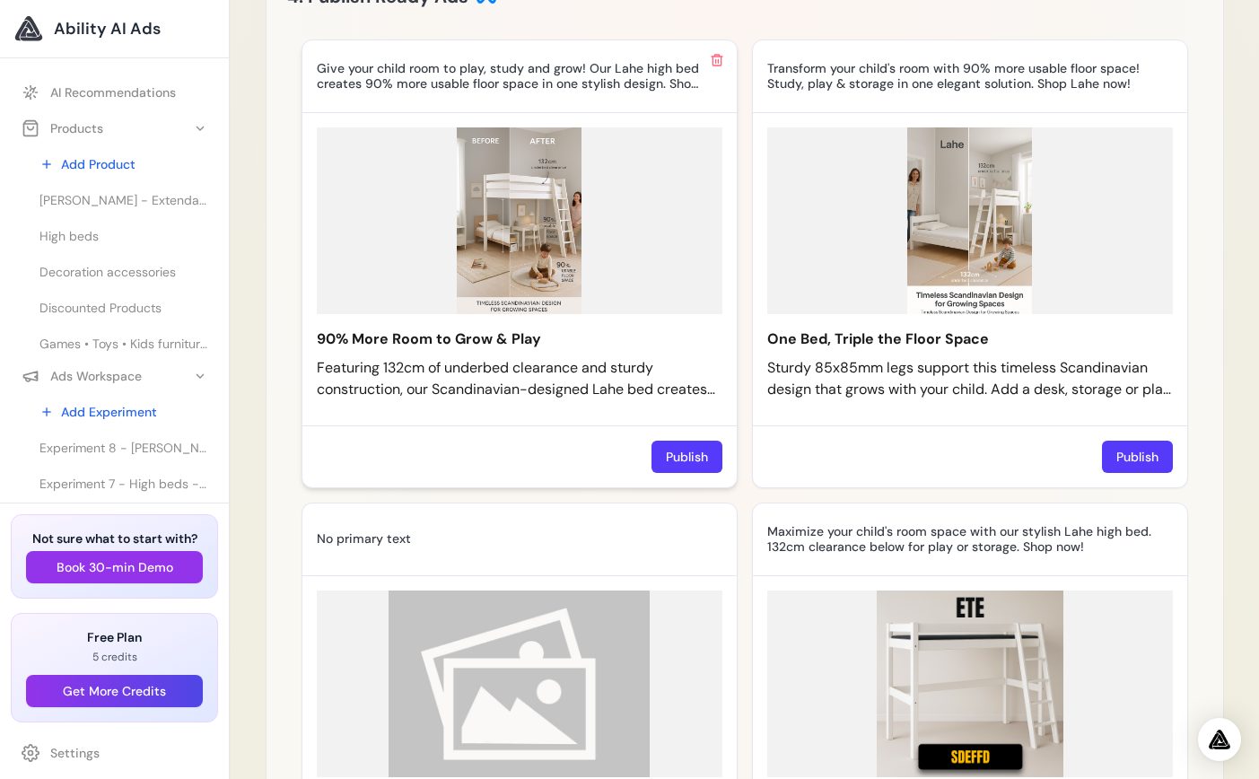
click at [524, 214] on img at bounding box center [520, 220] width 406 height 187
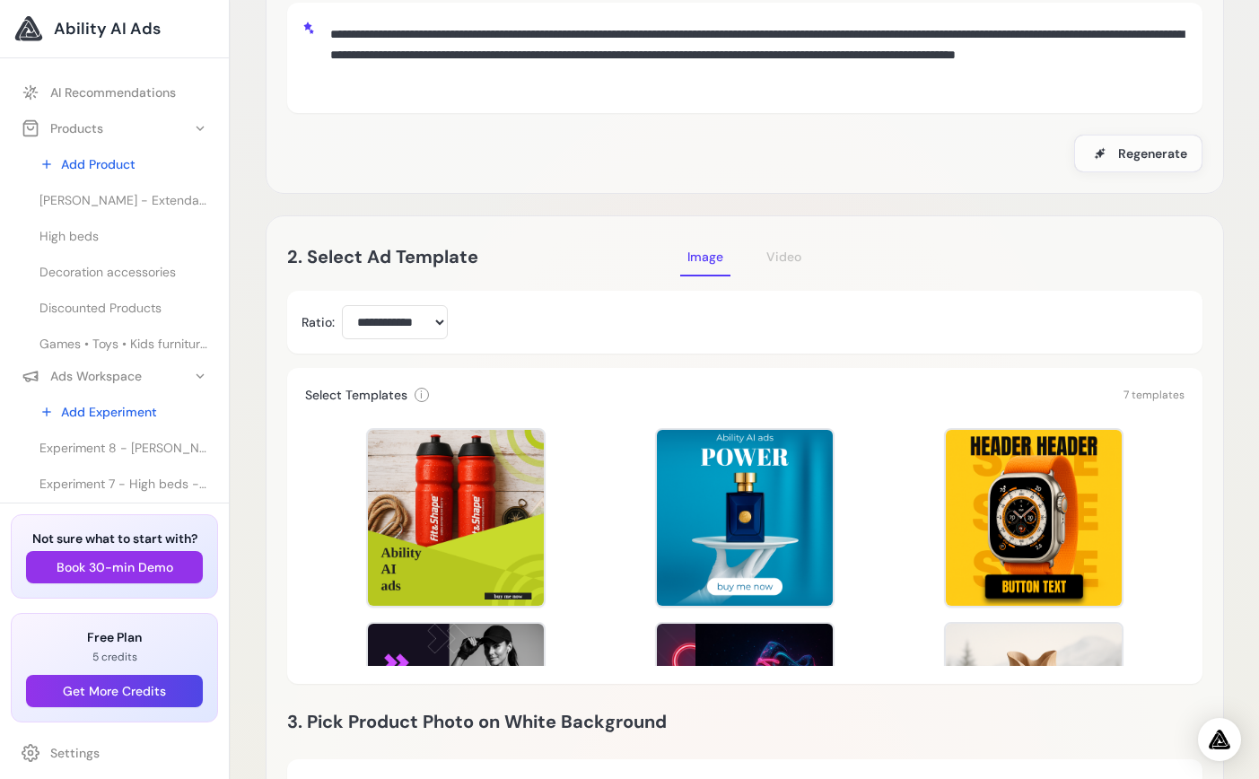
scroll to position [165, 0]
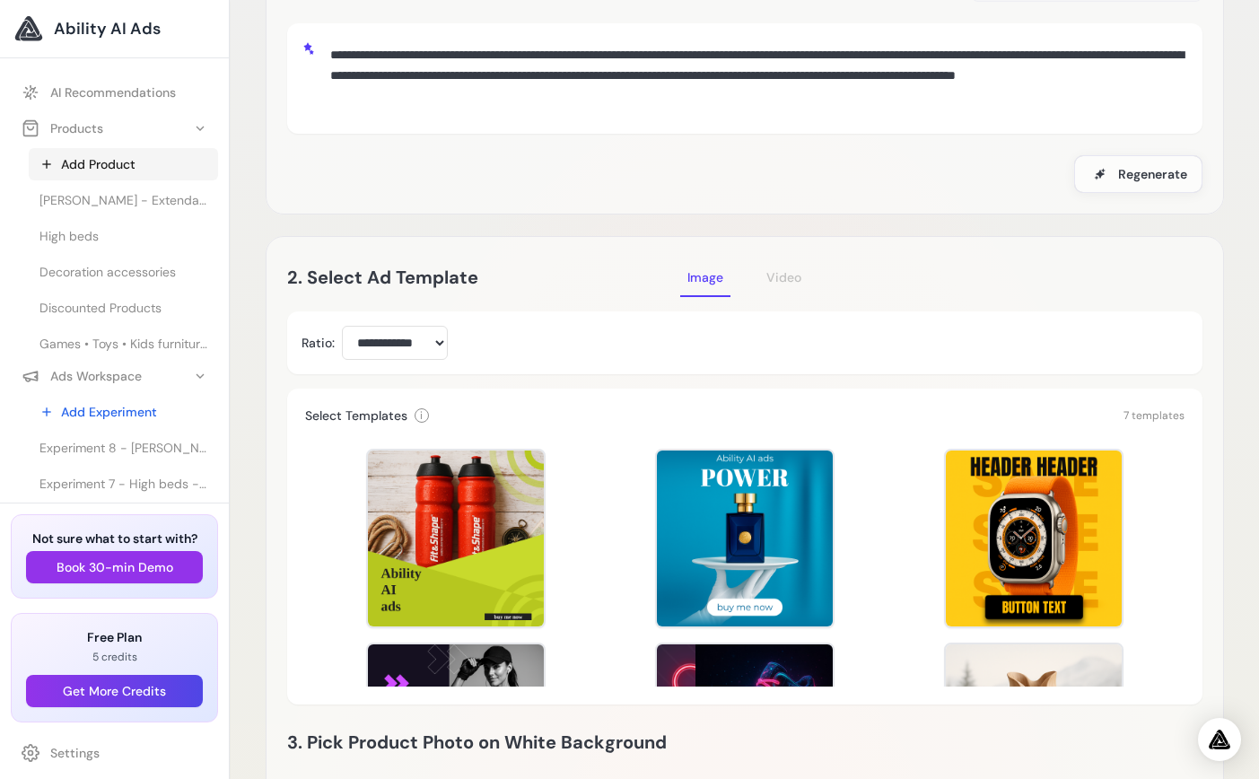
click at [103, 160] on link "Add Product" at bounding box center [123, 164] width 189 height 32
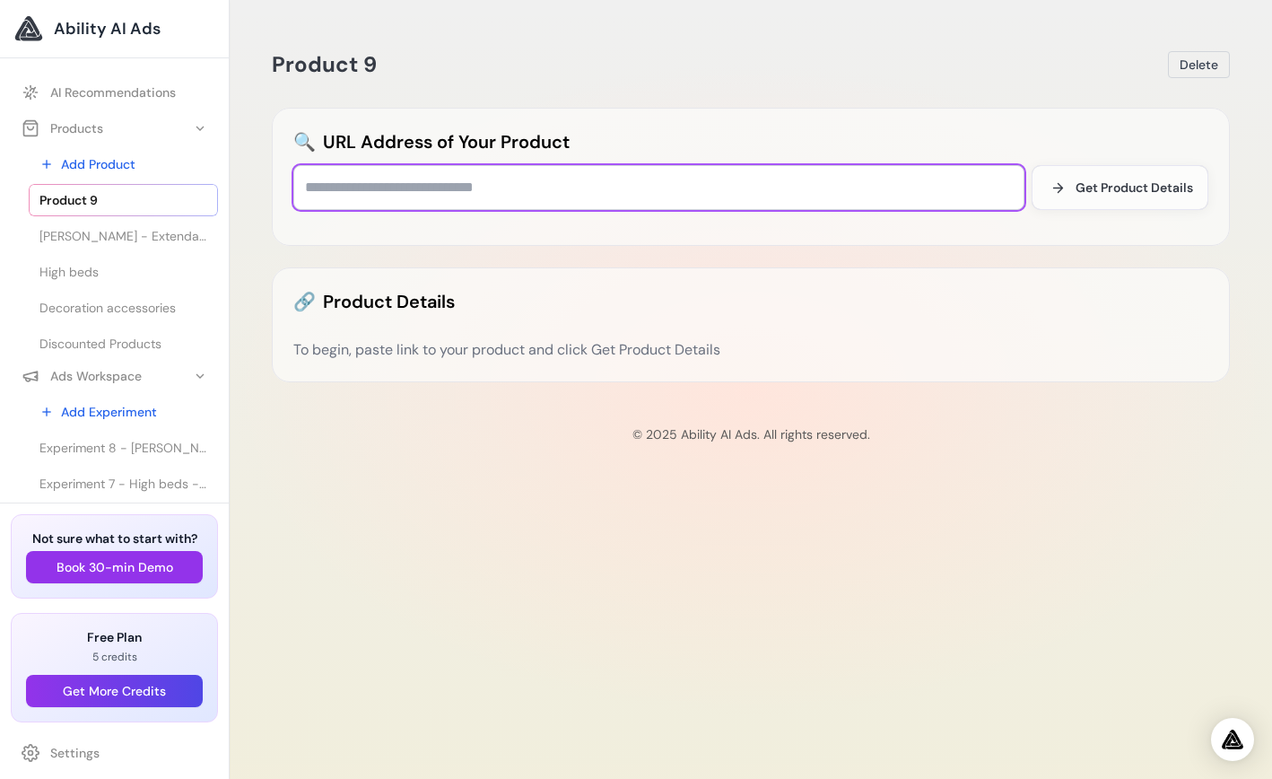
click at [480, 191] on input "text" at bounding box center [658, 187] width 731 height 45
paste input "**********"
type input "**********"
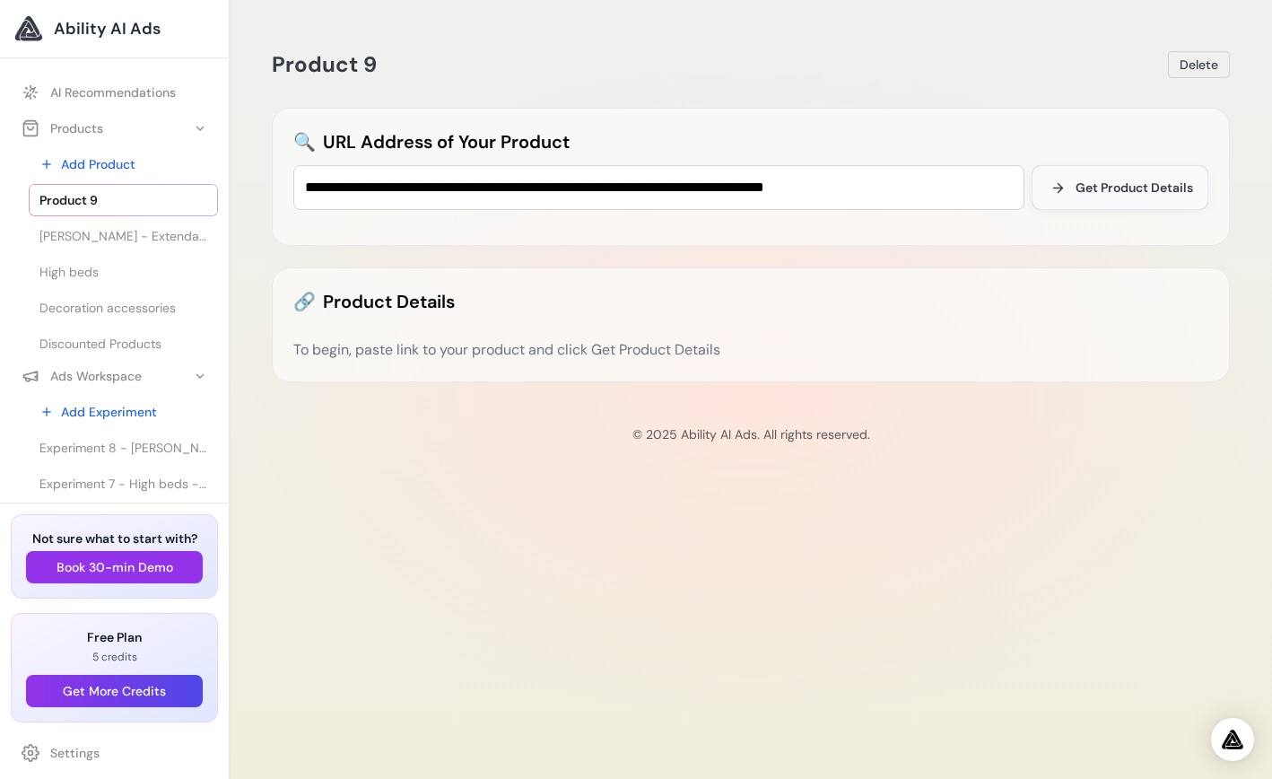
click at [1115, 177] on button "Get Product Details" at bounding box center [1120, 187] width 177 height 45
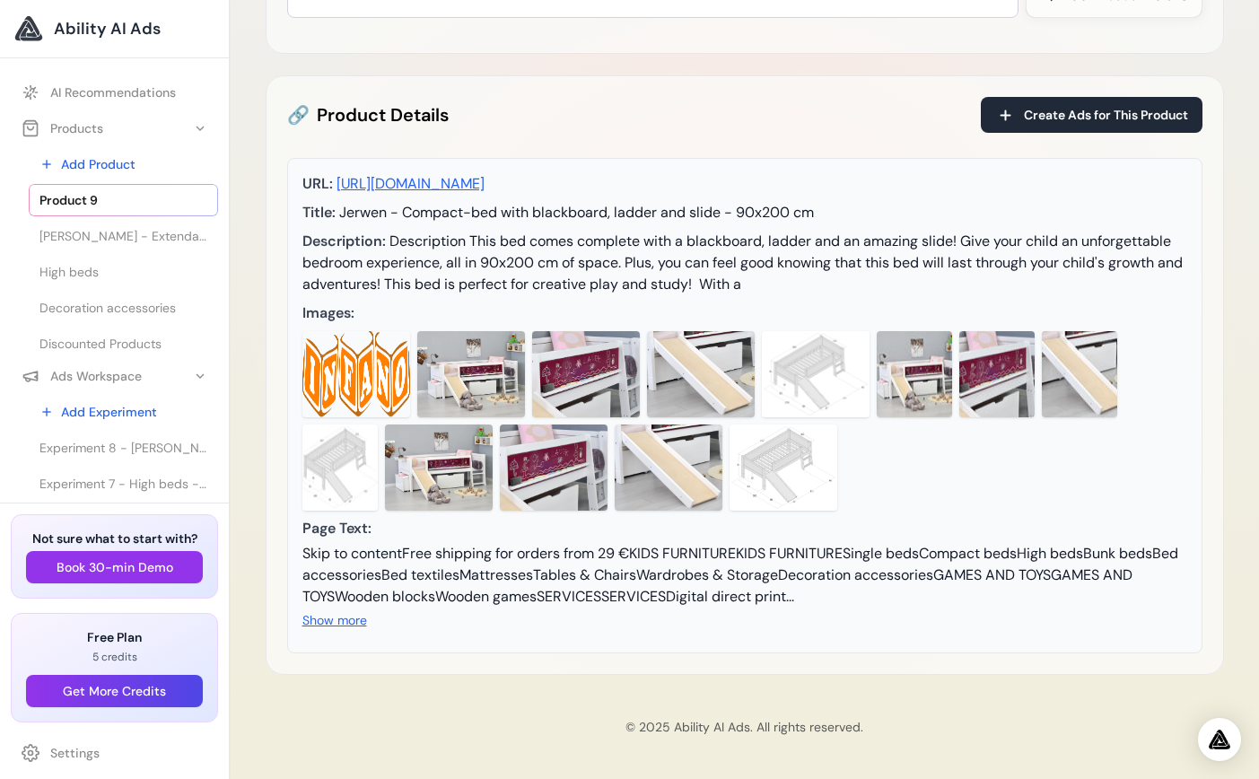
scroll to position [191, 0]
click at [1086, 118] on span "Create Ads for This Product" at bounding box center [1106, 116] width 164 height 18
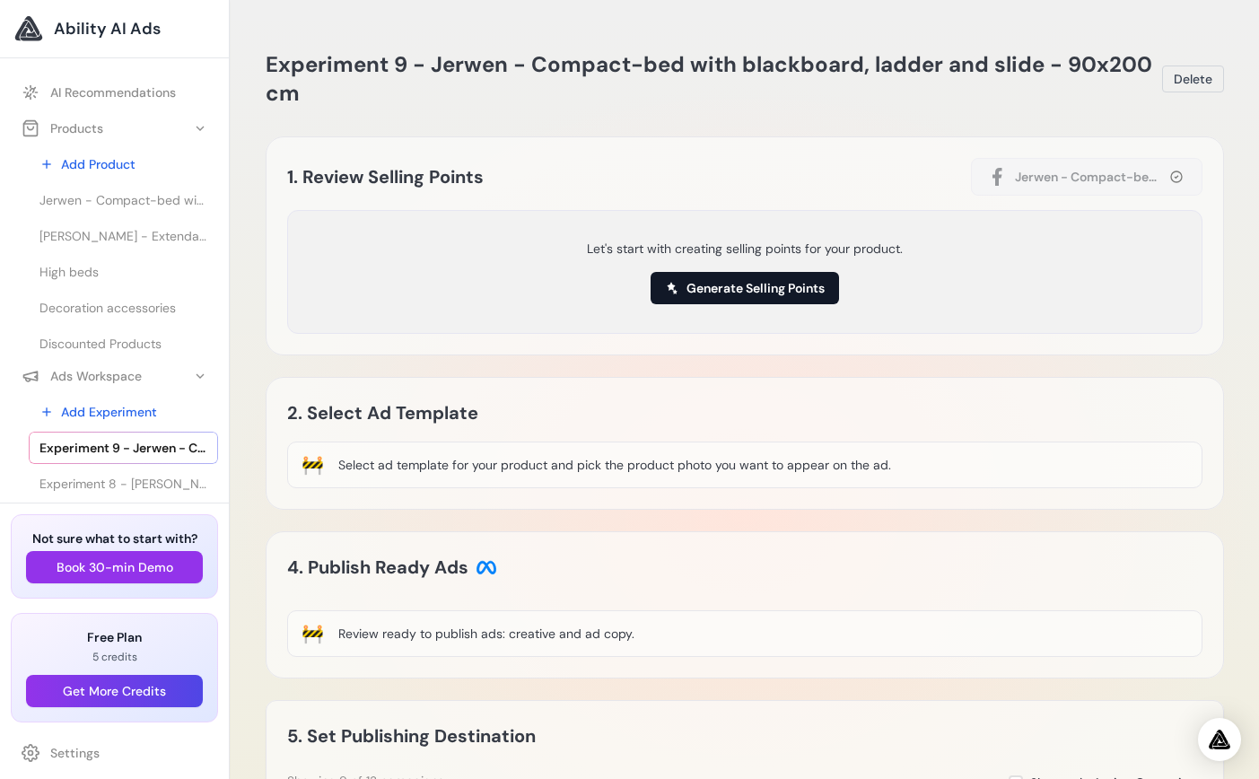
click at [764, 290] on button "Generate Selling Points" at bounding box center [744, 288] width 188 height 32
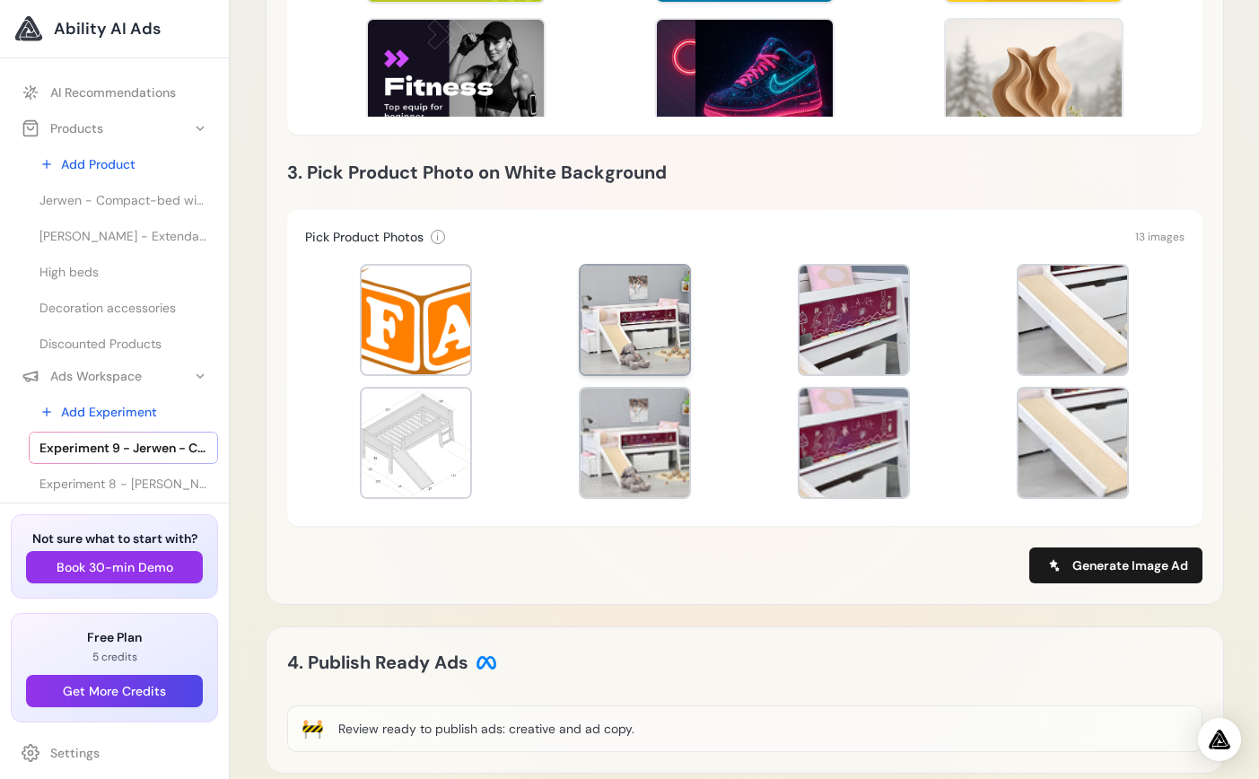
click at [637, 342] on div at bounding box center [635, 320] width 109 height 109
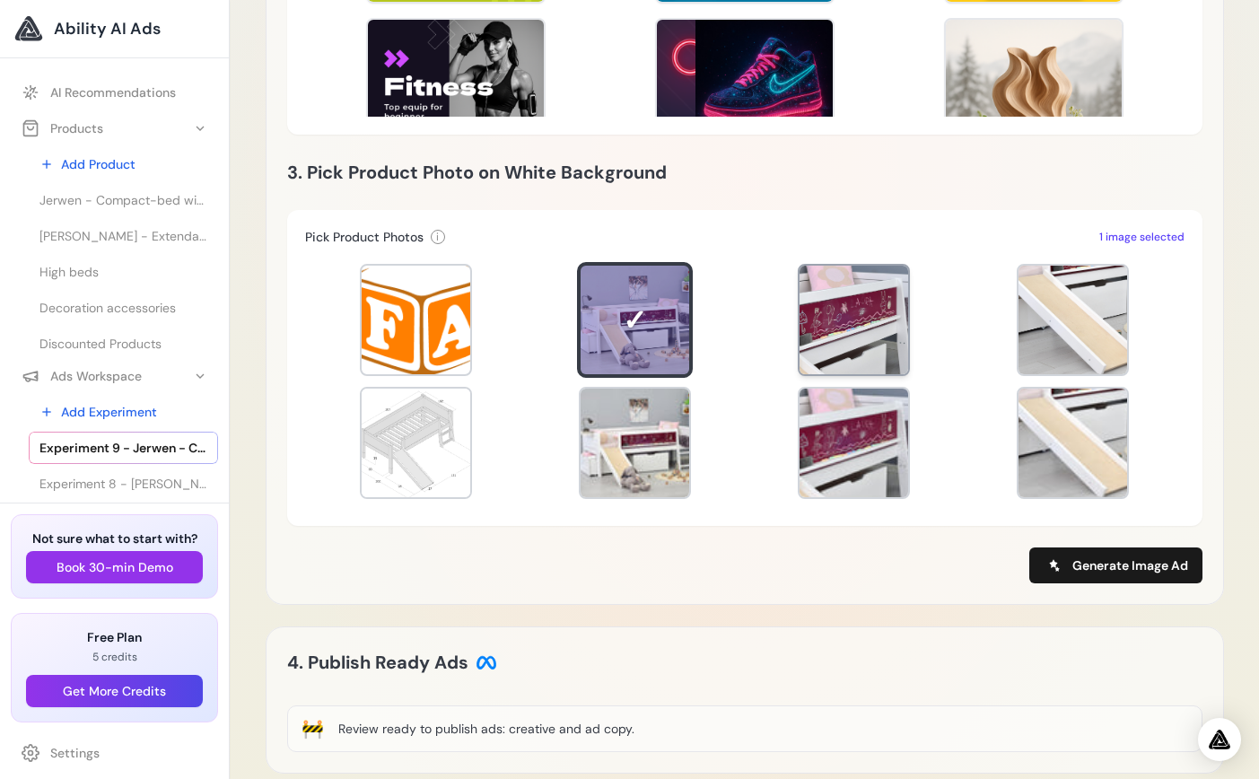
click at [834, 320] on div at bounding box center [853, 320] width 109 height 109
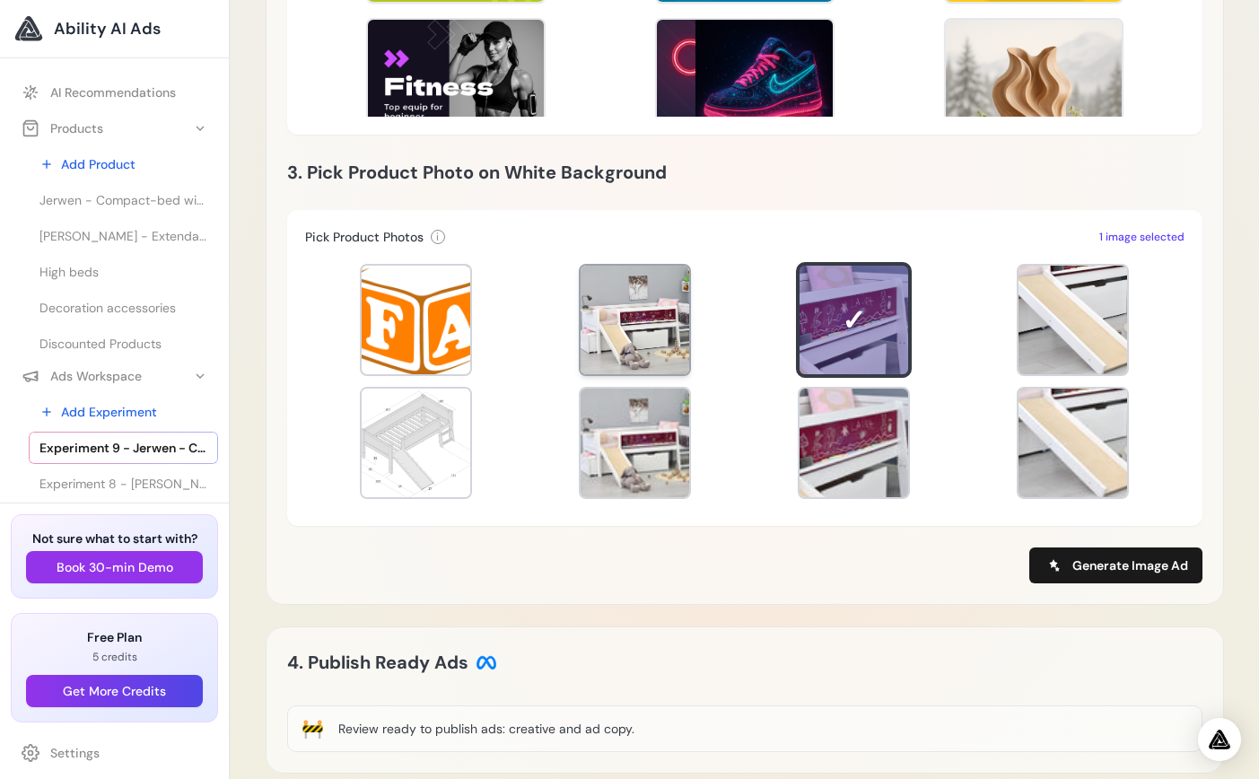
click at [657, 358] on div at bounding box center [635, 320] width 109 height 109
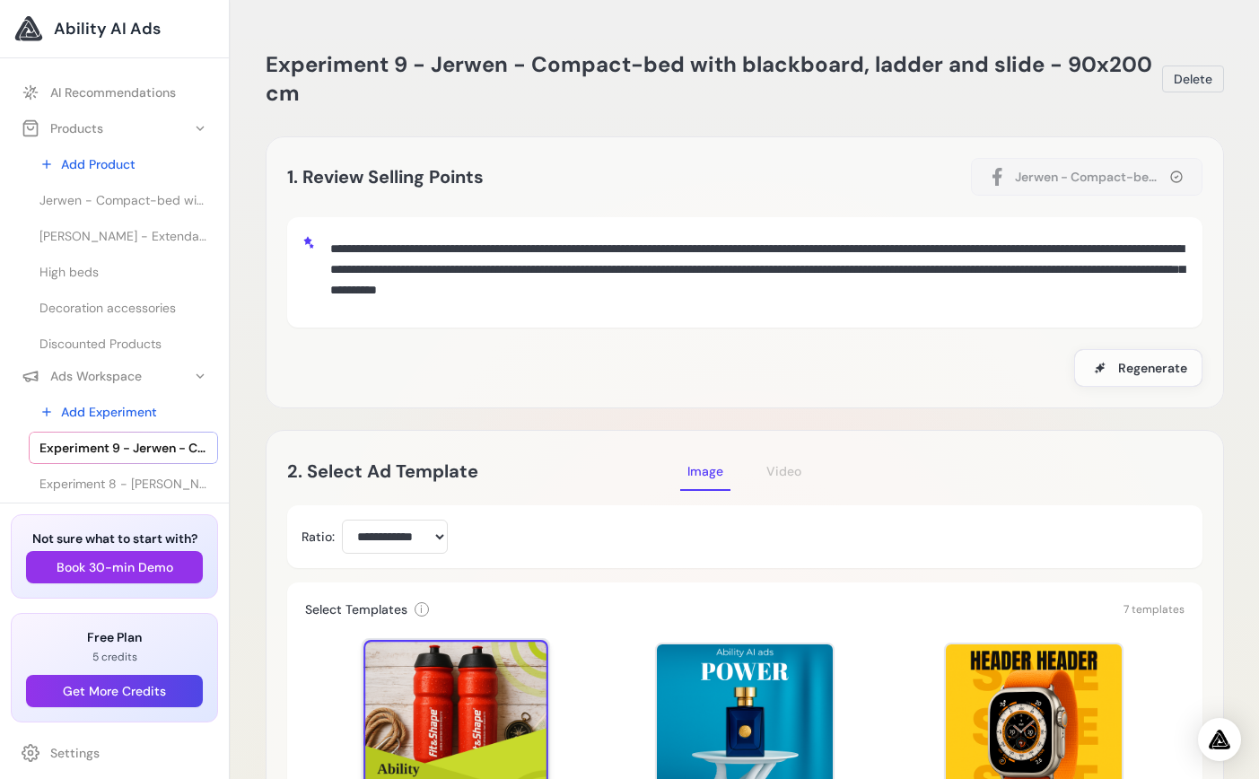
click at [465, 718] on div at bounding box center [455, 732] width 185 height 185
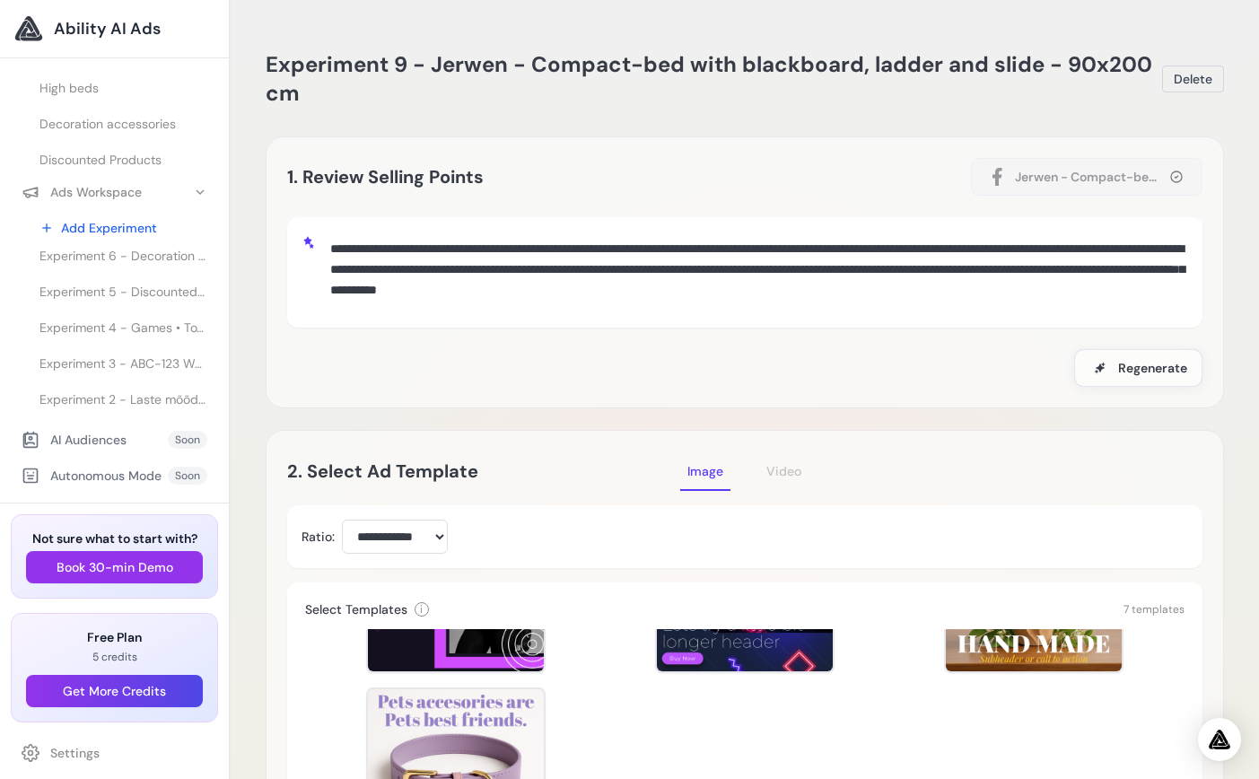
scroll to position [147, 0]
click at [73, 431] on div "AI Audiences" at bounding box center [74, 440] width 105 height 18
click at [84, 395] on span "Experiment 1 - Lahe - Kõrge voodi kaldredeliga - 90x200cm - Valge" at bounding box center [123, 404] width 168 height 18
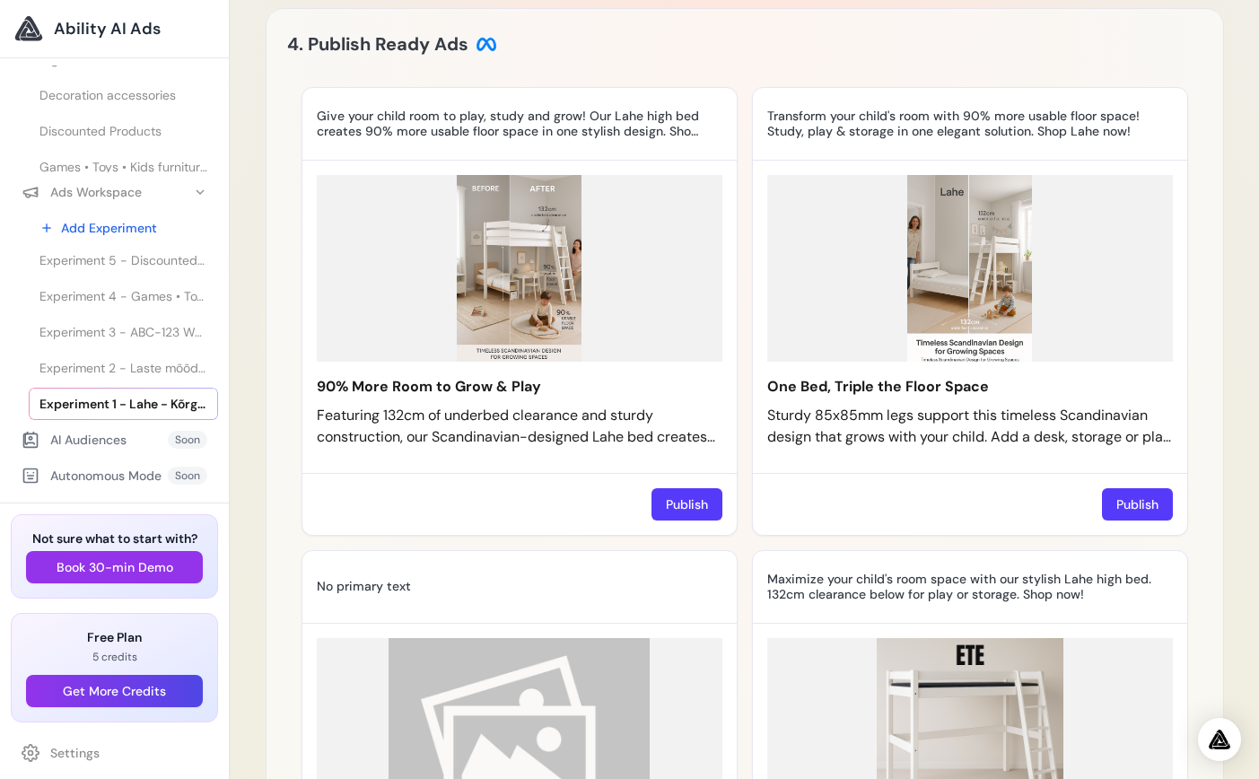
scroll to position [202, 0]
click at [108, 359] on span "Experiment 2 - Laste mõõdupuu - Laste mõõdupuu" at bounding box center [123, 368] width 168 height 18
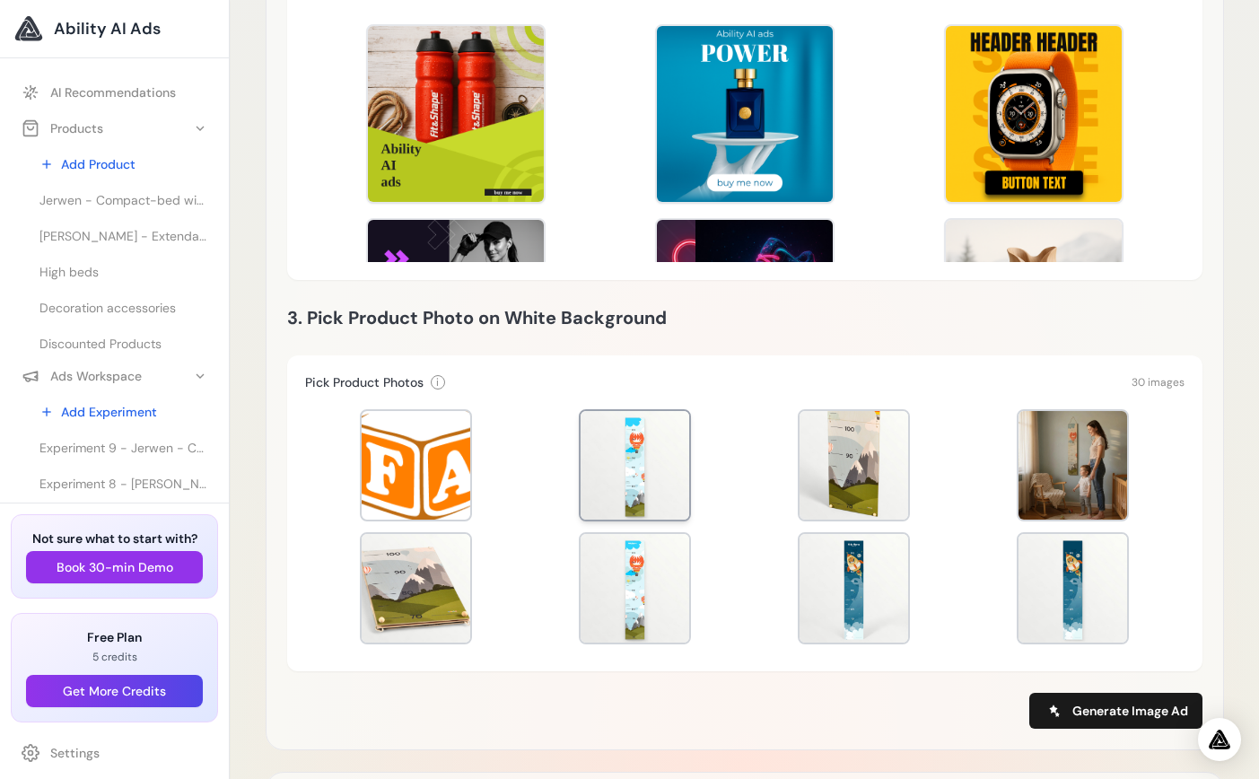
click at [669, 493] on div at bounding box center [635, 465] width 109 height 109
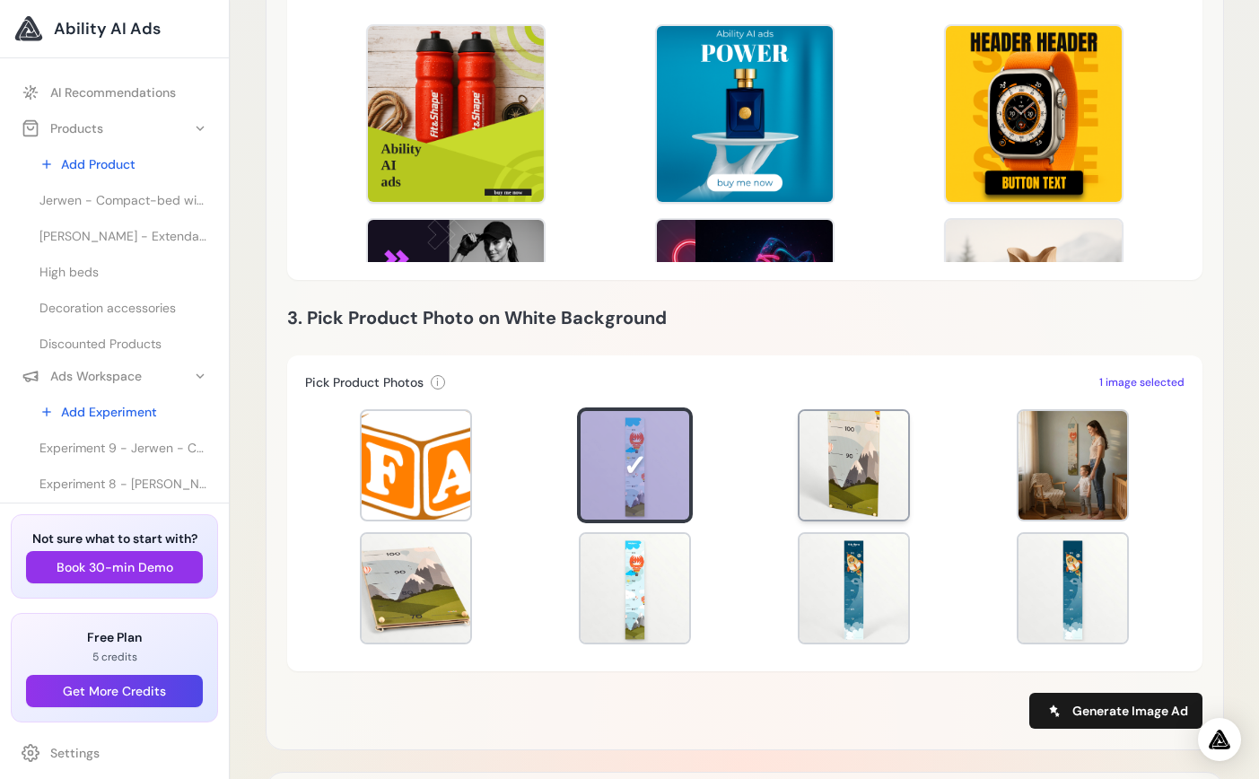
click at [828, 491] on div at bounding box center [853, 465] width 109 height 109
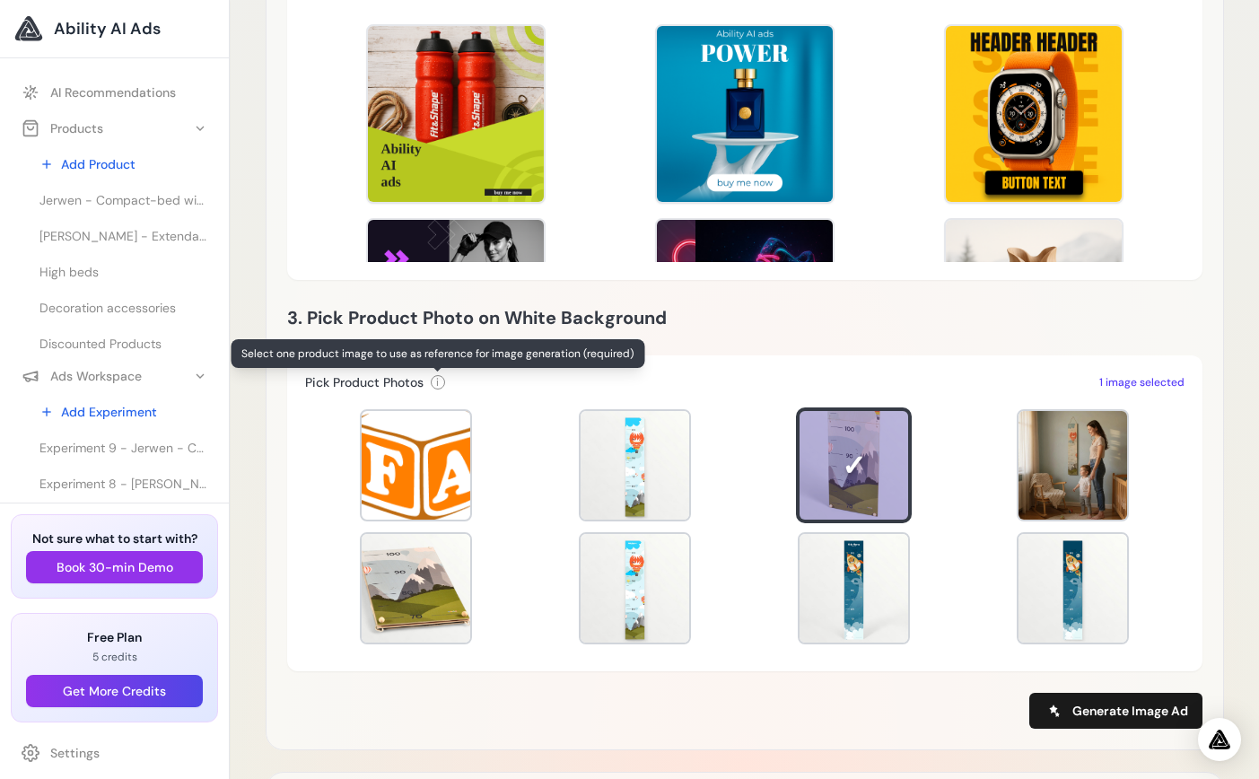
click at [440, 384] on div "i" at bounding box center [438, 382] width 14 height 14
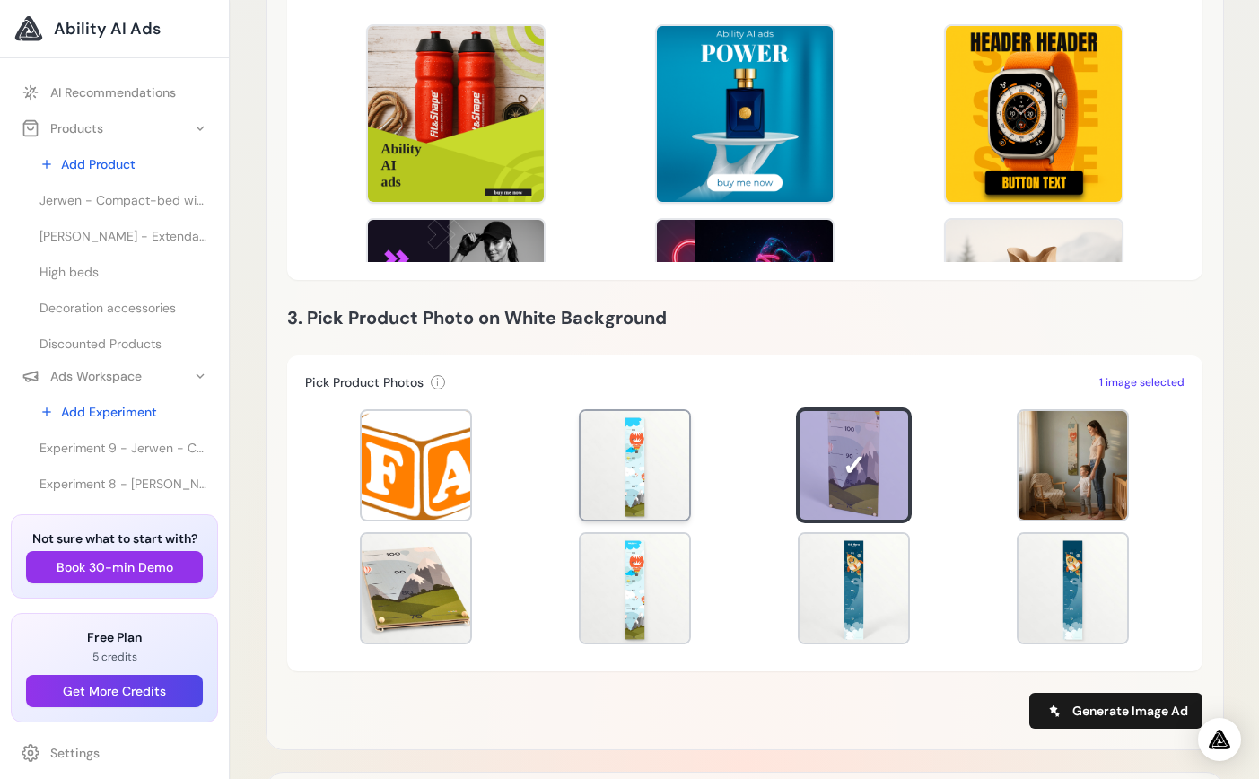
click at [657, 440] on div at bounding box center [635, 465] width 109 height 109
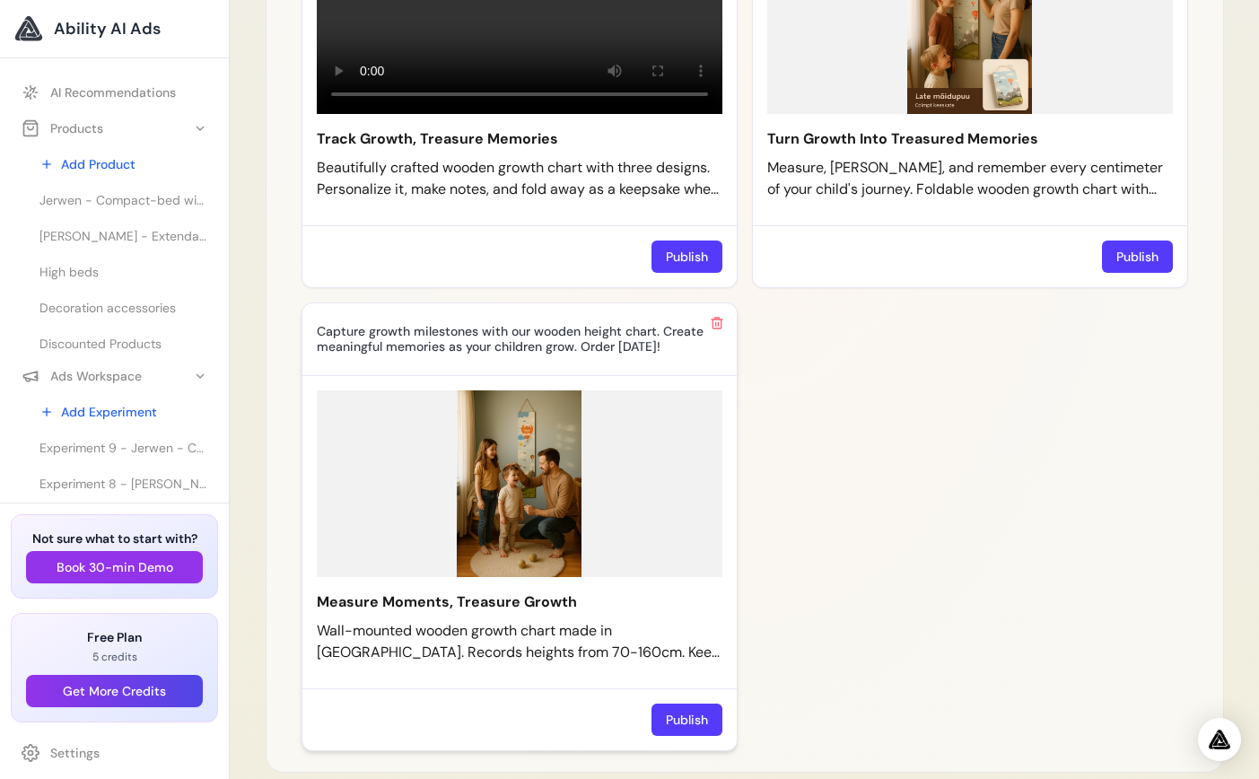
scroll to position [1602, 0]
click at [495, 513] on img at bounding box center [520, 482] width 406 height 187
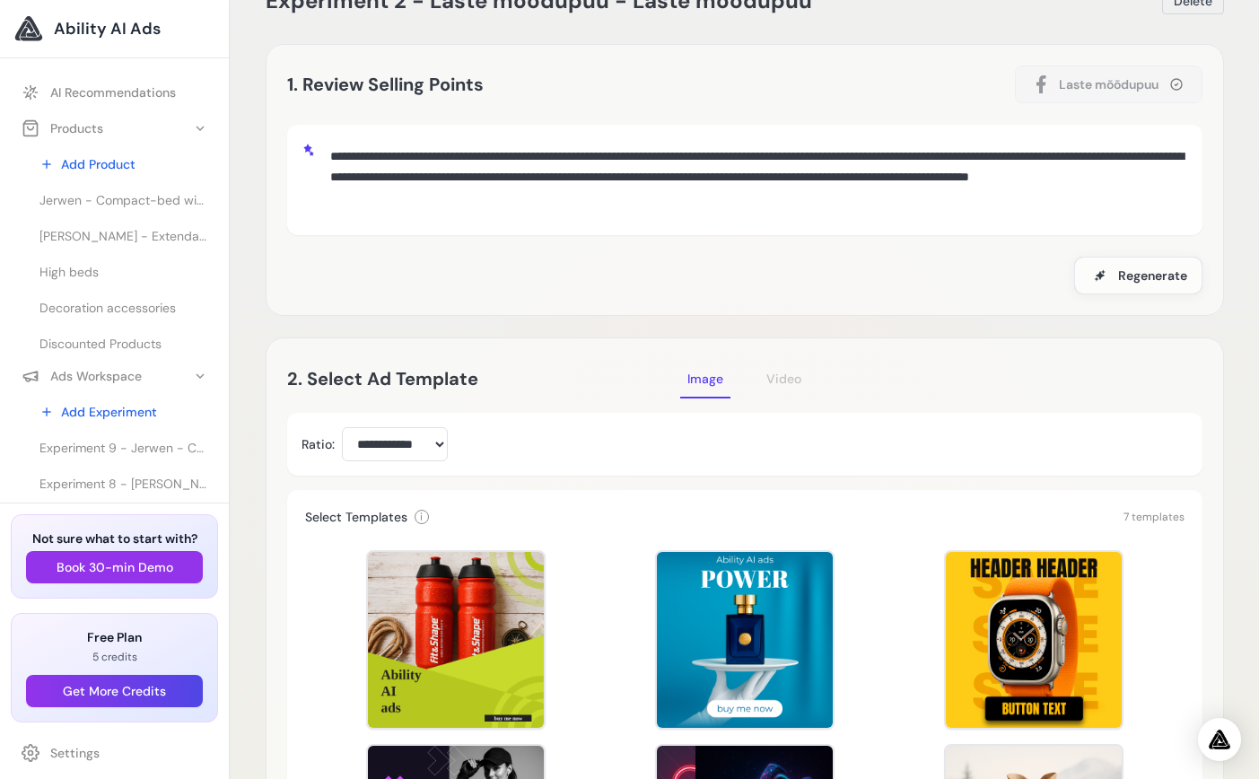
scroll to position [0, 0]
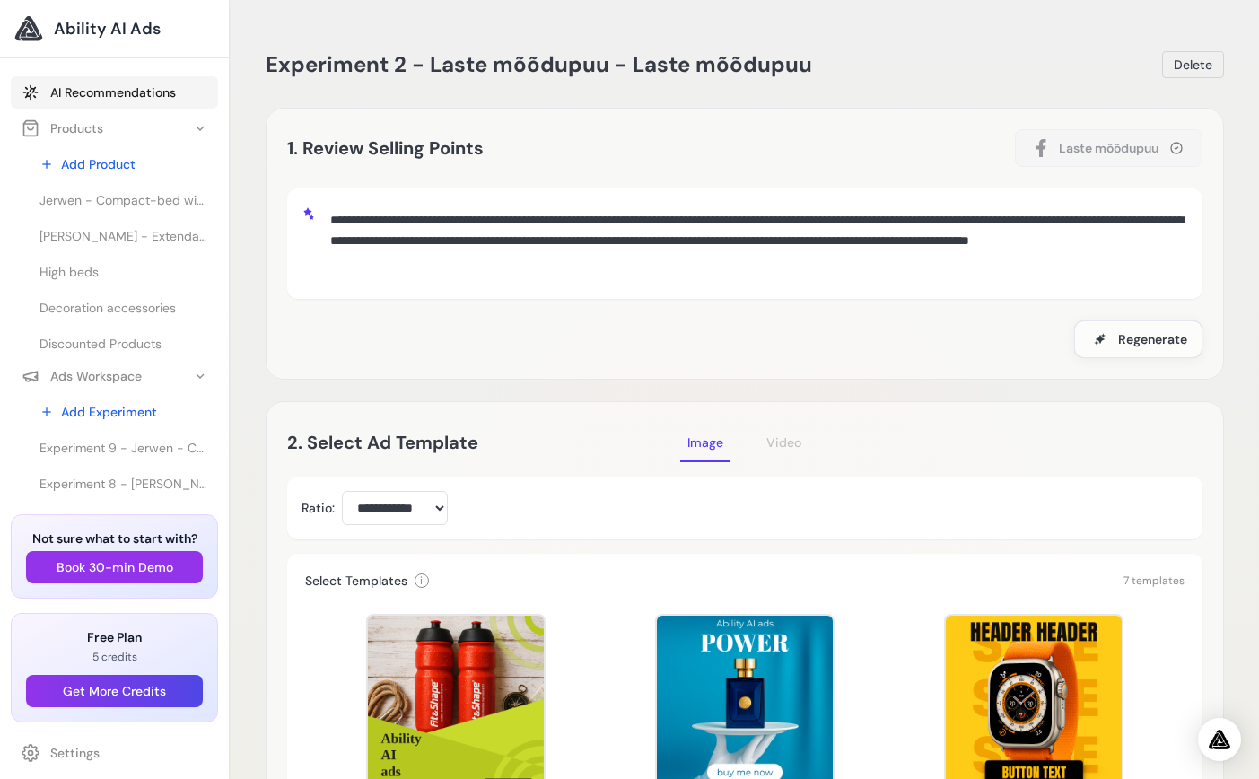
click at [109, 89] on link "AI Recommendations" at bounding box center [114, 92] width 207 height 32
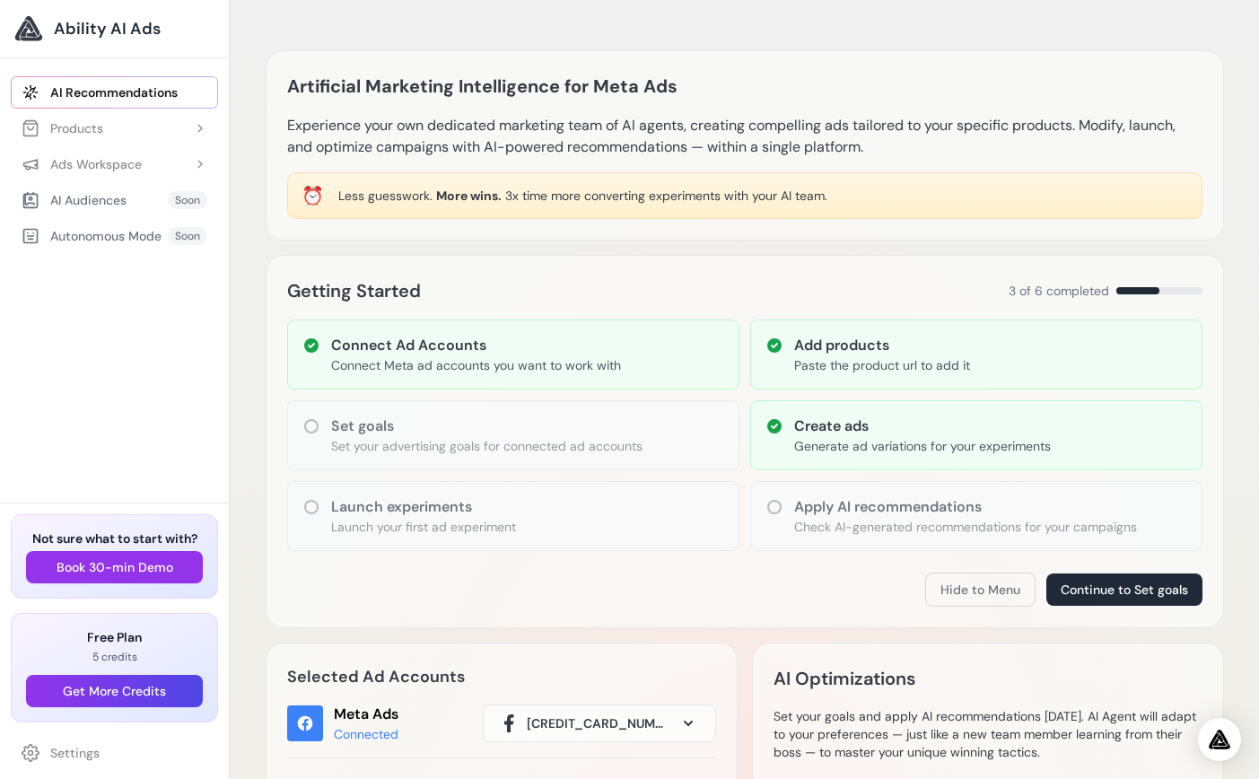
drag, startPoint x: 450, startPoint y: 201, endPoint x: 824, endPoint y: 219, distance: 374.6
click at [823, 219] on div "Artificial Marketing Intelligence for Meta Ads Experience your own dedicated ma…" at bounding box center [745, 145] width 958 height 190
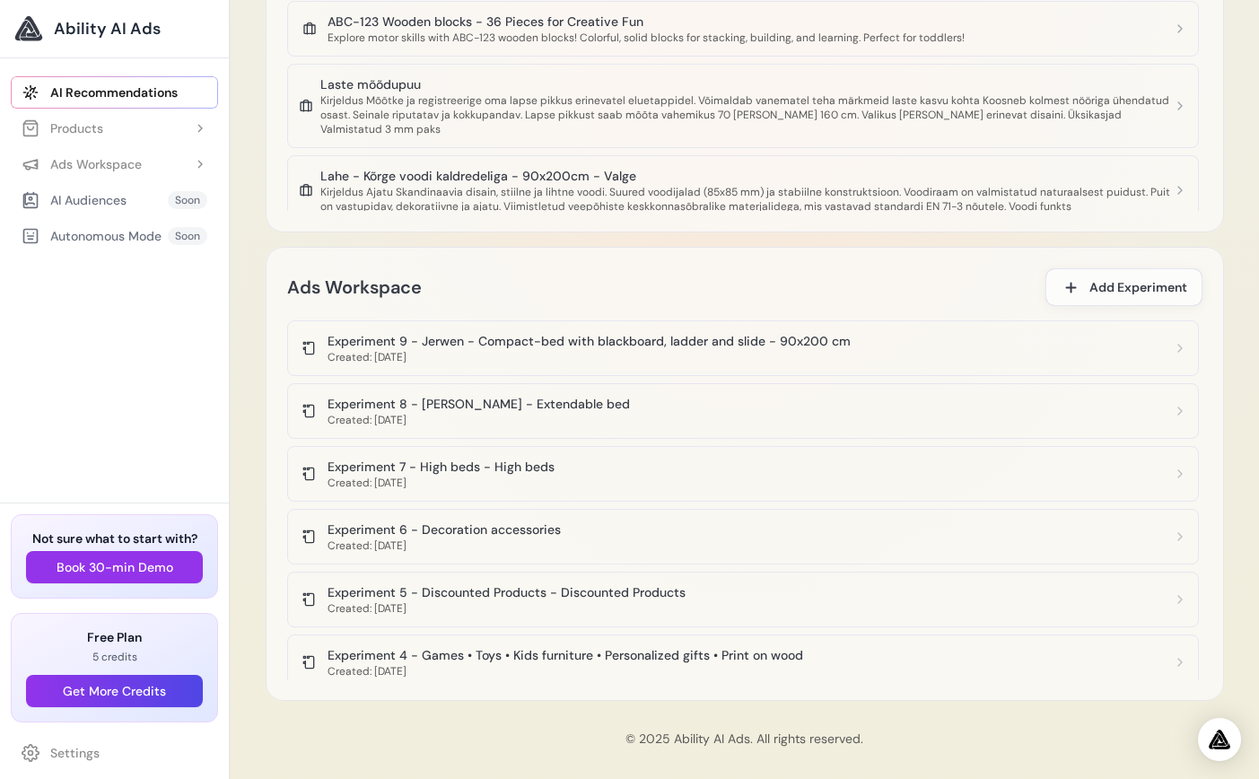
scroll to position [1331, 0]
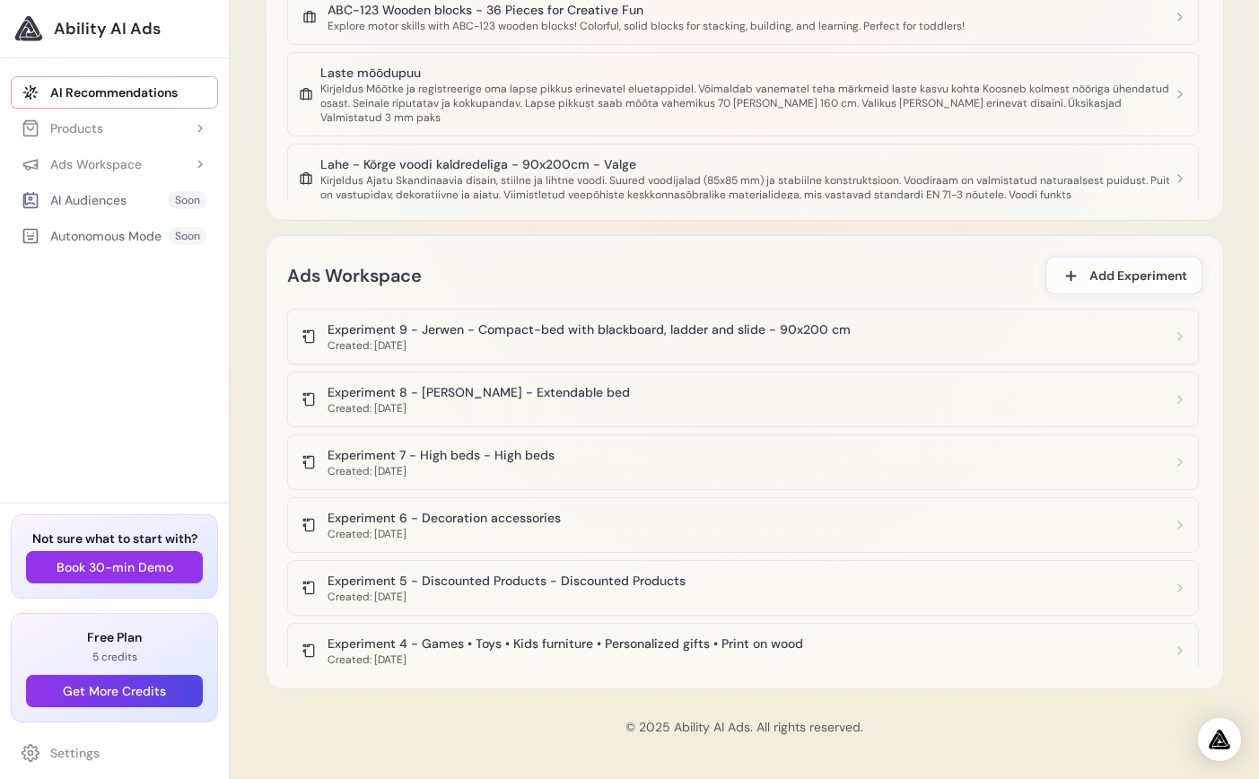
click at [419, 336] on div "Experiment 9 - Jerwen - Compact-bed with blackboard, ladder and slide - 90x200 …" at bounding box center [588, 329] width 523 height 18
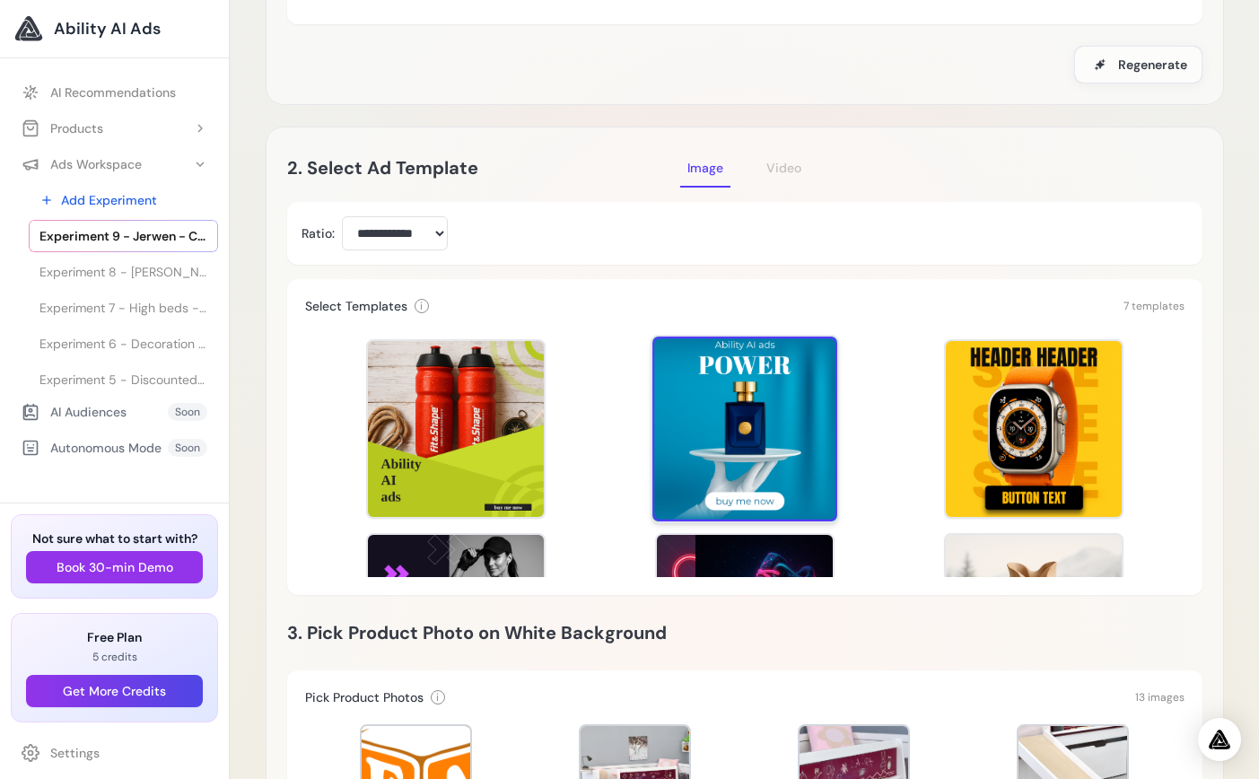
click at [748, 416] on div at bounding box center [744, 428] width 185 height 185
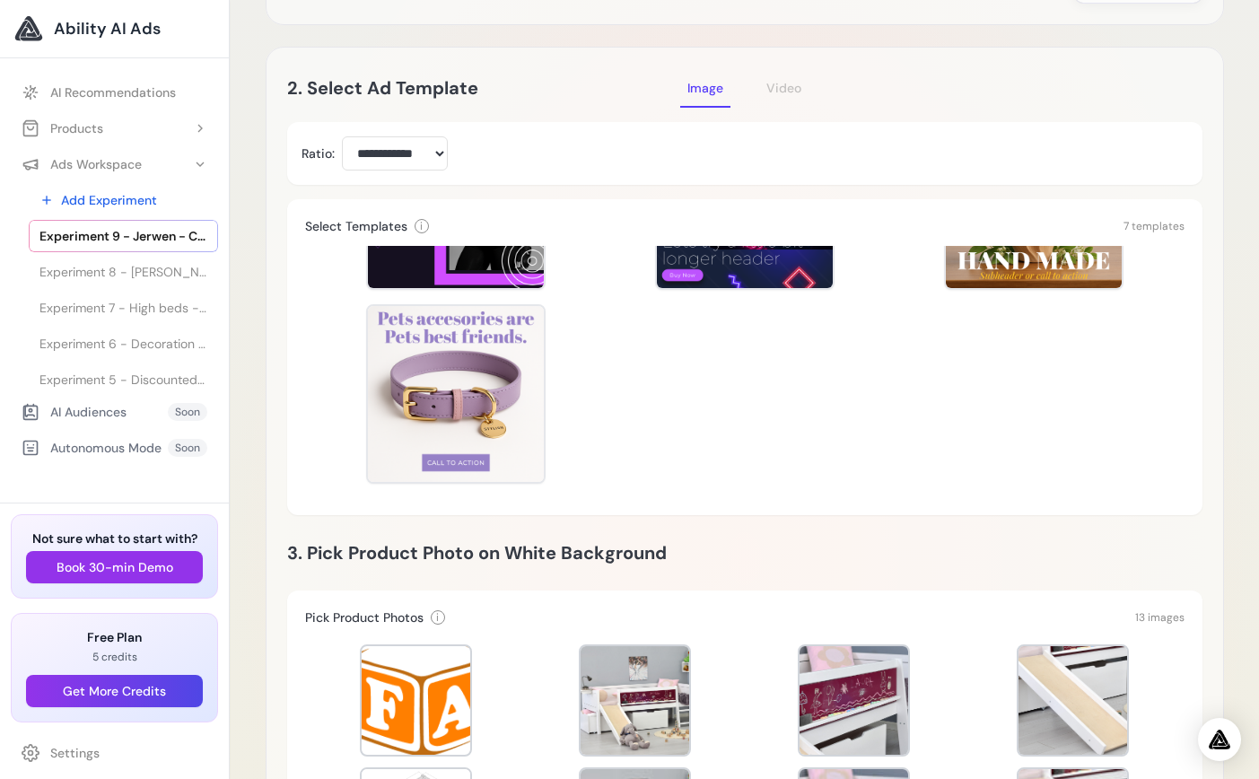
scroll to position [801, 0]
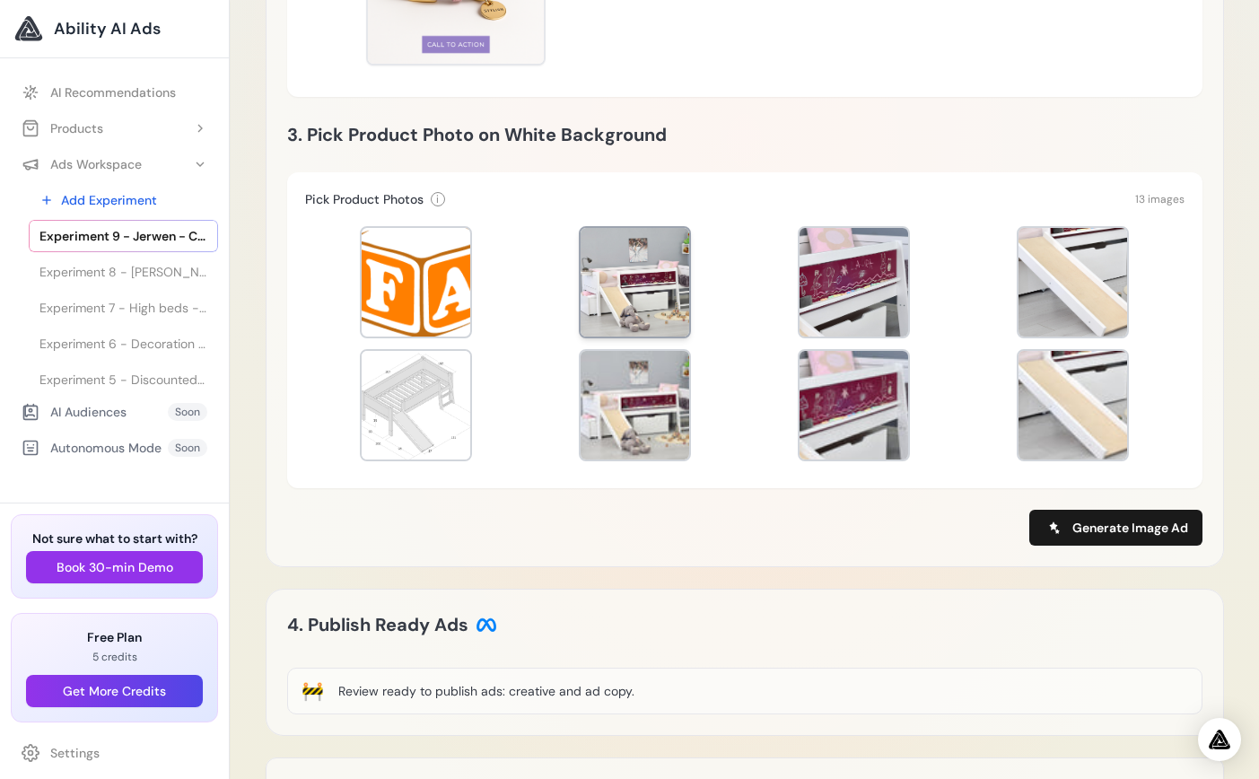
click at [571, 284] on div at bounding box center [744, 344] width 879 height 251
click at [607, 290] on div at bounding box center [635, 282] width 109 height 109
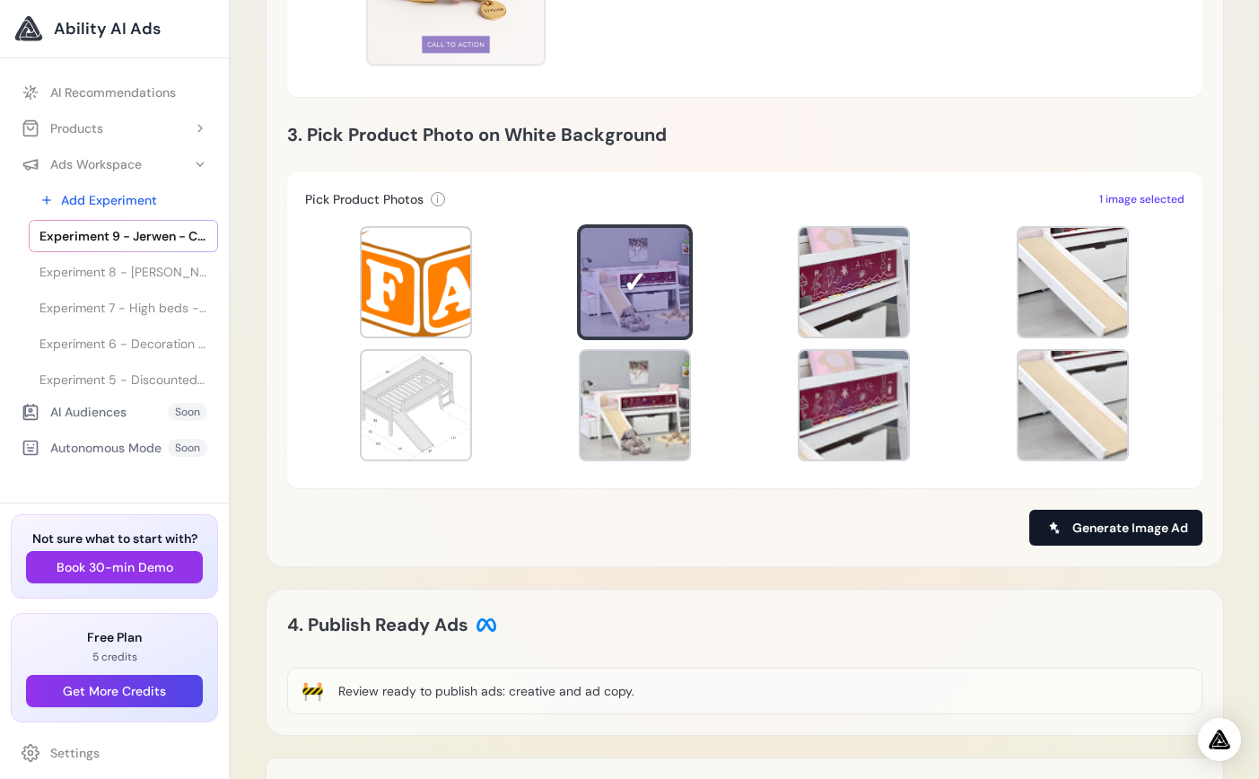
click at [1112, 525] on span "Generate Image Ad" at bounding box center [1130, 528] width 116 height 18
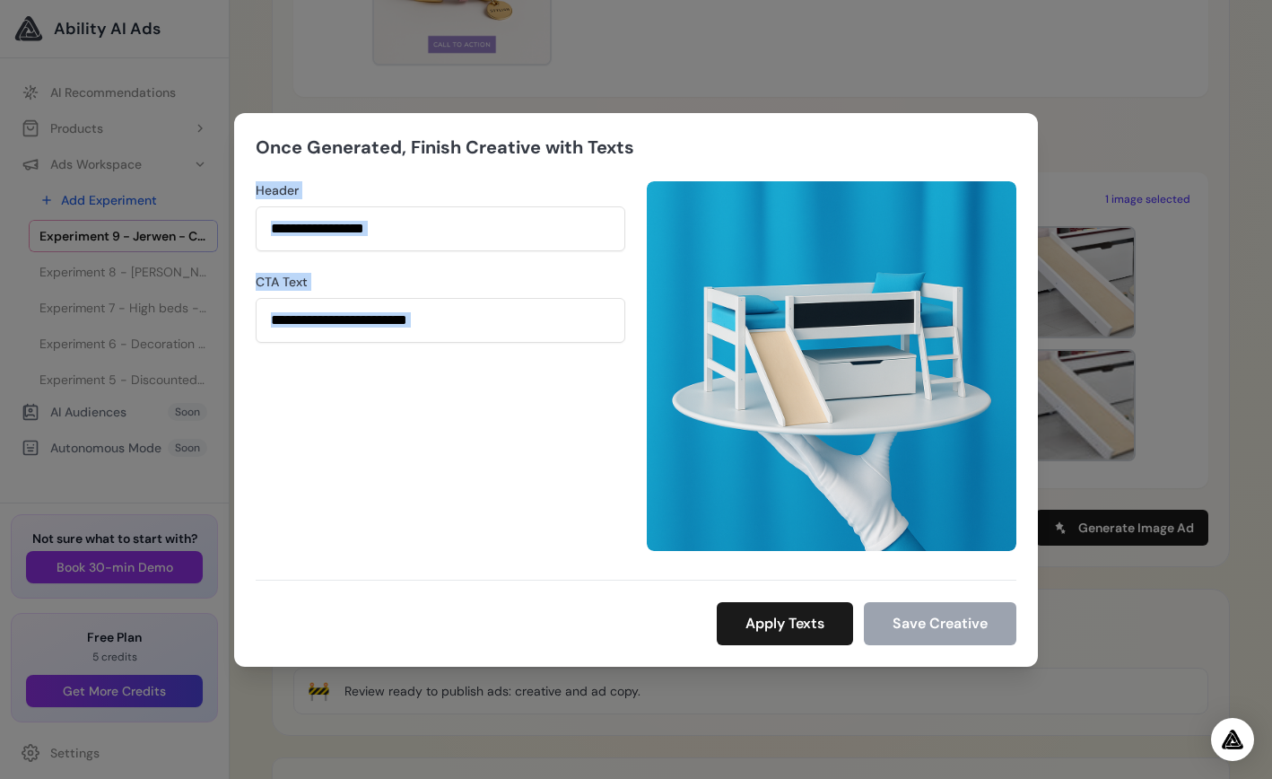
drag, startPoint x: 778, startPoint y: 148, endPoint x: 774, endPoint y: 170, distance: 21.8
click at [774, 170] on div "Once Generated, Finish Creative with Texts Header CTA Text Apply Texts Save Cre…" at bounding box center [636, 390] width 804 height 554
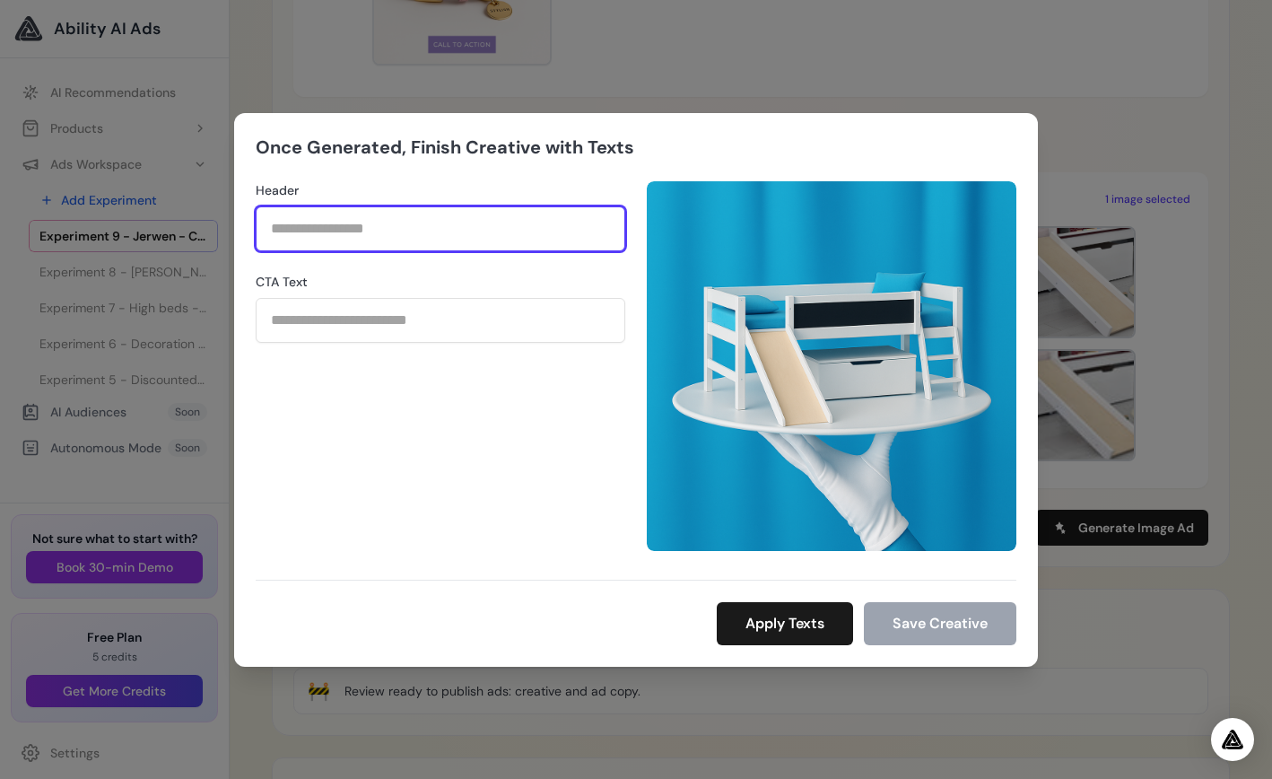
click at [447, 233] on input "Header" at bounding box center [441, 228] width 370 height 45
type input "**********"
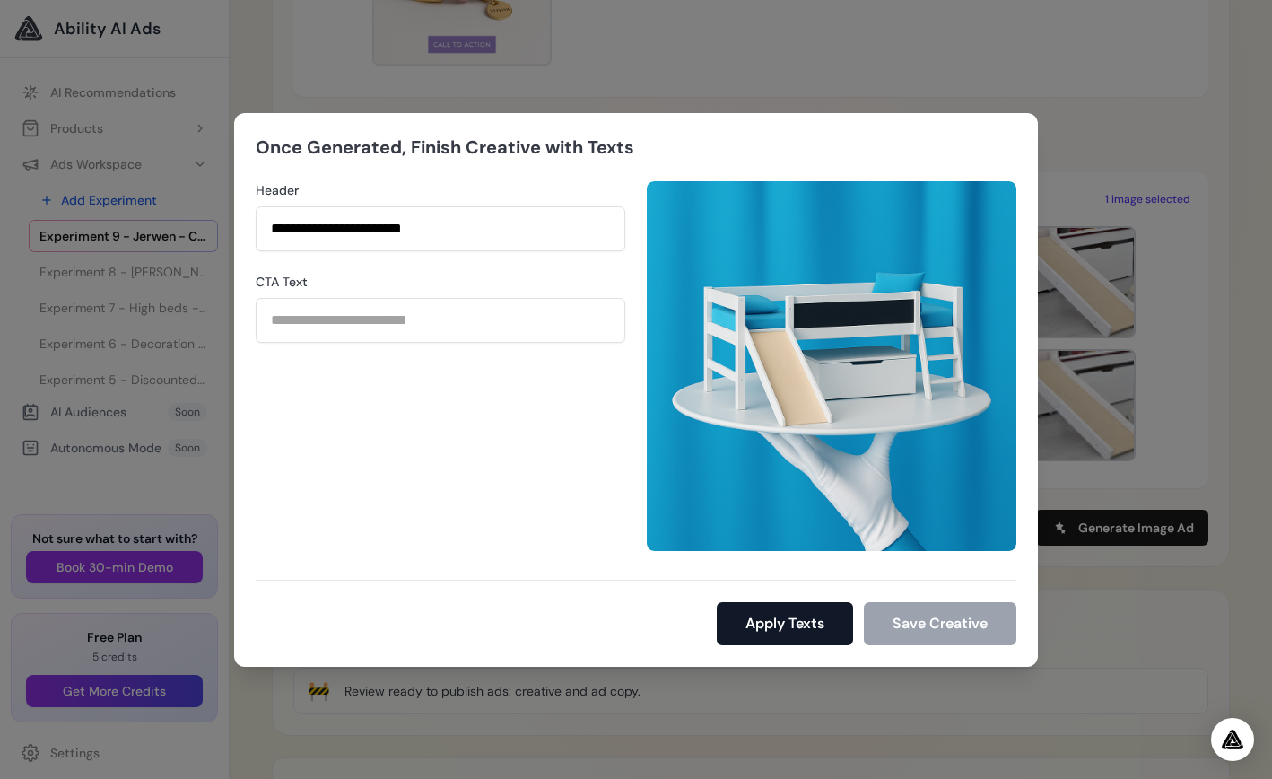
click at [752, 622] on button "Apply Texts" at bounding box center [785, 623] width 136 height 43
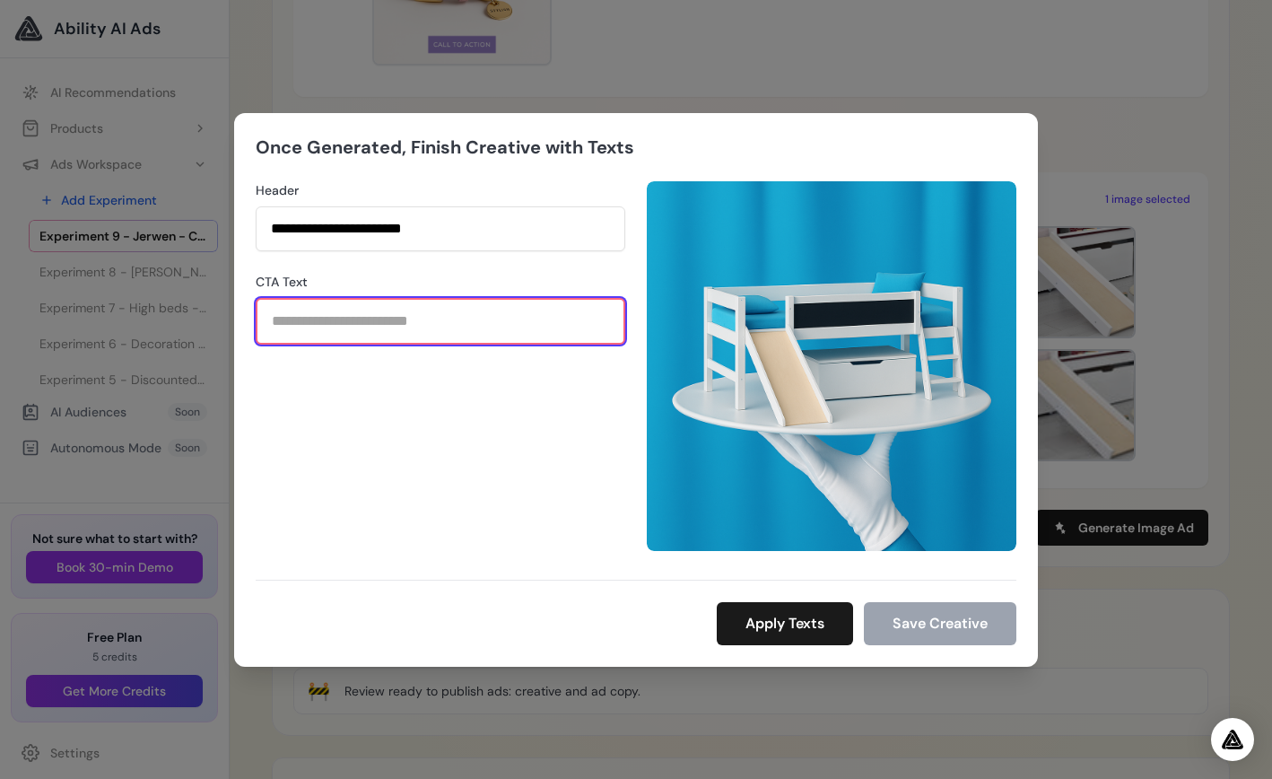
click at [288, 325] on input "CTA Text" at bounding box center [441, 321] width 370 height 47
type input "*"
type input "****"
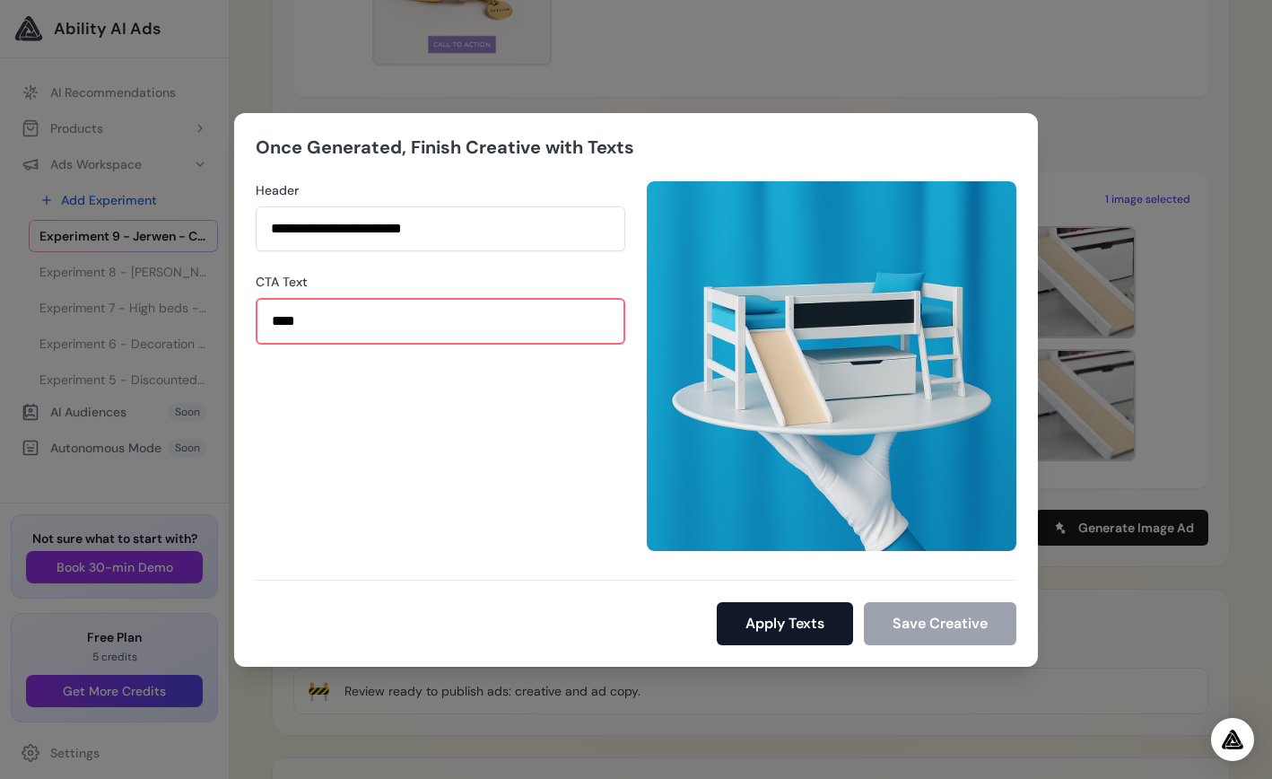
click at [802, 621] on button "Apply Texts" at bounding box center [785, 623] width 136 height 43
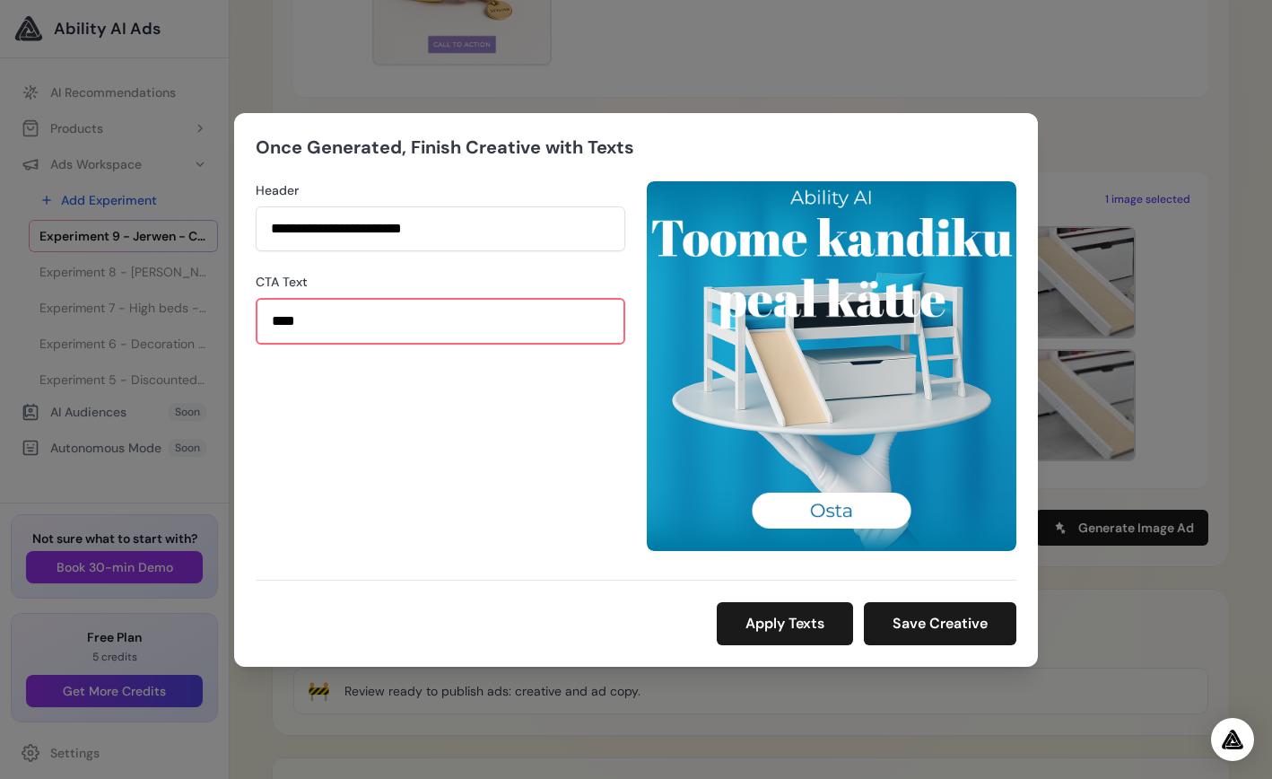
click at [856, 512] on img at bounding box center [832, 366] width 370 height 370
click at [933, 626] on button "Save Creative" at bounding box center [940, 623] width 153 height 43
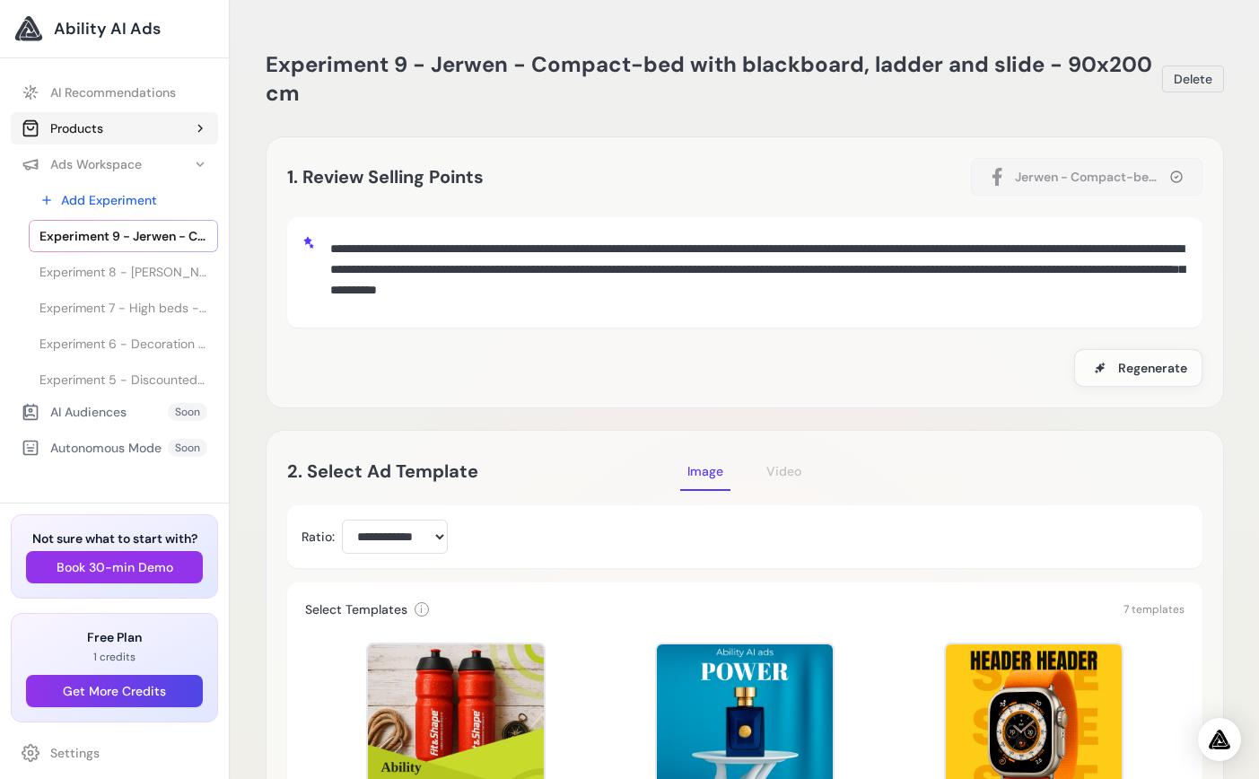
click at [113, 127] on button "Products" at bounding box center [114, 128] width 207 height 32
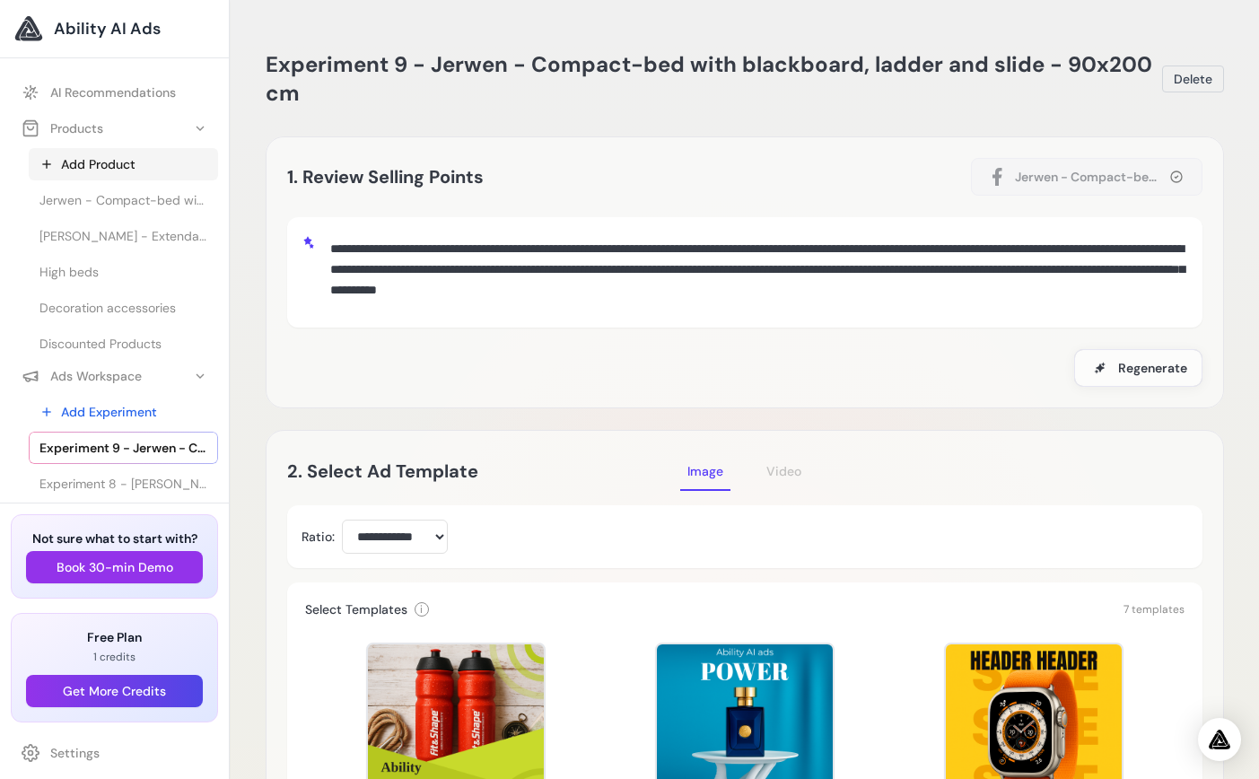
click at [118, 164] on link "Add Product" at bounding box center [123, 164] width 189 height 32
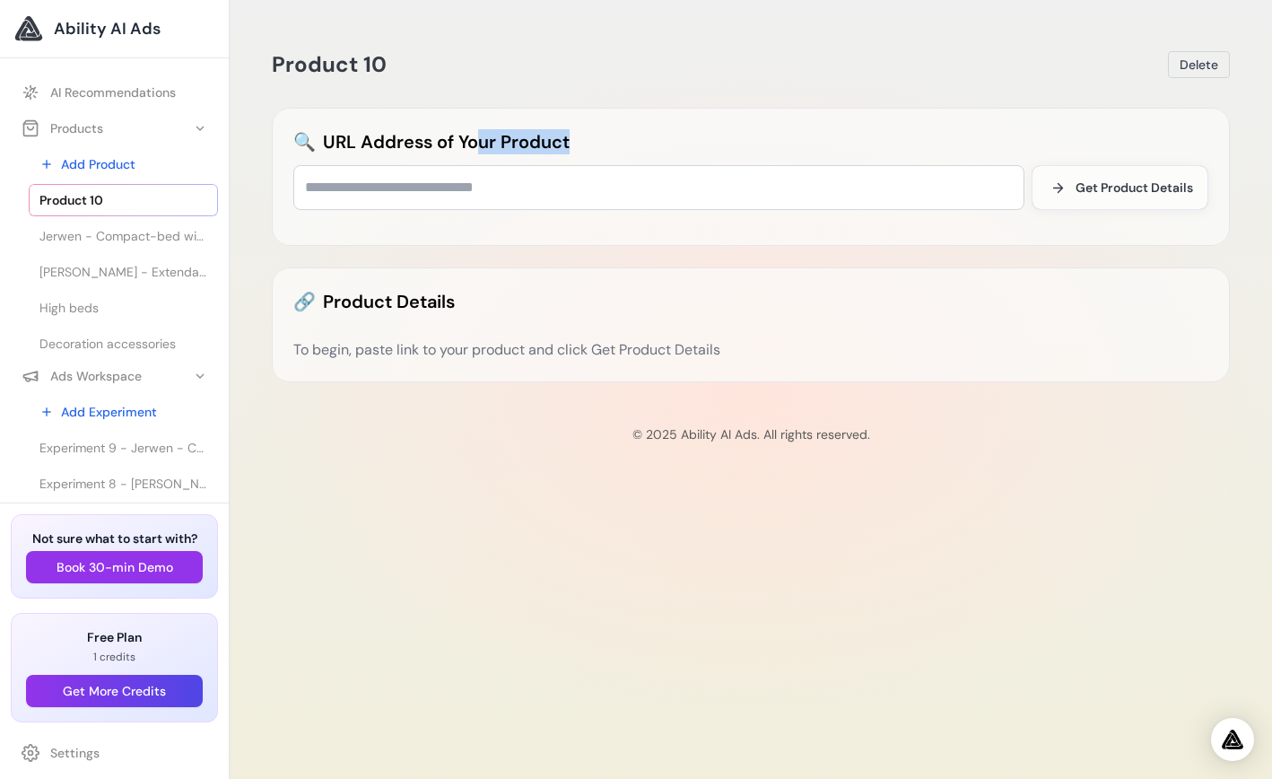
drag, startPoint x: 321, startPoint y: 135, endPoint x: 580, endPoint y: 161, distance: 259.7
click at [580, 161] on div "🔍 URL Address of Your Product Get Product Details" at bounding box center [750, 169] width 915 height 81
copy div "URL Address of Your Product"
